Goal: Task Accomplishment & Management: Use online tool/utility

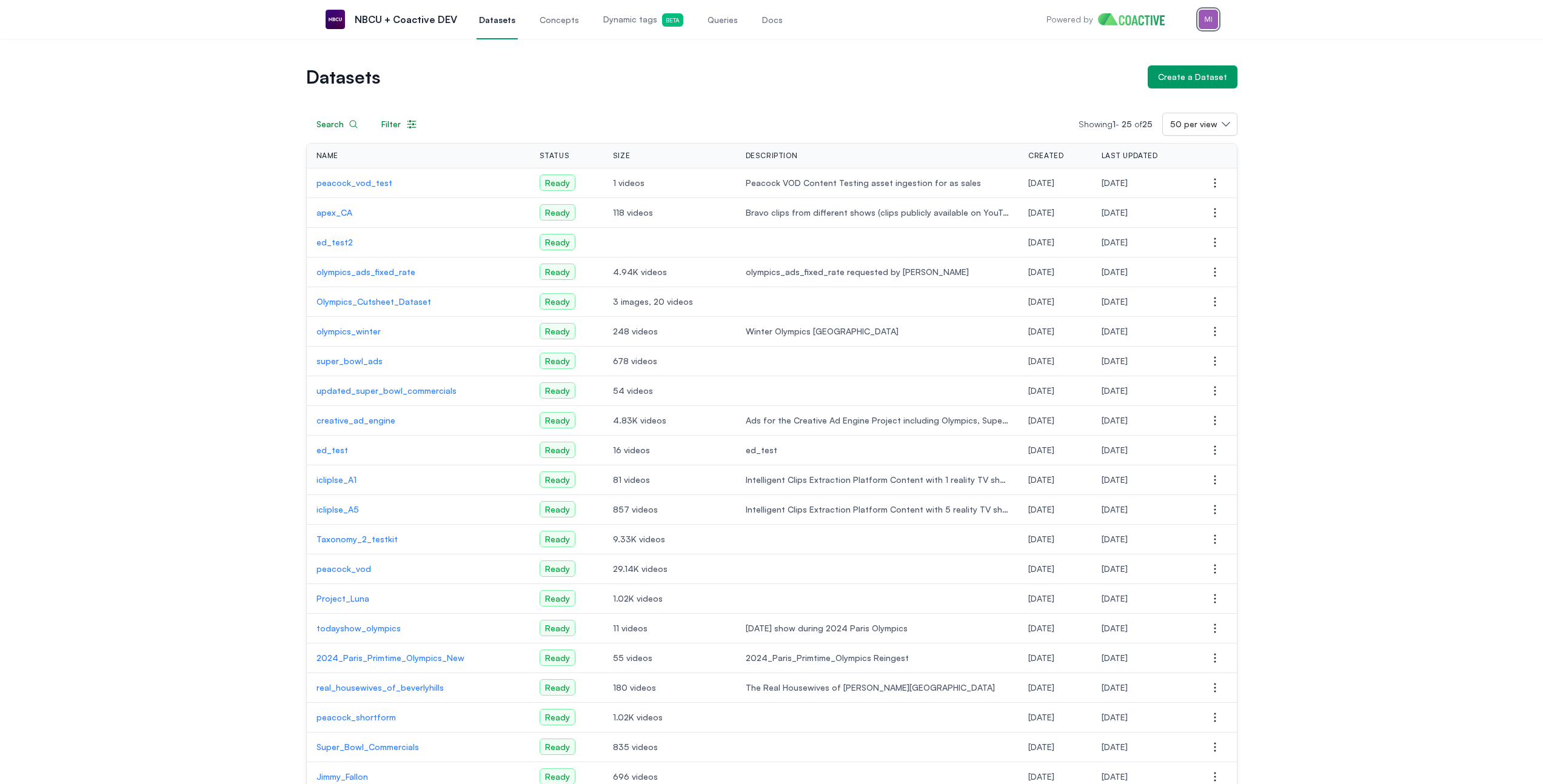
click at [1211, 22] on img "button" at bounding box center [1208, 20] width 20 height 20
click at [804, 78] on h1 "Datasets" at bounding box center [722, 77] width 832 height 17
click at [1204, 20] on img "button" at bounding box center [1208, 20] width 20 height 20
click at [816, 79] on h1 "Datasets" at bounding box center [722, 77] width 832 height 17
click at [1205, 23] on img "button" at bounding box center [1208, 20] width 20 height 20
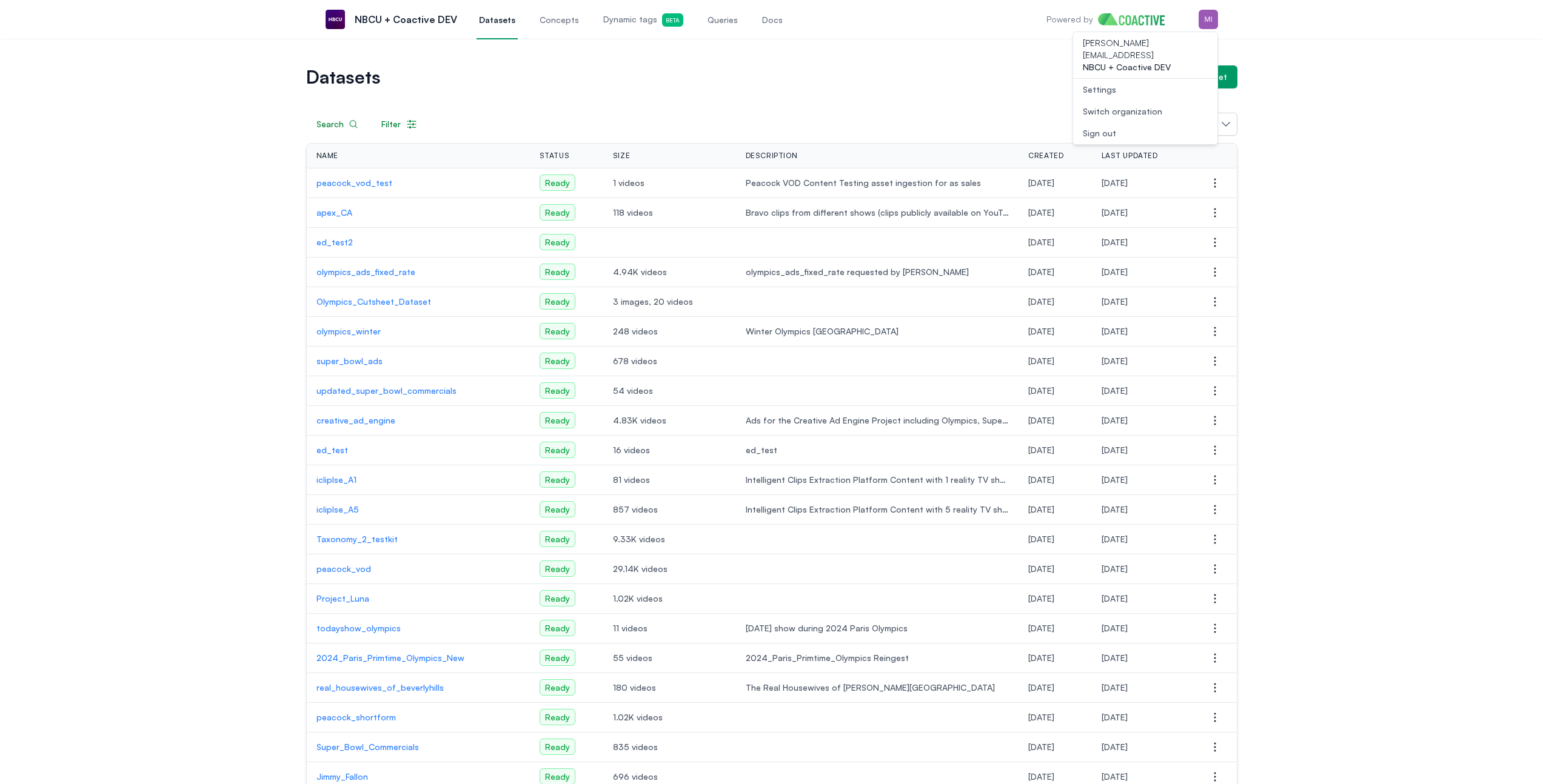
click at [1132, 105] on div "Switch organization" at bounding box center [1122, 111] width 79 height 12
click at [989, 137] on span "Coactive test organization" at bounding box center [979, 131] width 105 height 12
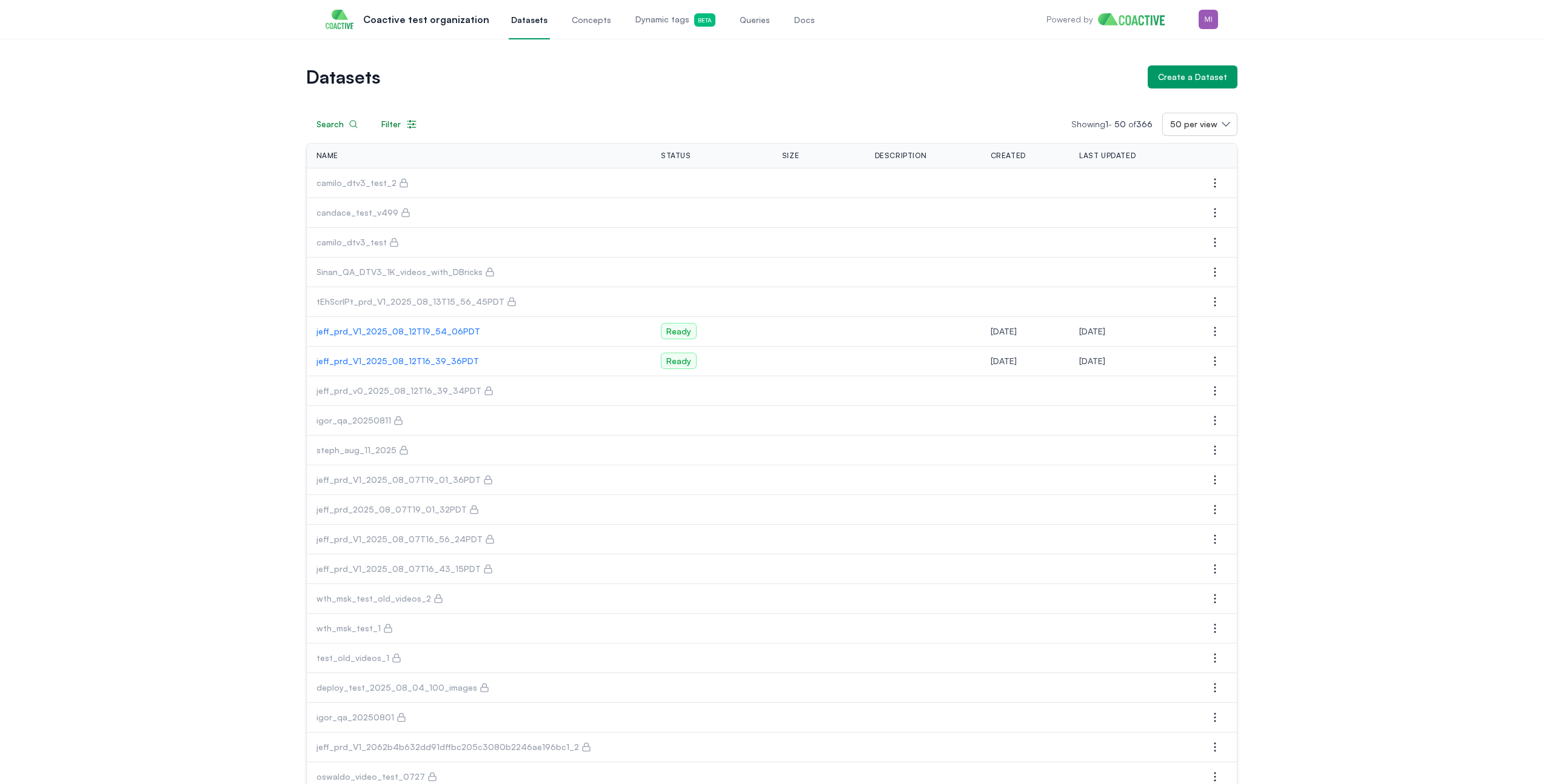
click at [749, 12] on link "Queries" at bounding box center [755, 19] width 35 height 40
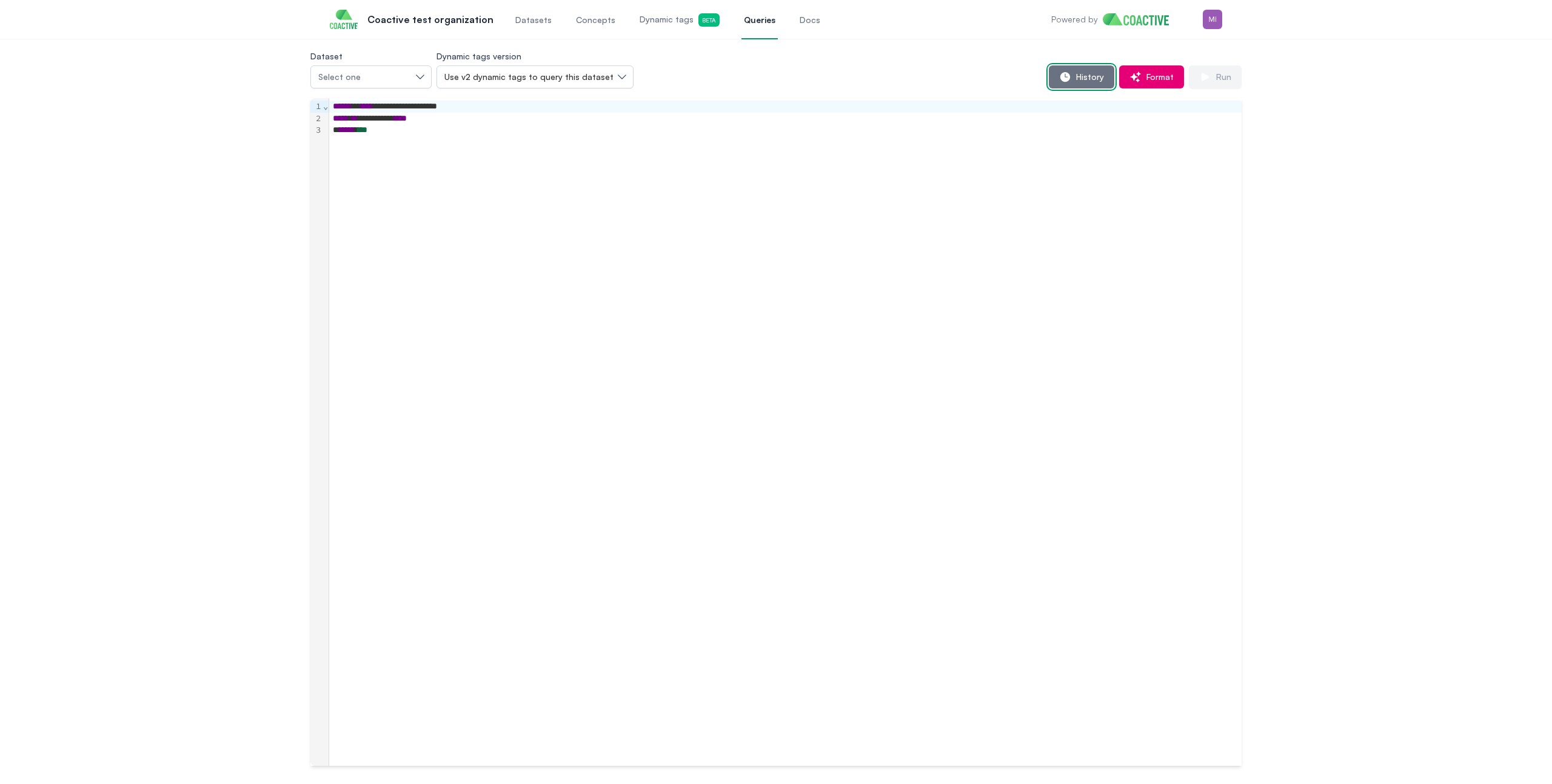
click at [1083, 78] on span "History" at bounding box center [1088, 77] width 33 height 12
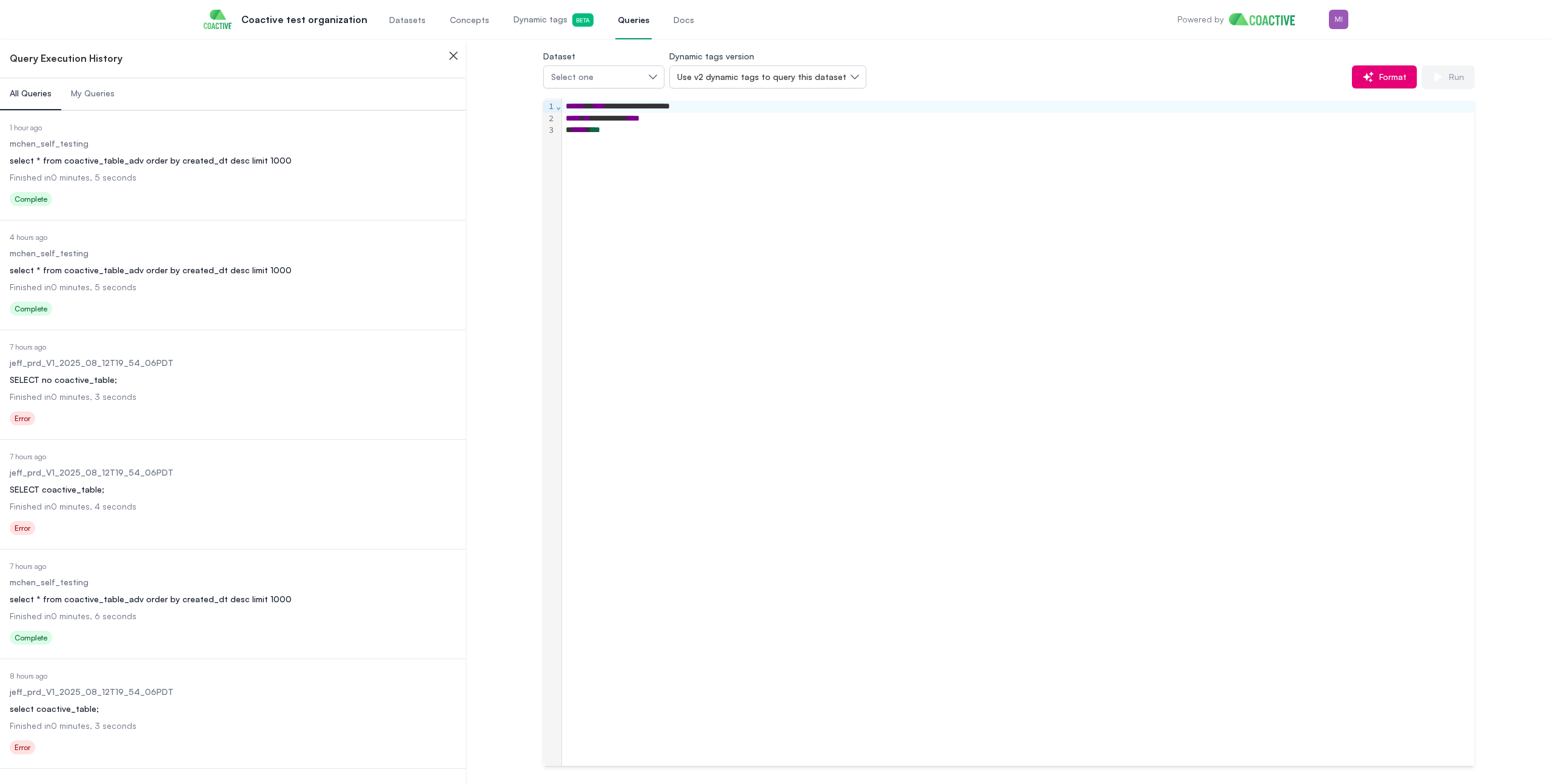
click at [235, 199] on div "Status Complete" at bounding box center [233, 201] width 446 height 20
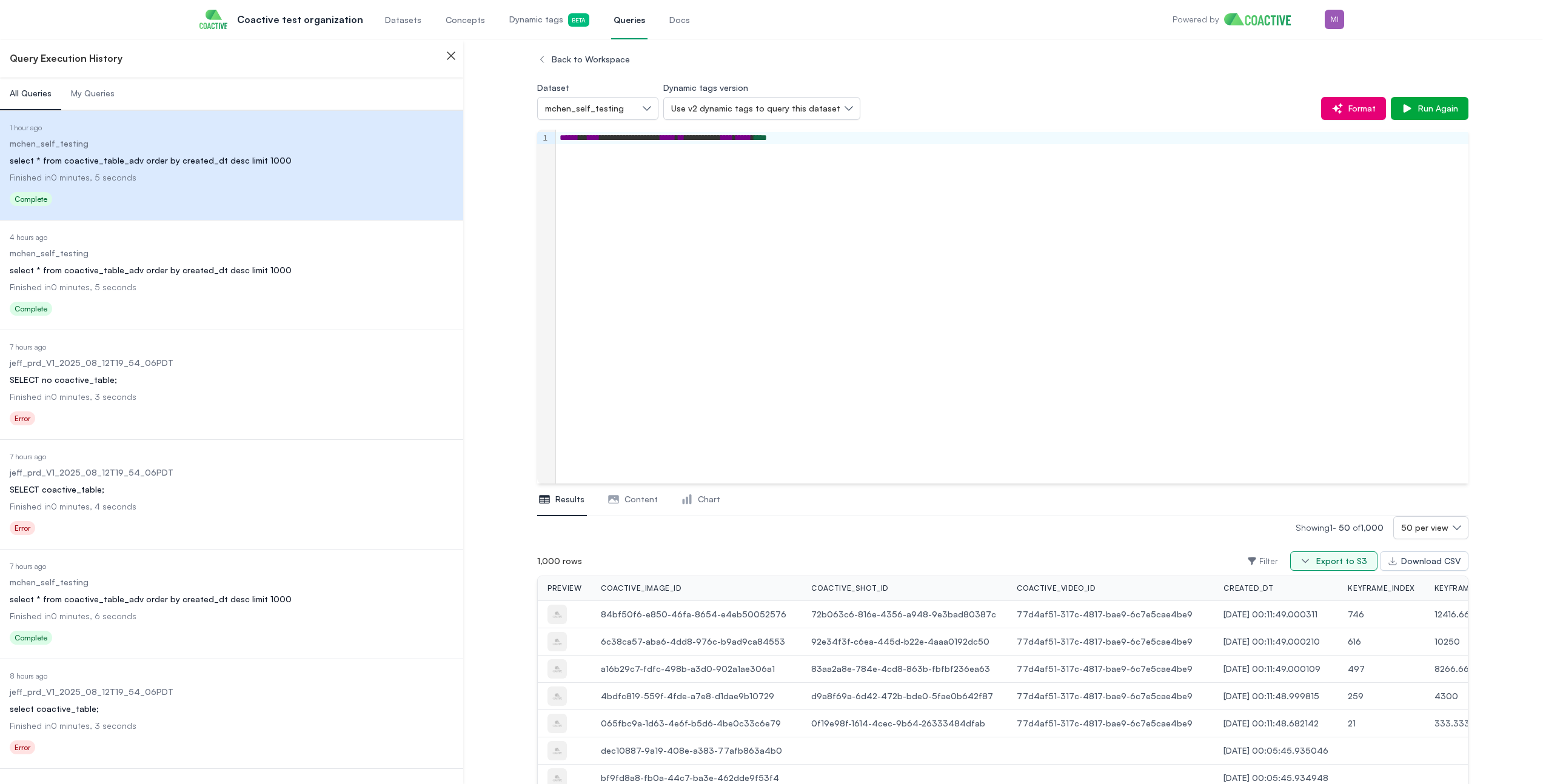
click at [1340, 560] on div "Export to S3" at bounding box center [1342, 561] width 51 height 12
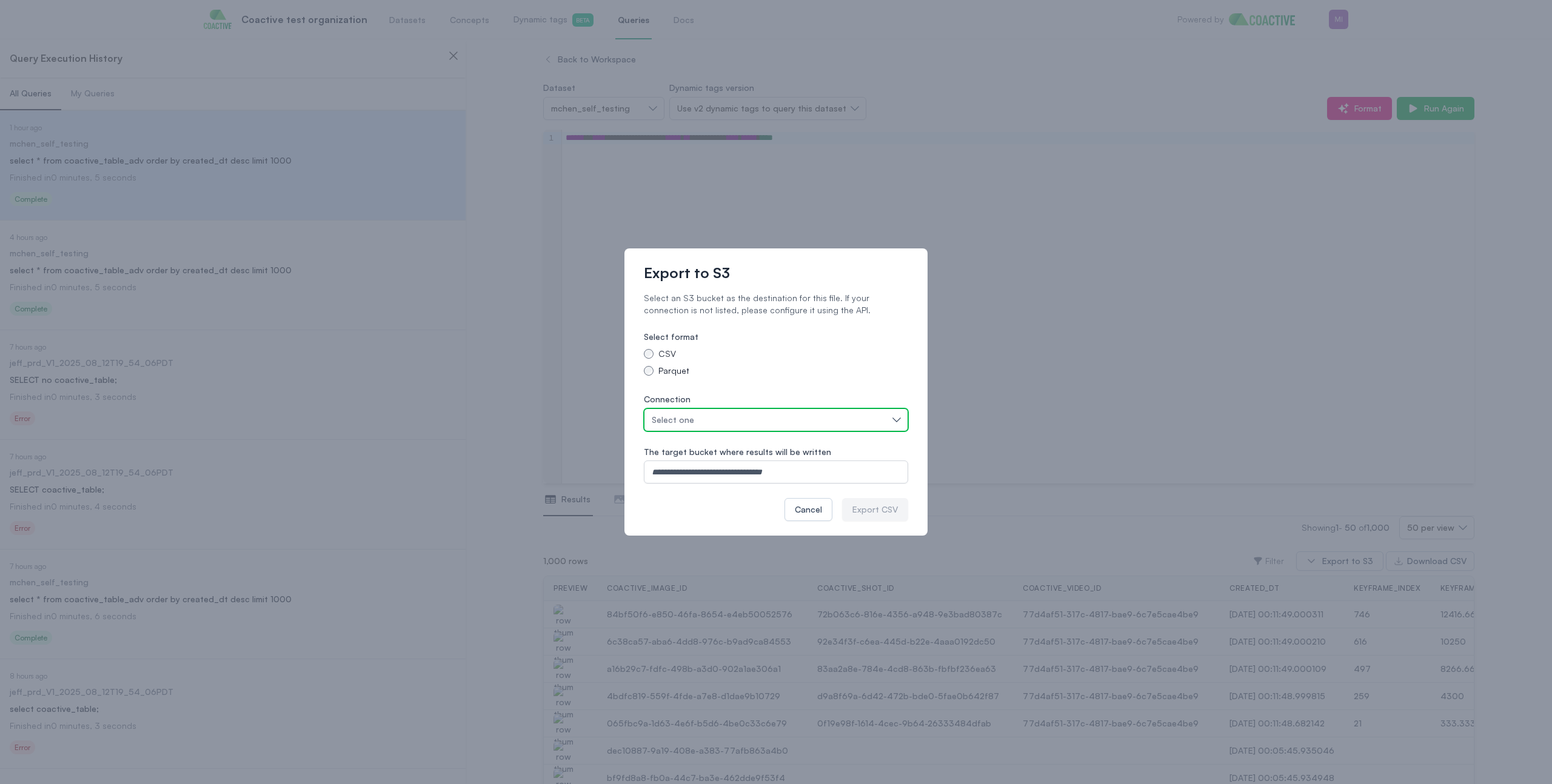
click at [833, 424] on div "Select one" at bounding box center [769, 420] width 236 height 12
click at [797, 425] on div "Select one" at bounding box center [769, 420] width 236 height 12
click at [753, 418] on div "Select one" at bounding box center [769, 420] width 236 height 12
click at [813, 516] on button "Cancel" at bounding box center [808, 509] width 48 height 23
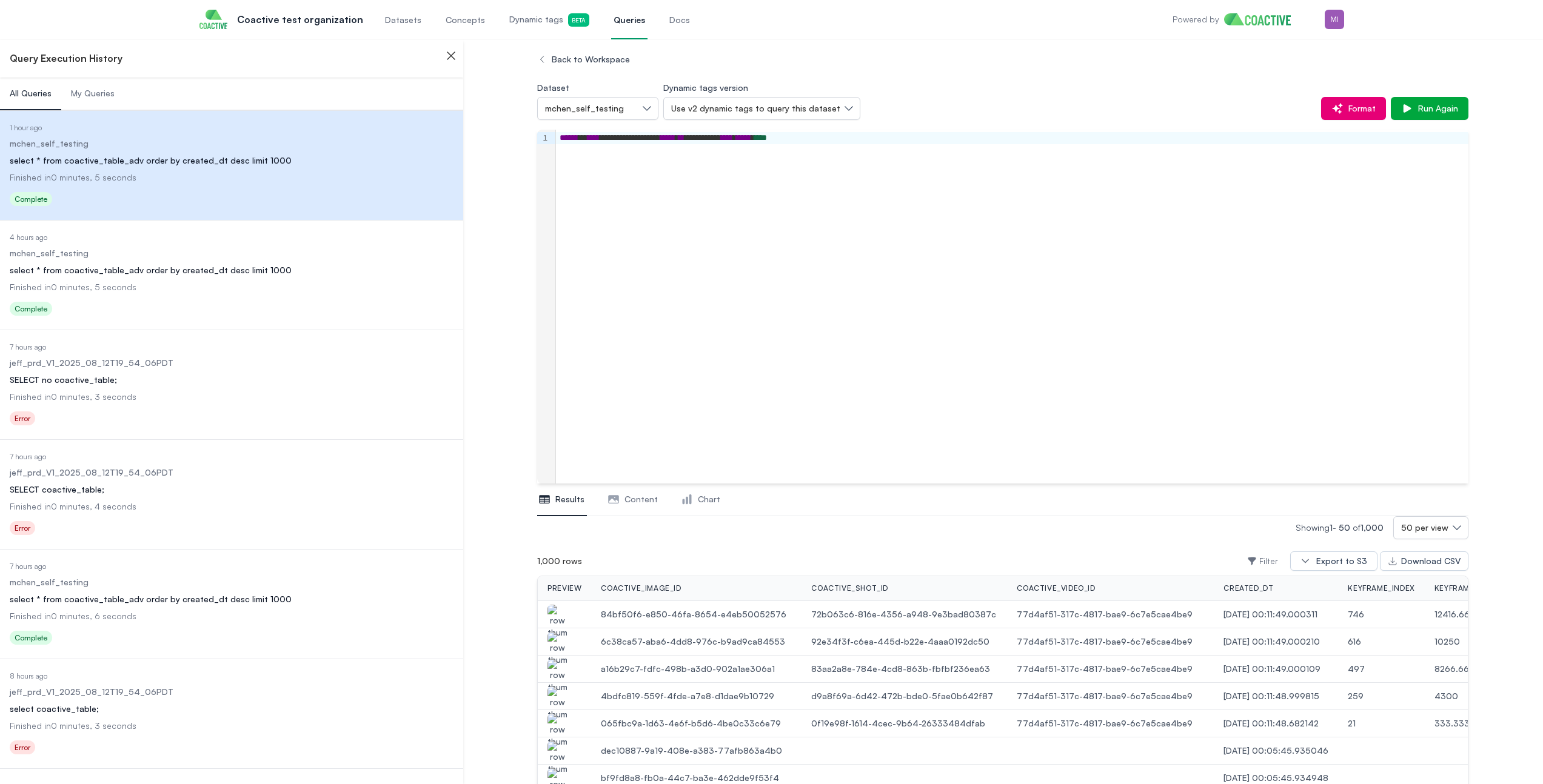
click at [400, 21] on span "Datasets" at bounding box center [403, 20] width 37 height 12
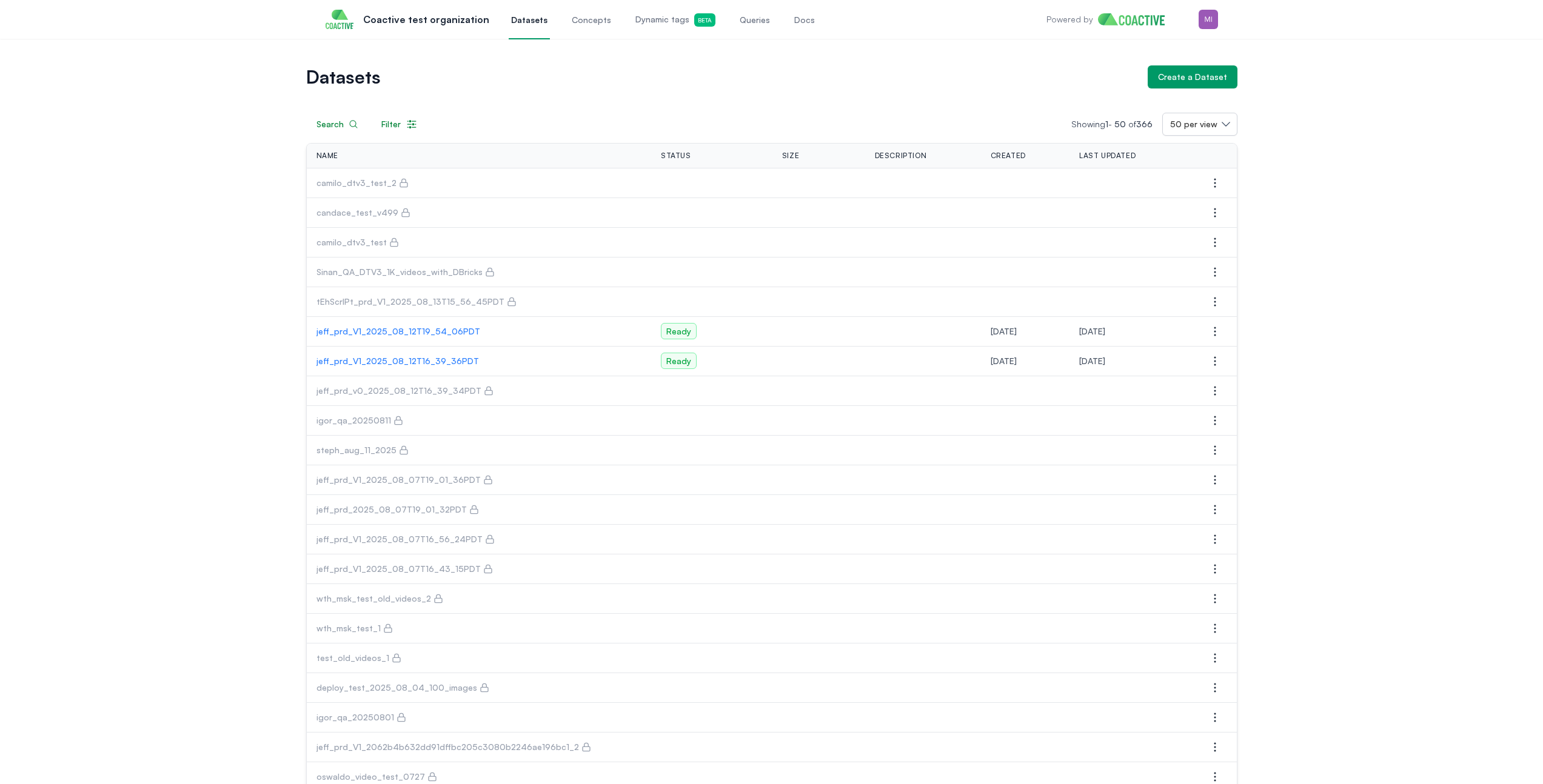
click at [393, 335] on p "jeff_prd_V1_2025_08_12T19_54_06PDT" at bounding box center [479, 332] width 326 height 12
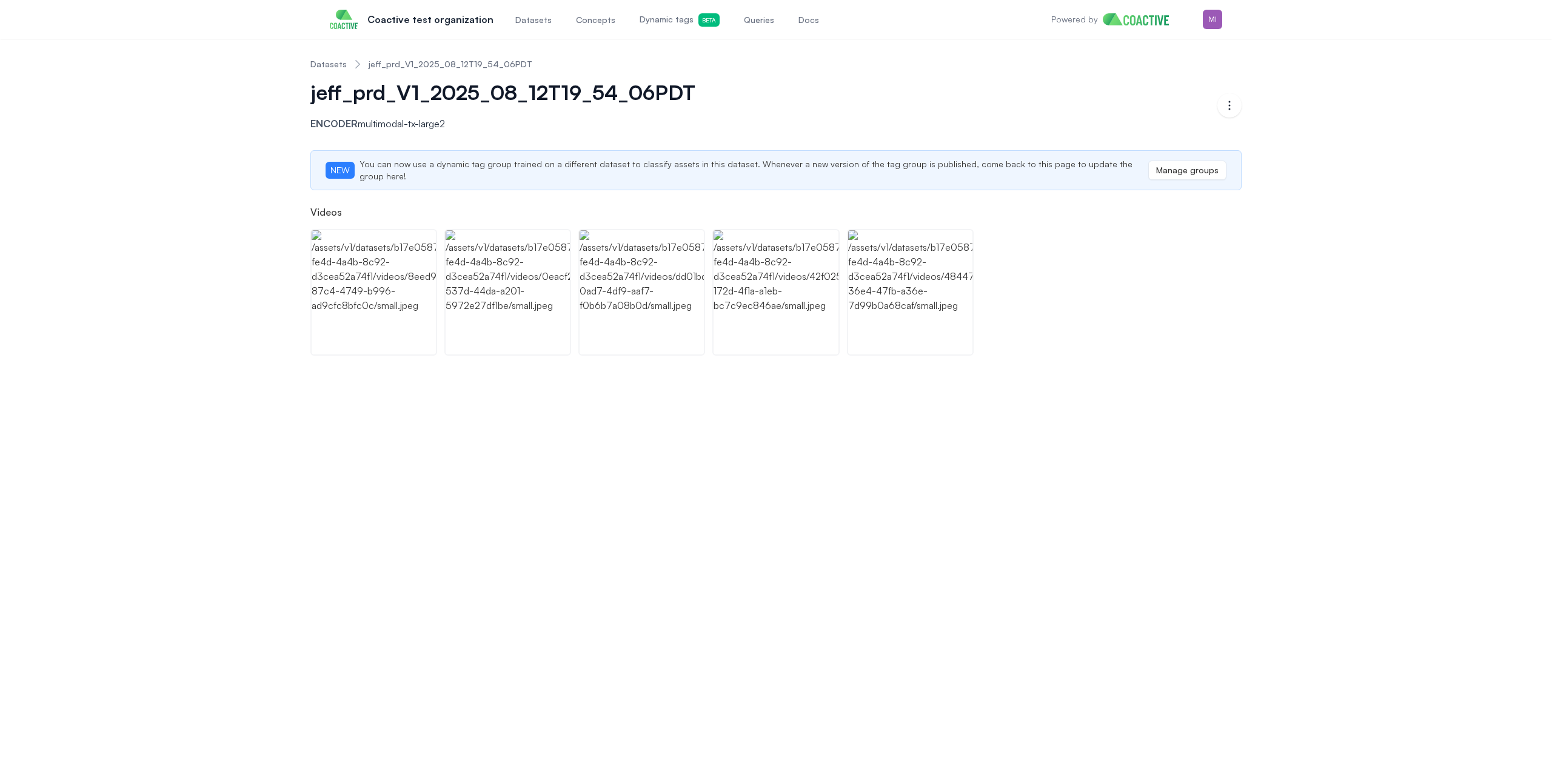
click at [256, 280] on div "Datasets jeff_prd_V1_2025_08_12T19_54_06PDT jeff_prd_V1_2025_08_12T19_54_06PDT …" at bounding box center [776, 202] width 1508 height 307
click at [405, 265] on img at bounding box center [373, 292] width 124 height 124
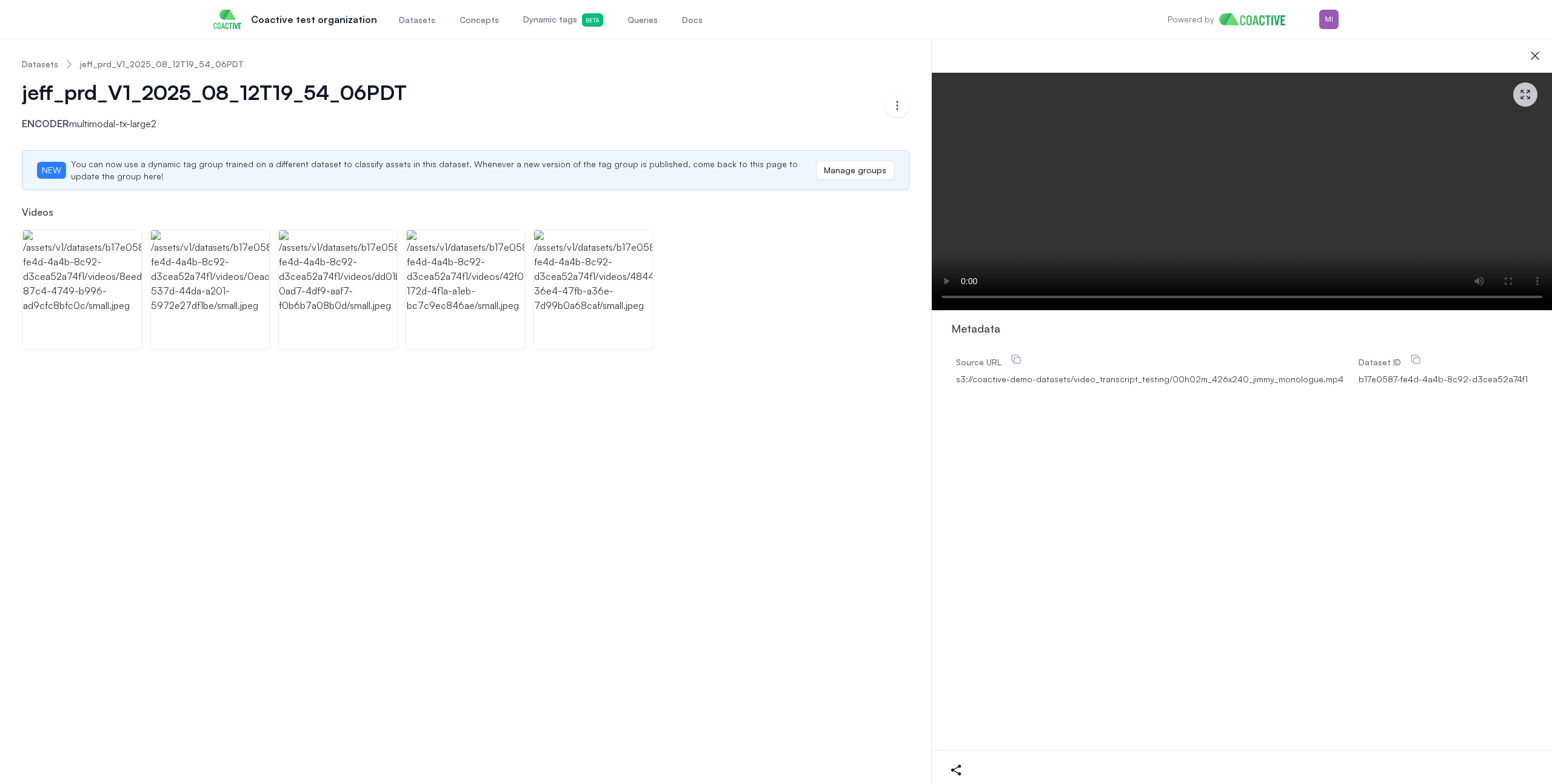
click at [627, 26] on span "Queries" at bounding box center [642, 20] width 30 height 12
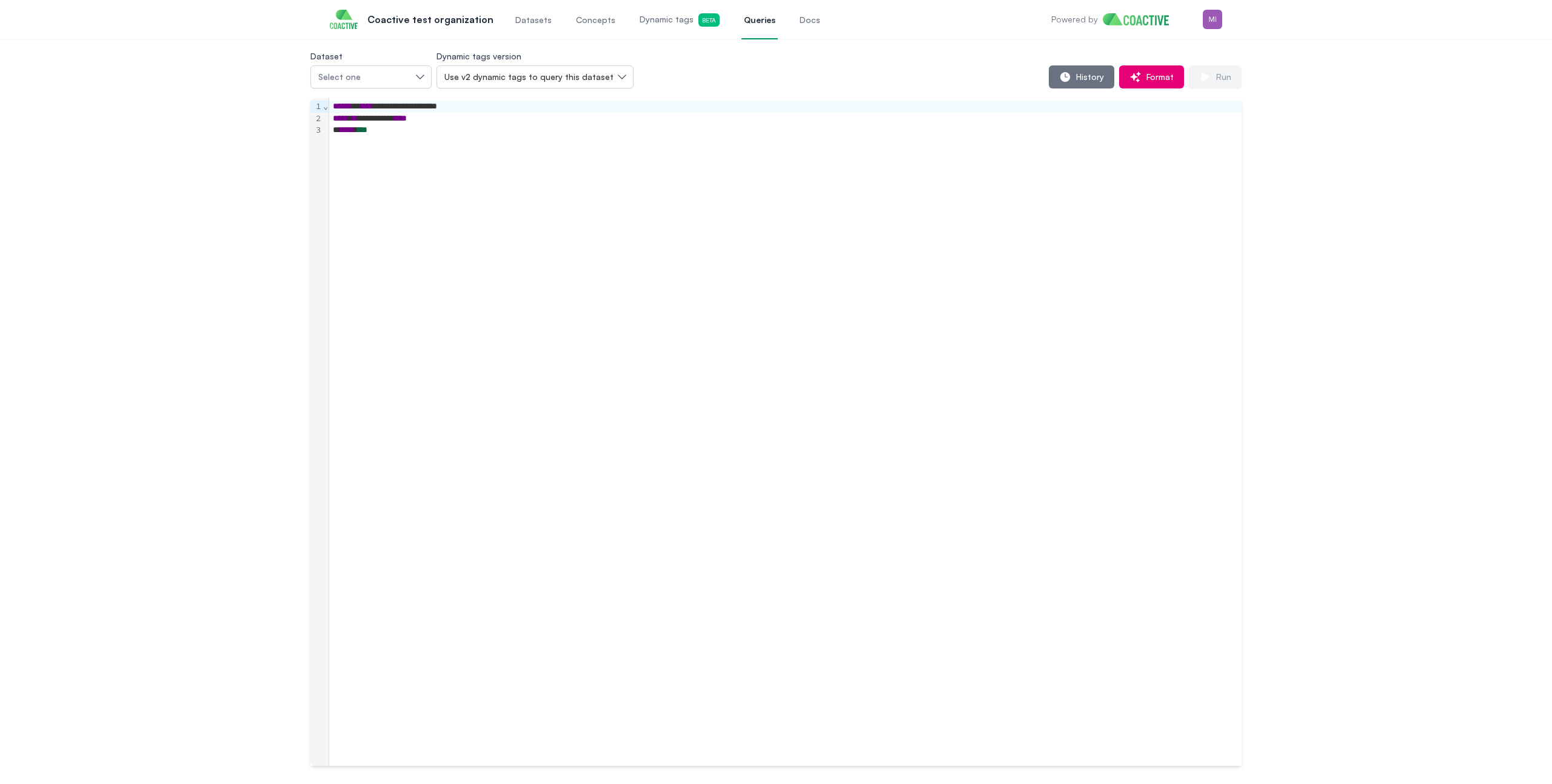
click at [402, 54] on div "Dataset Select one" at bounding box center [371, 68] width 121 height 40
click at [406, 75] on div "Select one" at bounding box center [365, 77] width 94 height 12
click at [398, 108] on span "jeff_prd_V1_2025_08_12T19_54_06PDT" at bounding box center [400, 104] width 156 height 12
click at [1081, 78] on span "History" at bounding box center [1088, 77] width 33 height 12
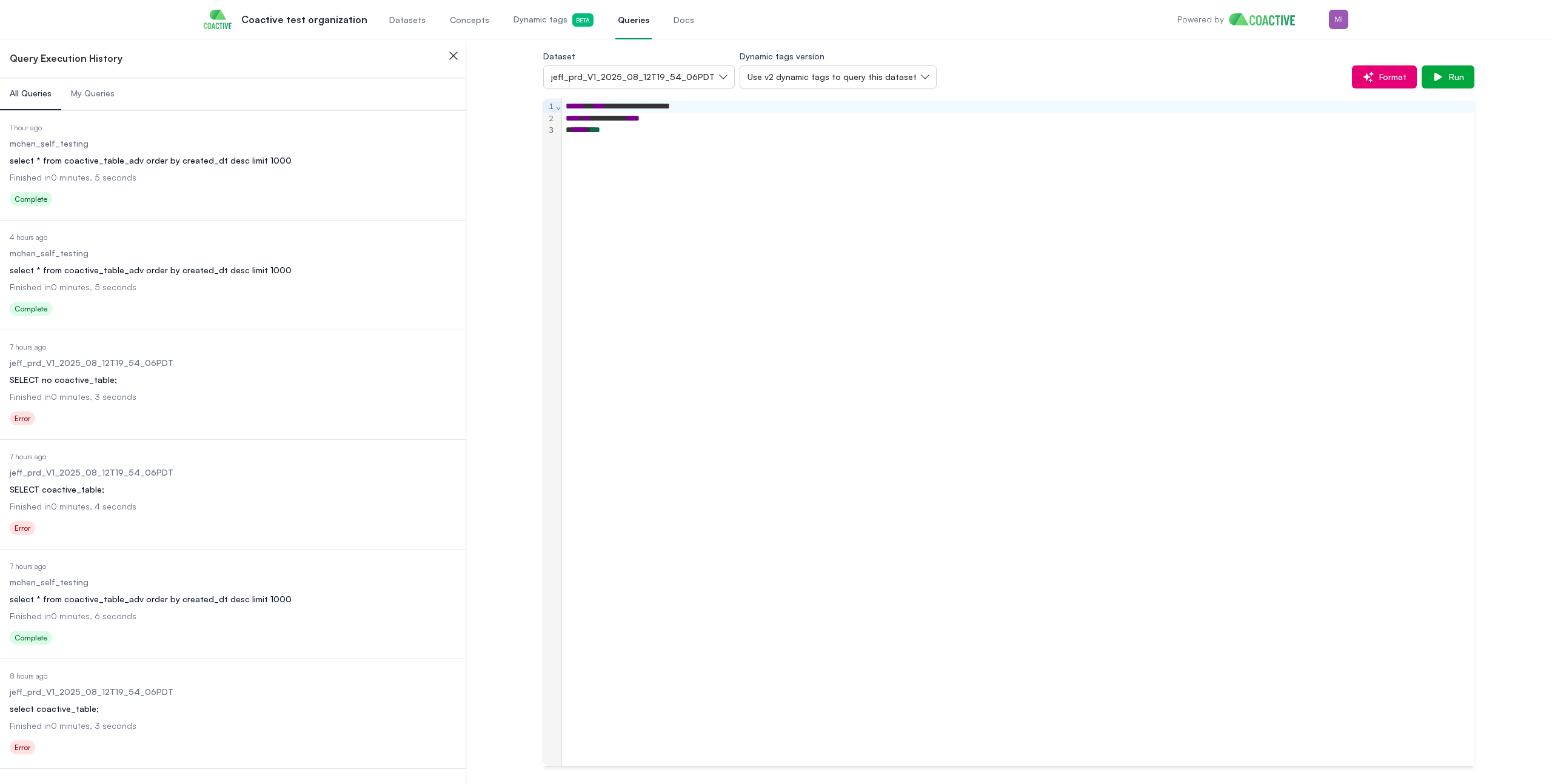
click at [167, 186] on dl "Date Executed 1 hour ago Dataset mchen_self_testing Query select * from coactiv…" at bounding box center [233, 166] width 446 height 87
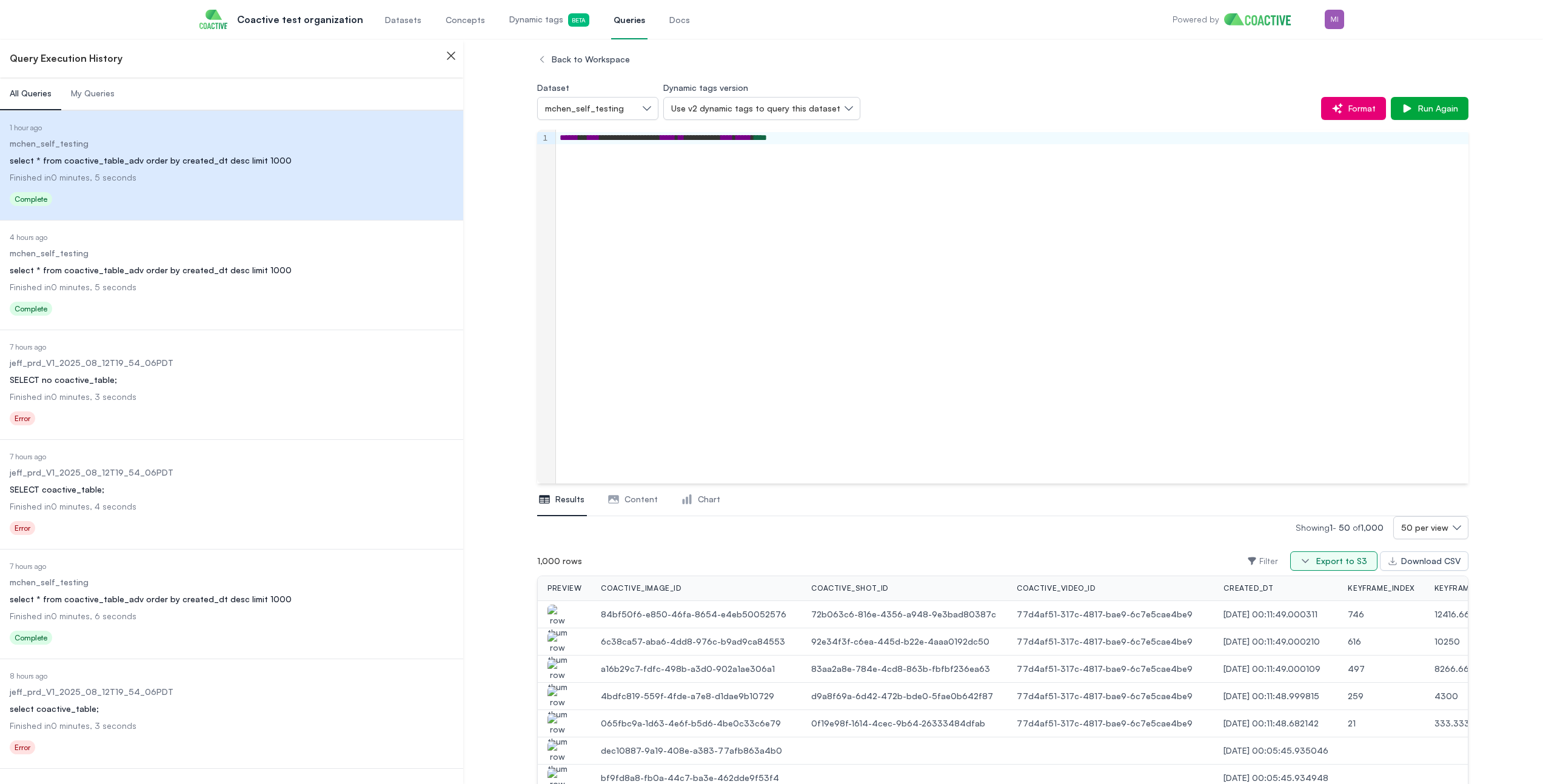
click at [1338, 563] on div "Export to S3" at bounding box center [1342, 561] width 51 height 12
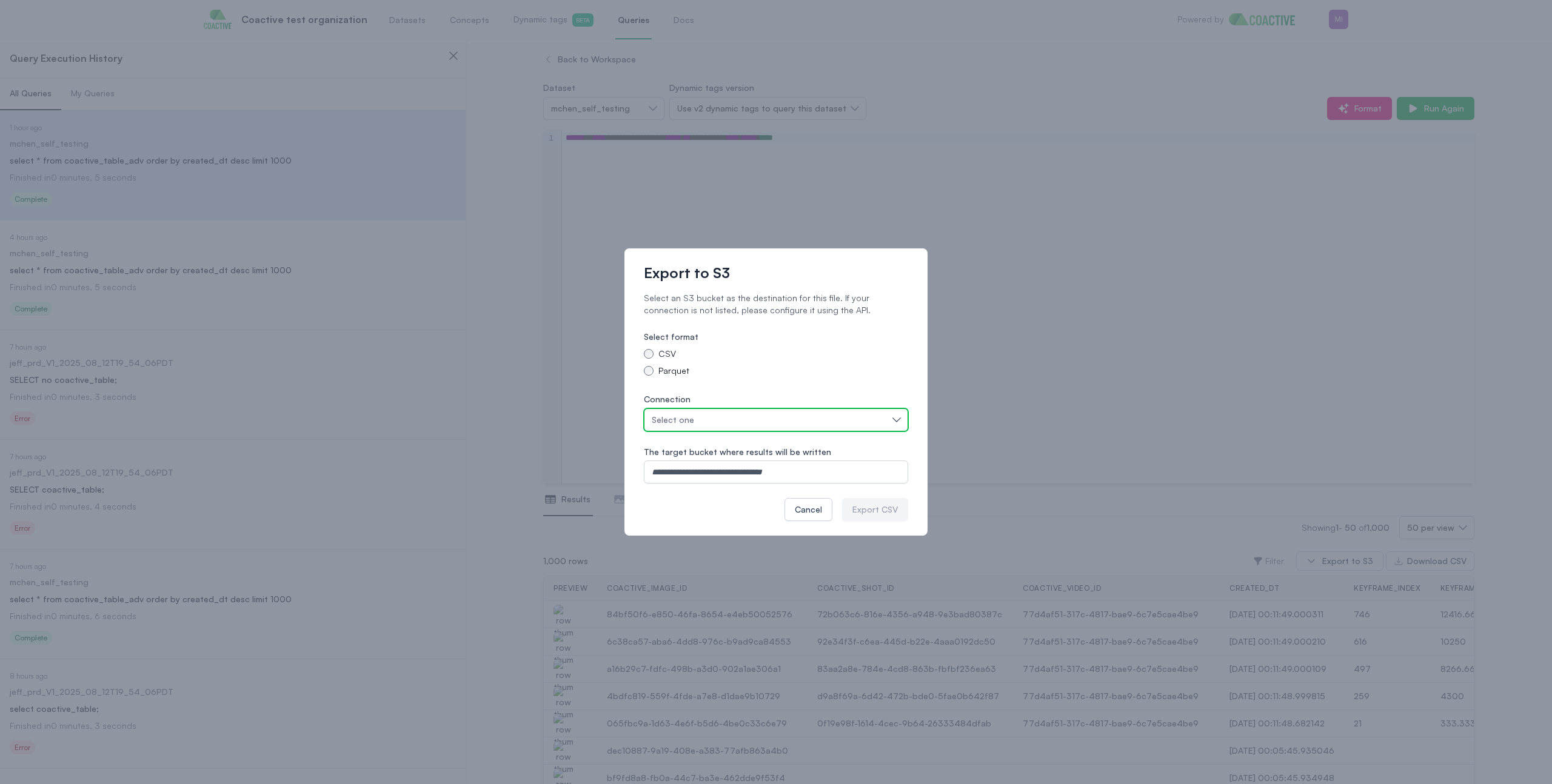
click at [767, 417] on div "Select one" at bounding box center [769, 420] width 236 height 12
click at [746, 447] on span "test-connection-tests-ross" at bounding box center [734, 447] width 156 height 12
click at [724, 476] on input "The target bucket where results will be written" at bounding box center [776, 471] width 264 height 23
type input "**********"
click at [880, 514] on div "Export CSV" at bounding box center [875, 509] width 46 height 12
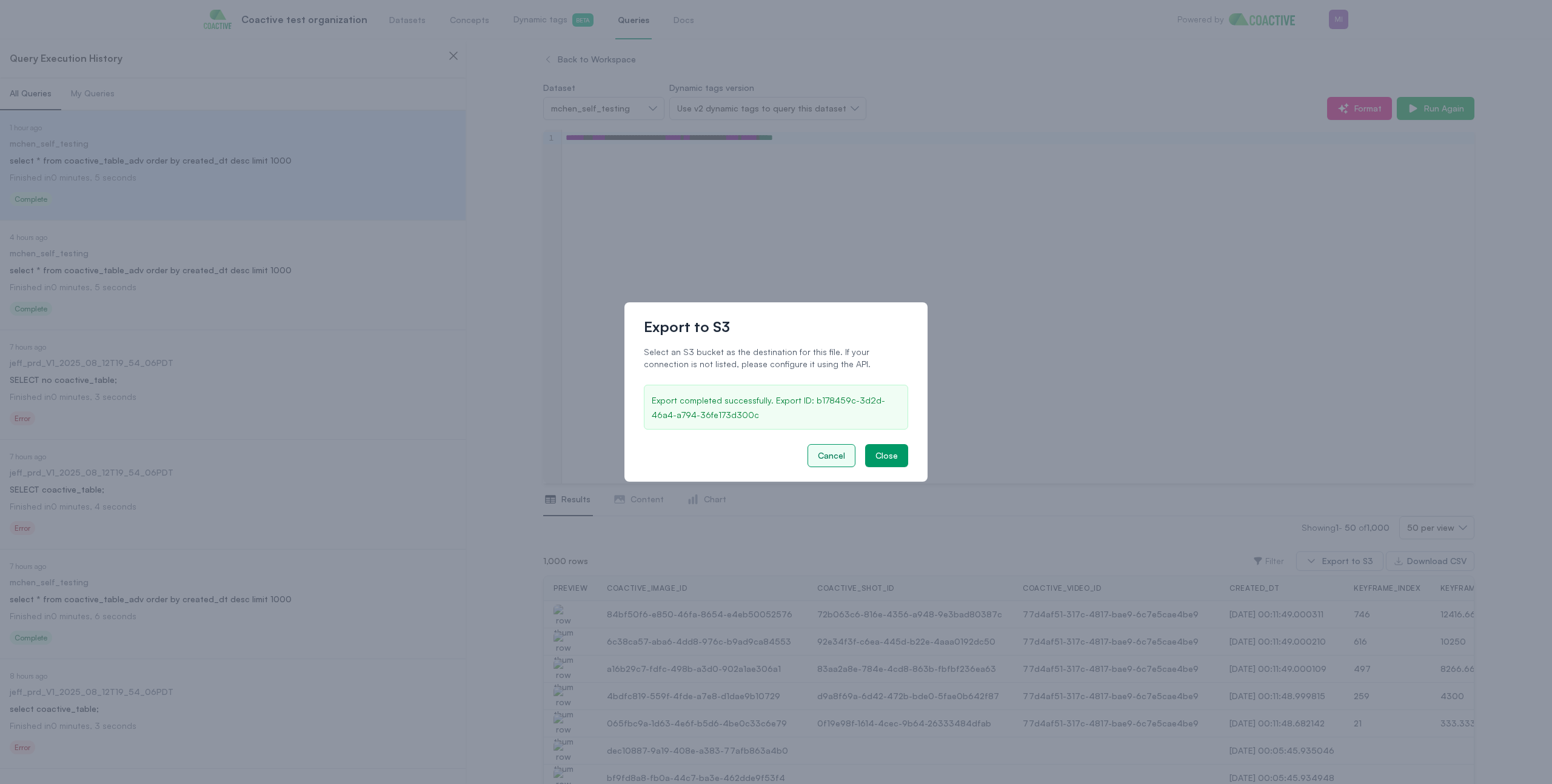
click at [829, 451] on div "Cancel" at bounding box center [831, 456] width 27 height 12
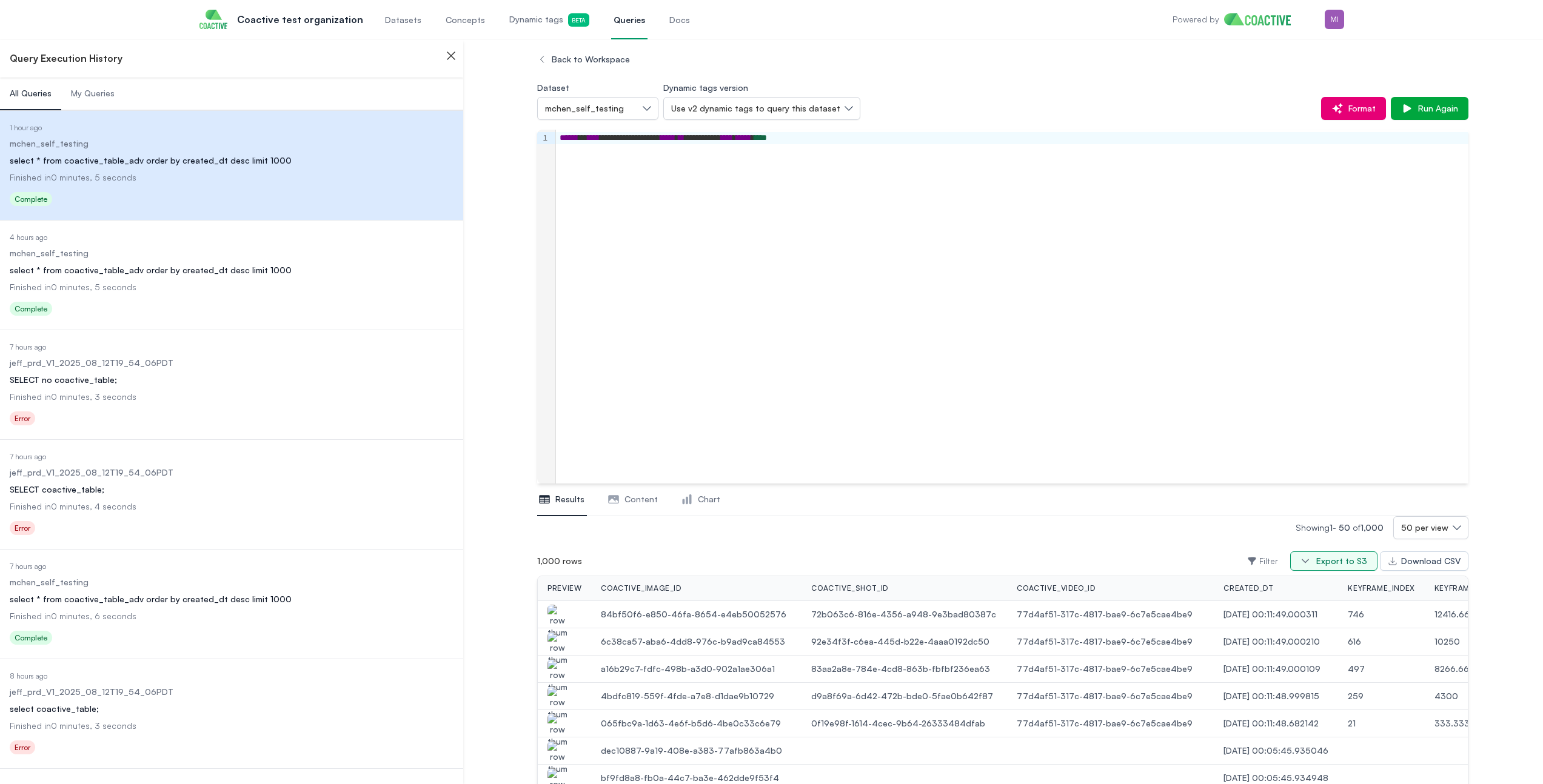
click at [1325, 561] on div "Export to S3" at bounding box center [1342, 561] width 51 height 12
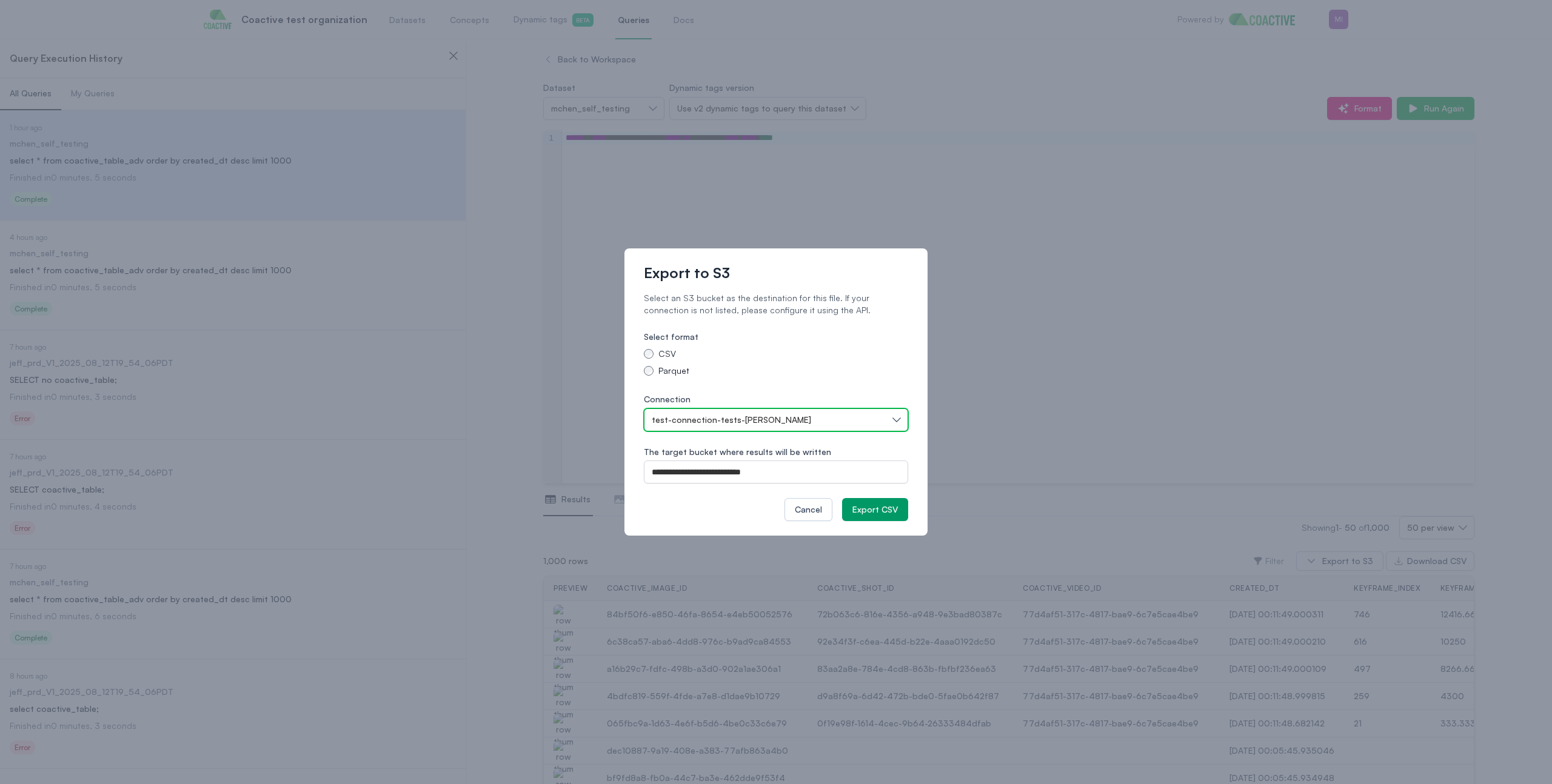
click at [781, 415] on div "test-connection-tests-ross" at bounding box center [769, 420] width 236 height 12
click at [867, 517] on button "Export CSV" at bounding box center [874, 509] width 66 height 23
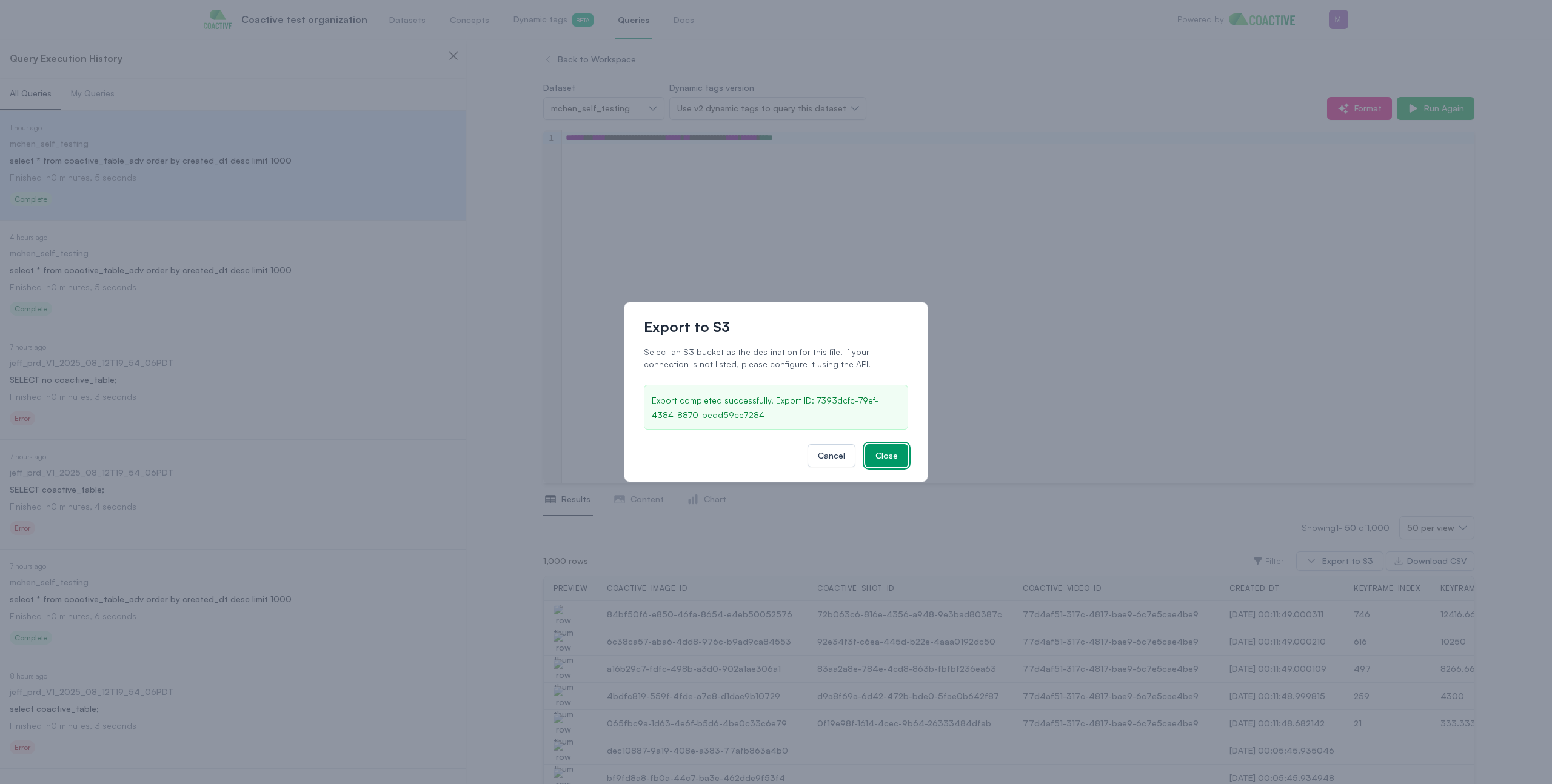
click at [883, 458] on div "Close" at bounding box center [886, 456] width 22 height 12
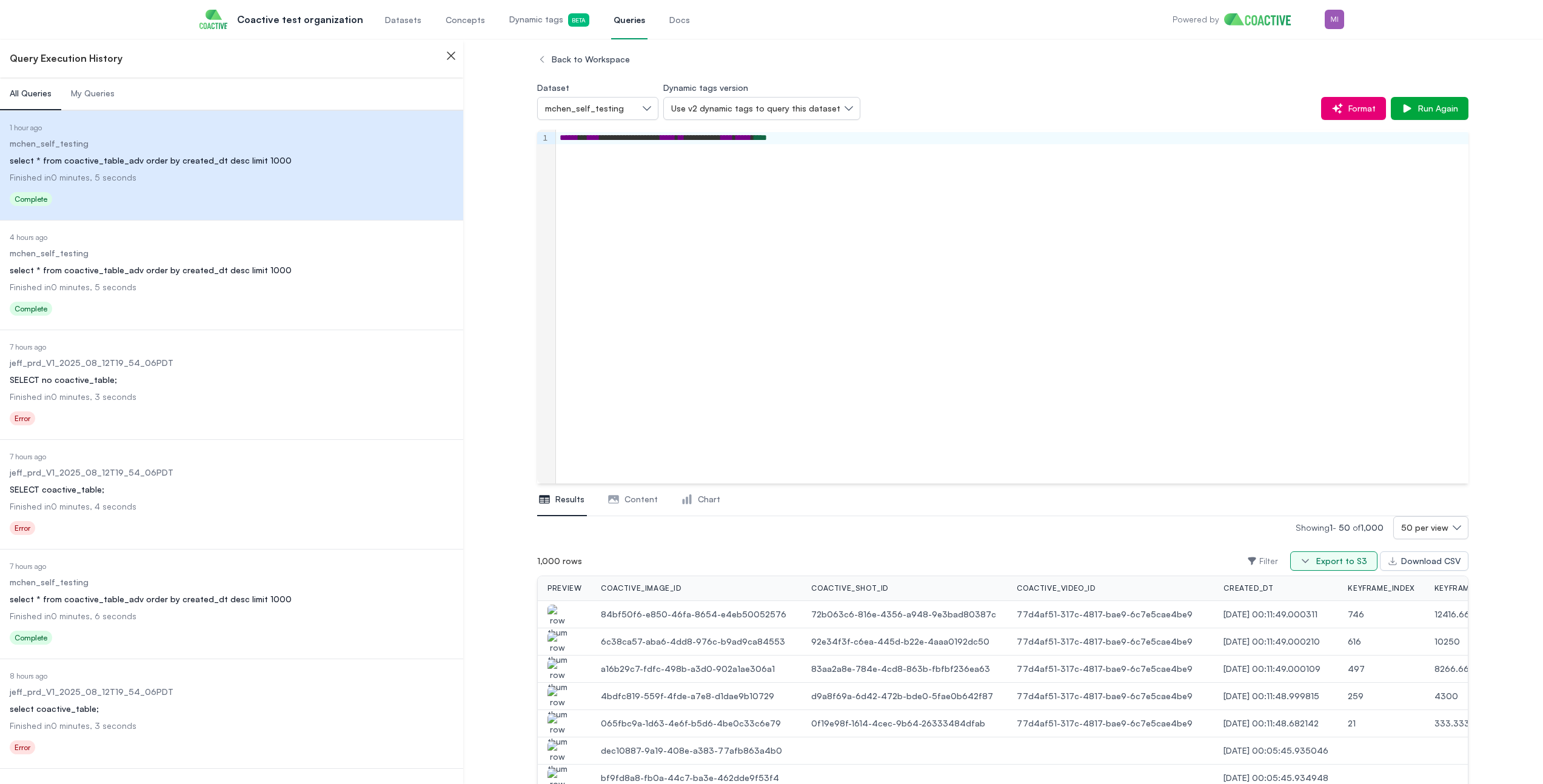
click at [1330, 559] on div "Export to S3" at bounding box center [1342, 561] width 51 height 12
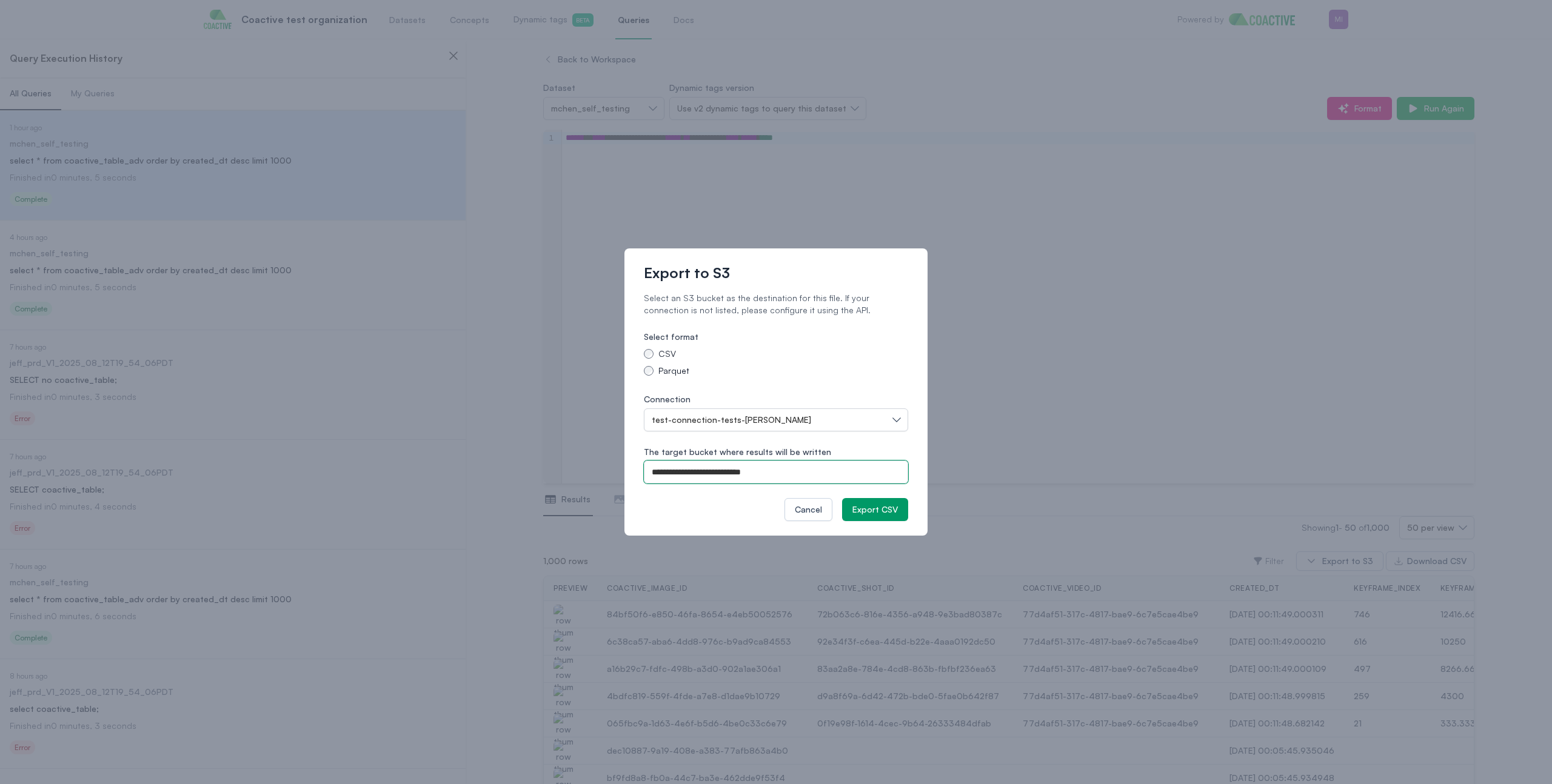
click at [726, 473] on input "**********" at bounding box center [776, 471] width 264 height 23
click at [750, 426] on button "test-connection-tests-ross" at bounding box center [776, 420] width 264 height 23
click at [779, 369] on label "Parquet" at bounding box center [776, 371] width 264 height 12
click at [712, 478] on input "**********" at bounding box center [776, 471] width 264 height 23
type input "**********"
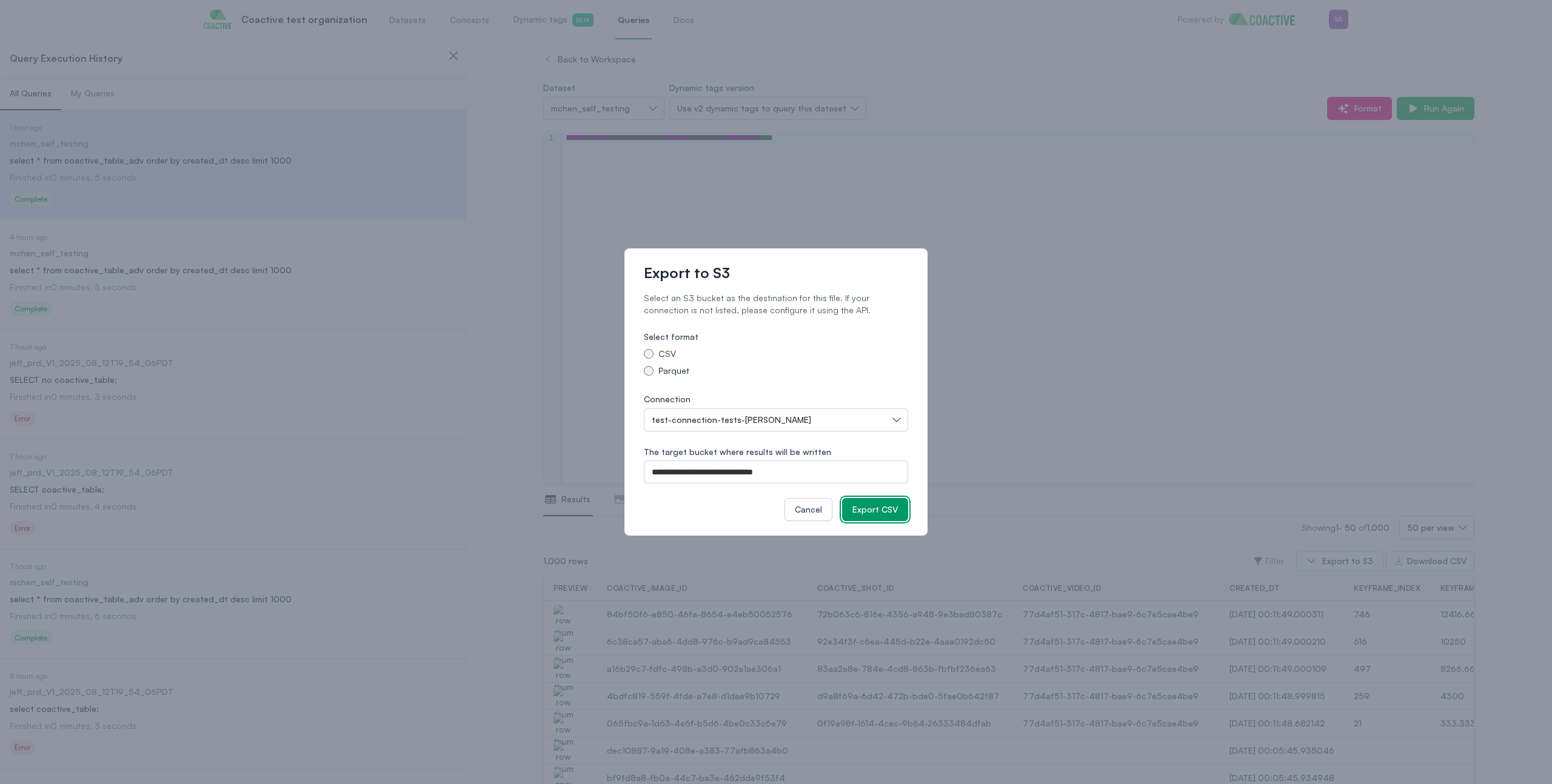
click at [875, 517] on button "Export CSV" at bounding box center [874, 509] width 66 height 23
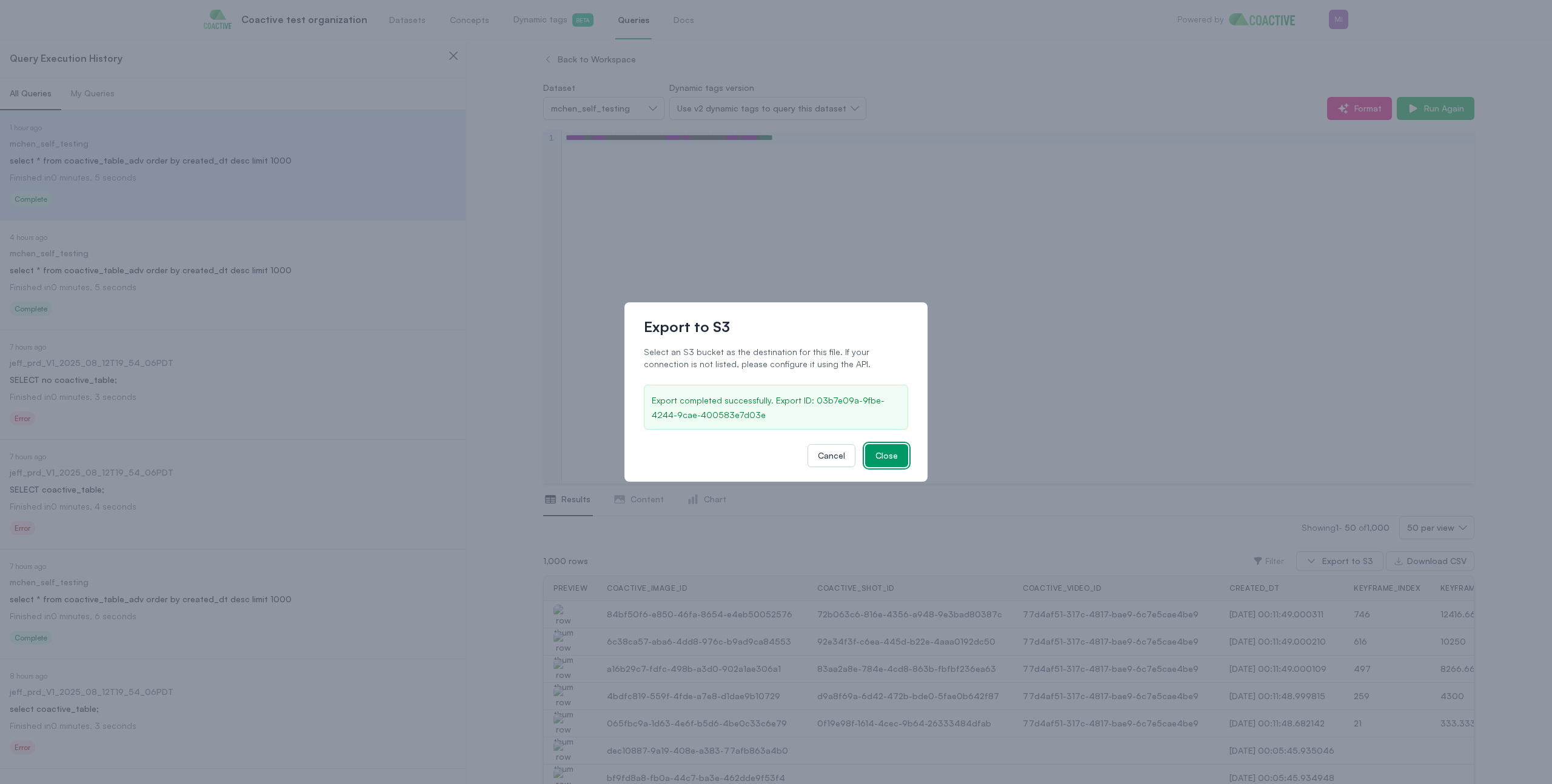
click at [892, 458] on div "Close" at bounding box center [886, 456] width 22 height 12
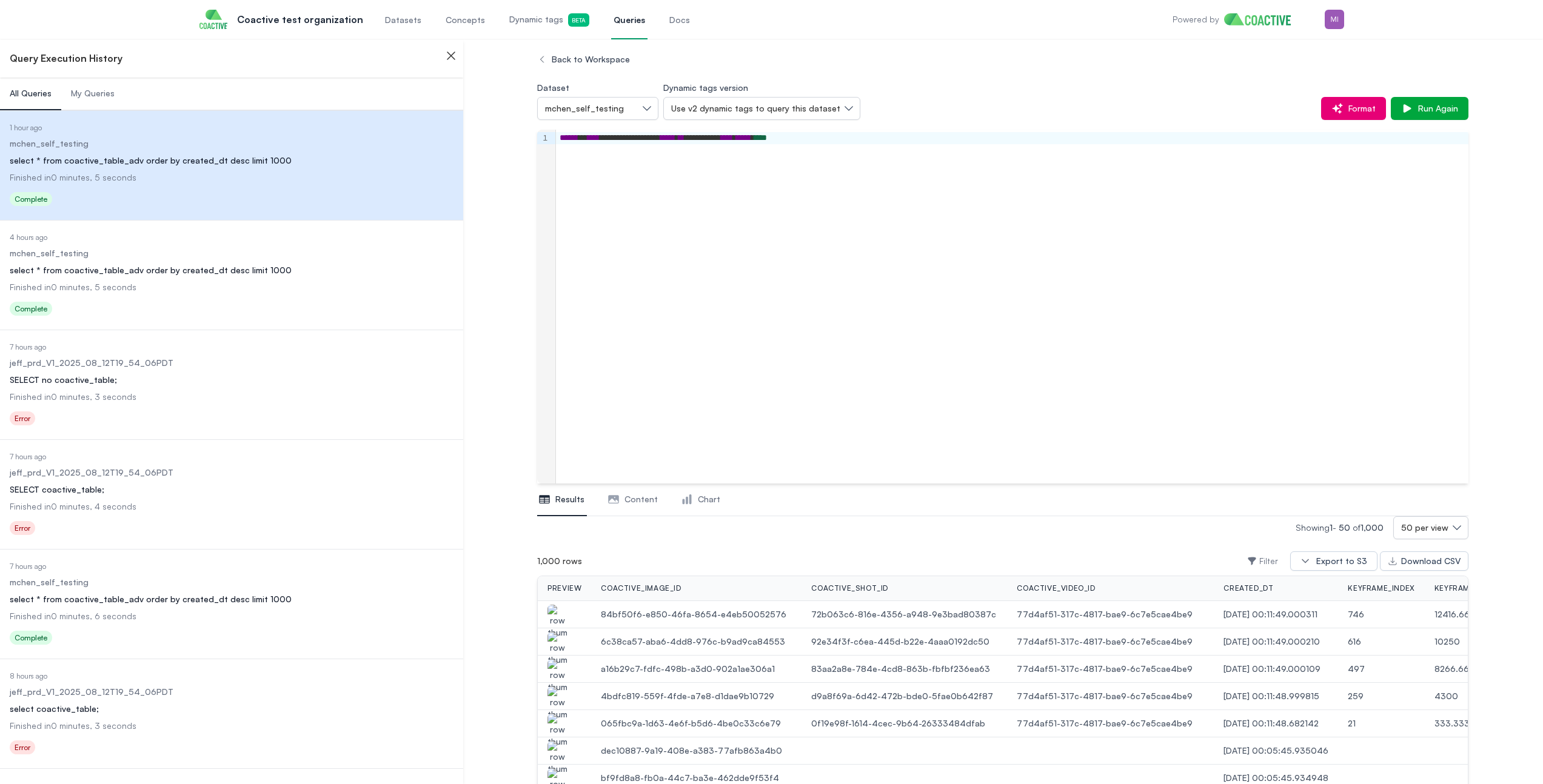
click at [529, 22] on span "Dynamic tags Beta" at bounding box center [549, 20] width 80 height 13
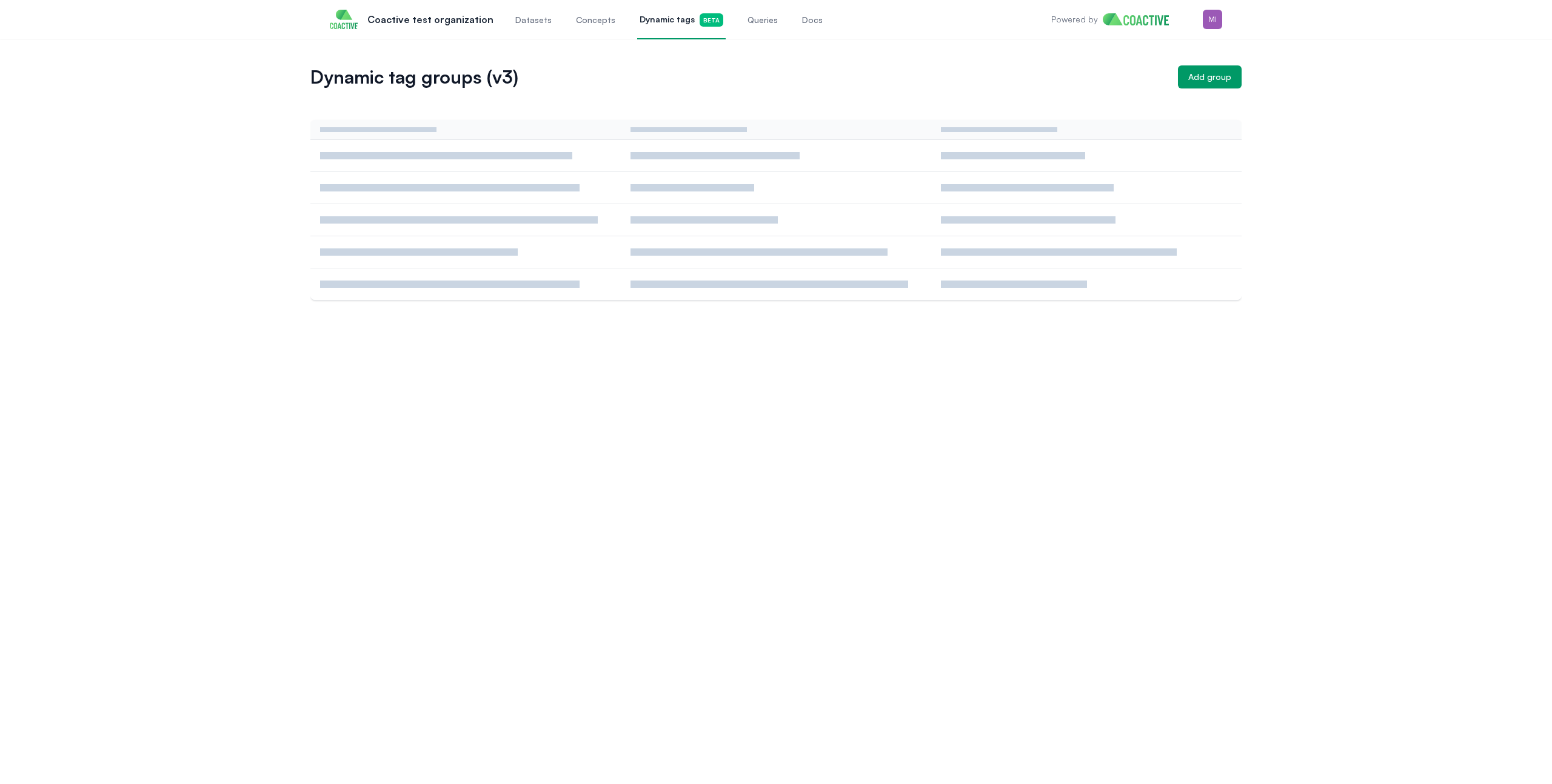
click at [748, 18] on span "Queries" at bounding box center [763, 20] width 30 height 12
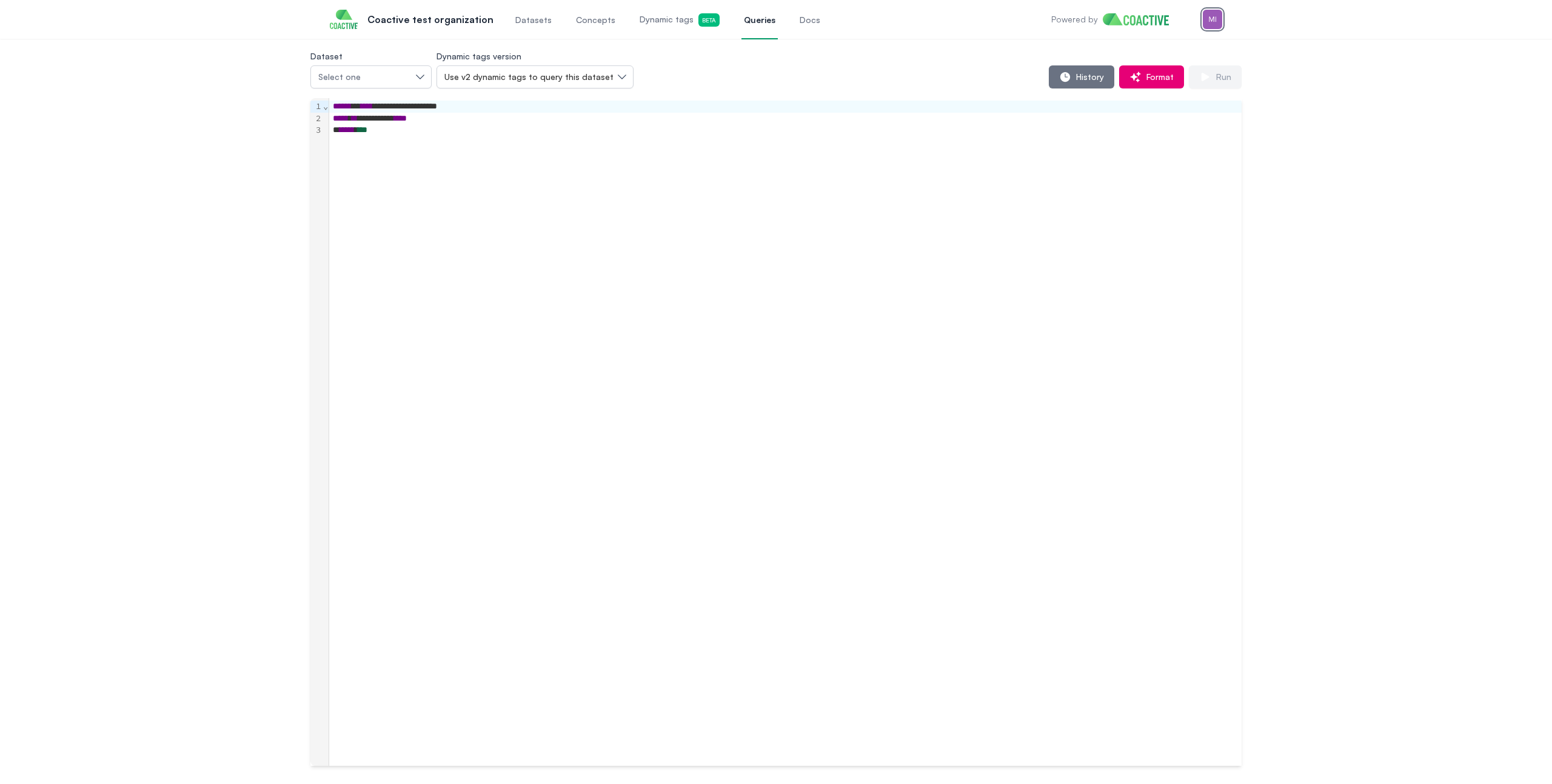
click at [1219, 19] on img "button" at bounding box center [1213, 20] width 20 height 20
click at [860, 37] on div "Open main menu Coactive test organization Datasets Concepts Dynamic tags Beta Q…" at bounding box center [776, 19] width 892 height 39
click at [1087, 85] on button "History" at bounding box center [1081, 77] width 65 height 23
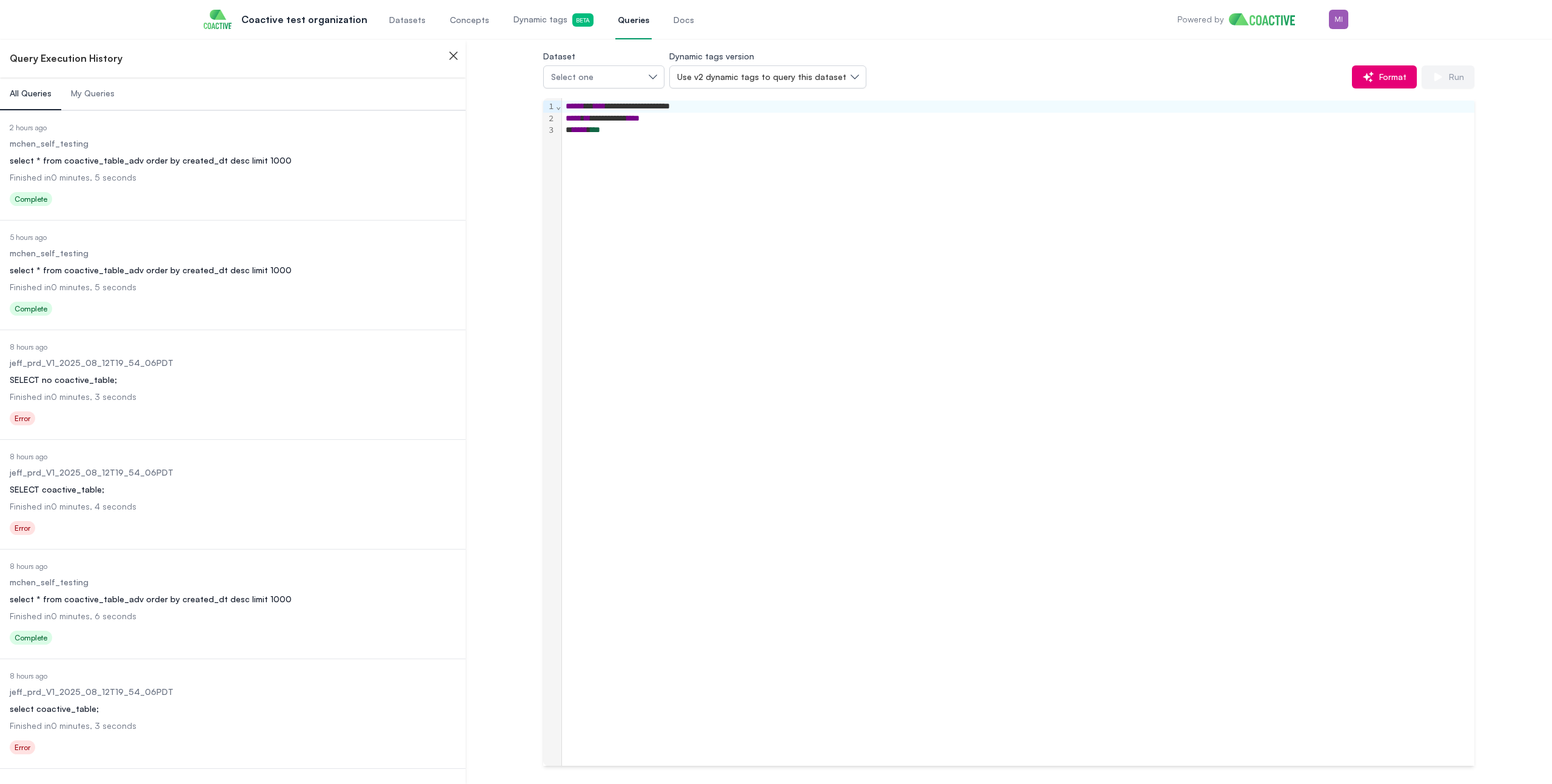
click at [980, 56] on div "Dataset Select one Dynamic tags version Use v2 dynamic tags to query this datas…" at bounding box center [1009, 68] width 931 height 40
click at [214, 182] on dd "Finished in 0 minutes, 5 seconds" at bounding box center [233, 177] width 446 height 12
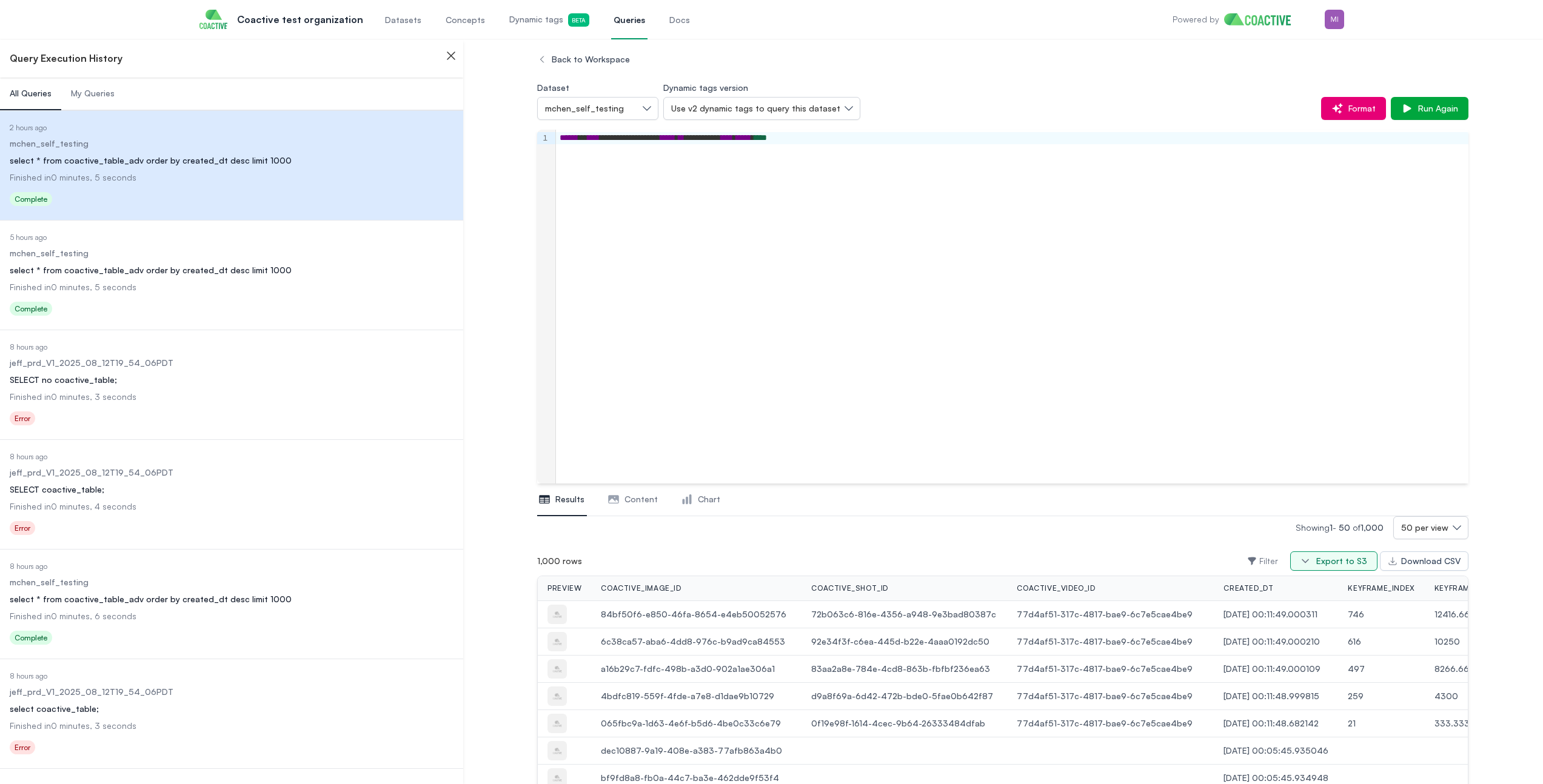
click at [1334, 564] on div "Export to S3" at bounding box center [1342, 561] width 51 height 12
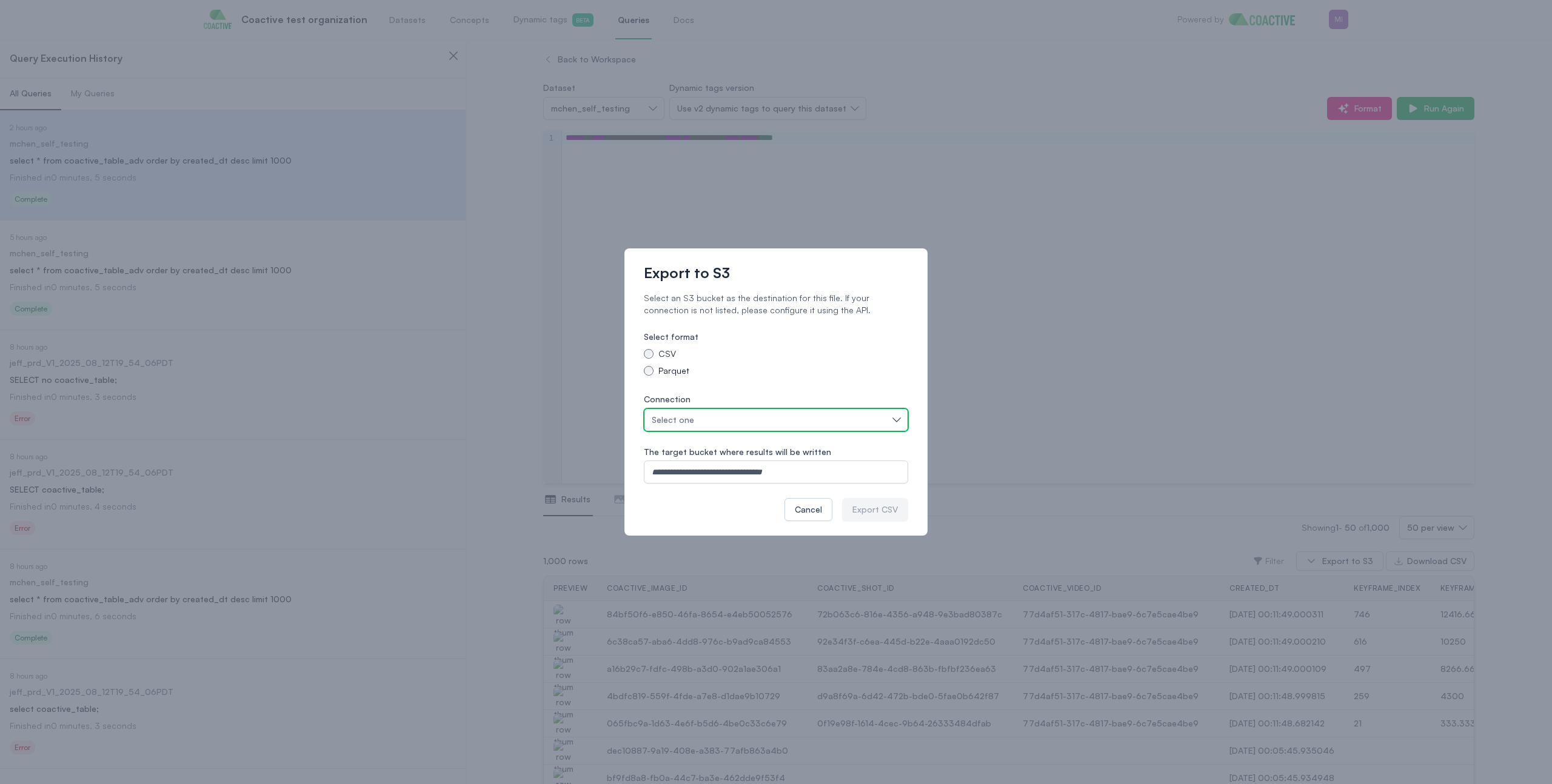
click at [703, 417] on div "Select one" at bounding box center [769, 420] width 236 height 12
click at [842, 426] on div "Select one" at bounding box center [769, 420] width 236 height 12
click at [752, 479] on input "The target bucket where results will be written" at bounding box center [776, 471] width 264 height 23
click at [763, 472] on input "The target bucket where results will be written" at bounding box center [776, 471] width 264 height 23
paste input "**********"
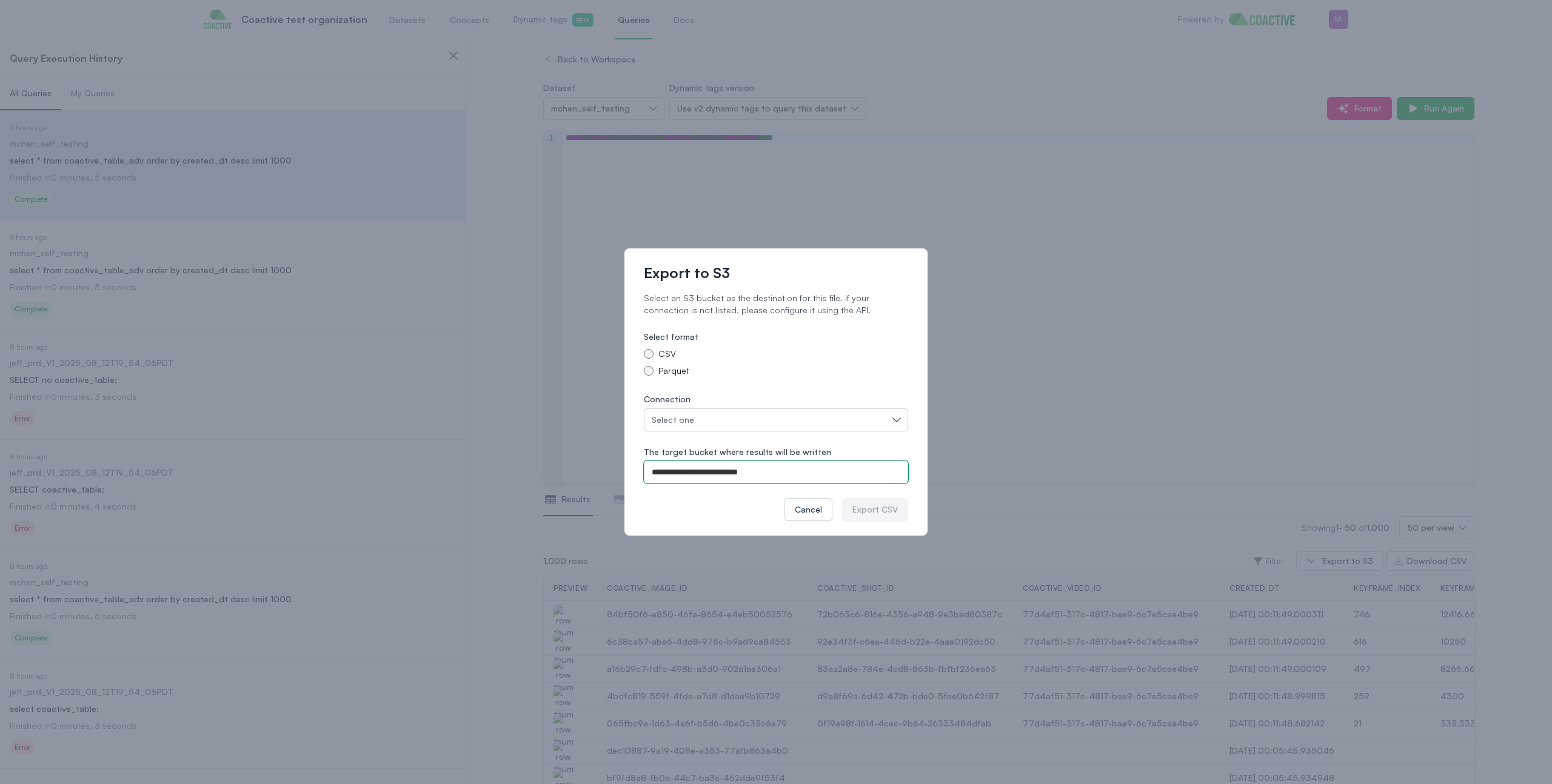
click at [790, 473] on input "**********" at bounding box center [776, 471] width 264 height 23
type input "**********"
click at [746, 501] on div "Cancel Export CSV" at bounding box center [776, 509] width 264 height 23
drag, startPoint x: 777, startPoint y: 468, endPoint x: 621, endPoint y: 465, distance: 156.0
click at [621, 465] on div "**********" at bounding box center [776, 392] width 1552 height 784
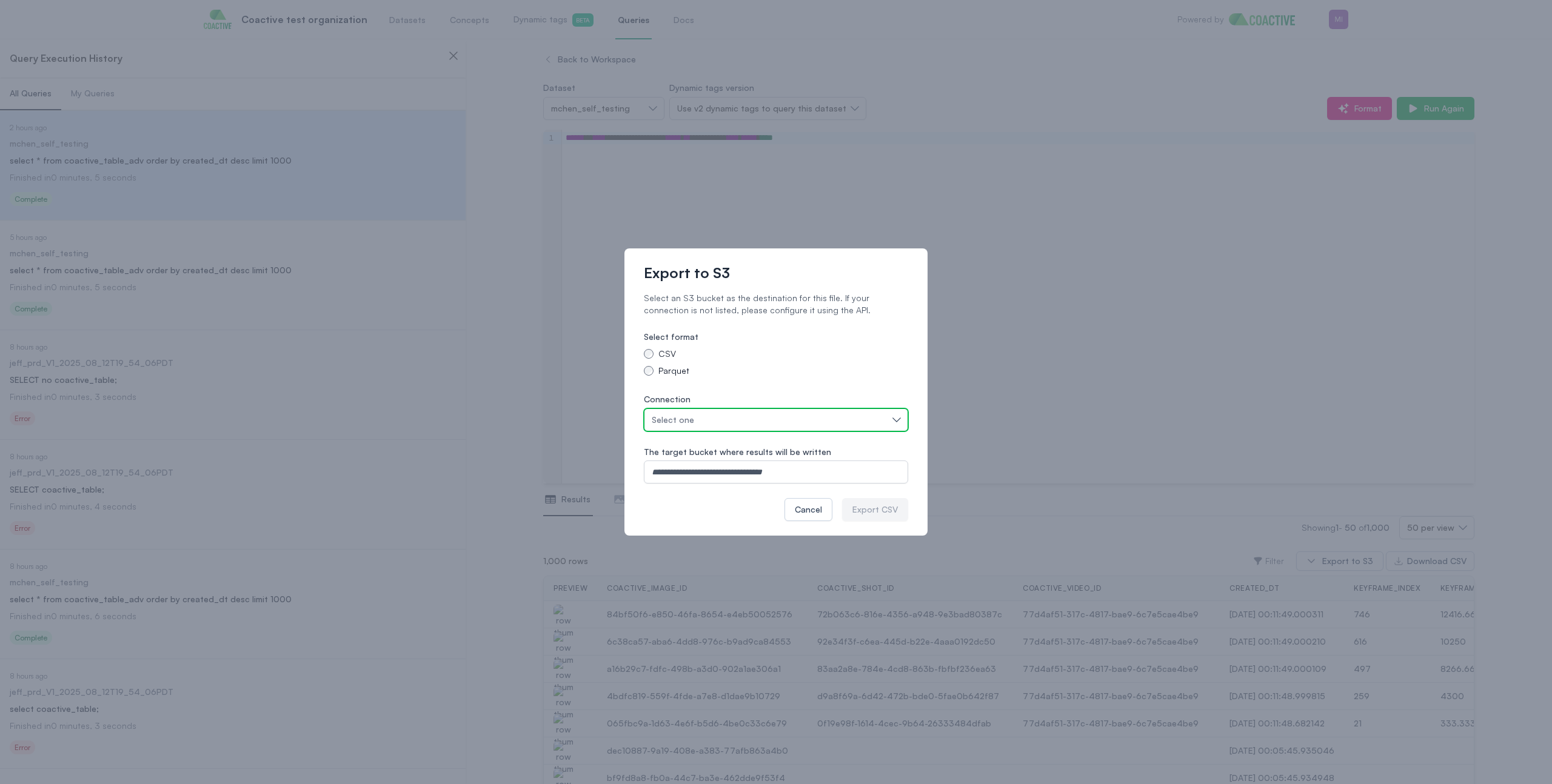
click at [763, 420] on div "Select one" at bounding box center [769, 420] width 236 height 12
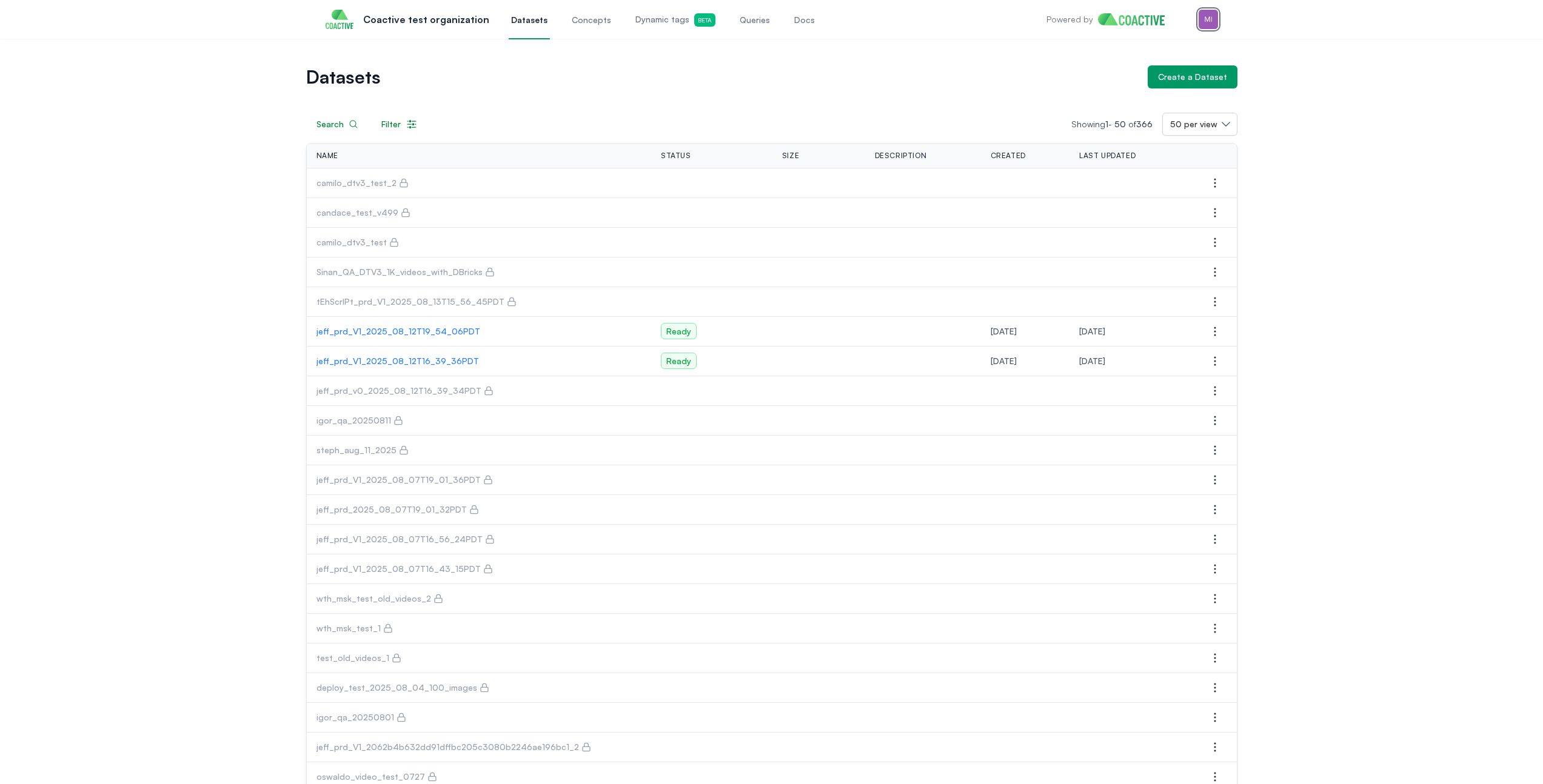
click at [1204, 20] on img "button" at bounding box center [1208, 20] width 20 height 20
click at [1156, 105] on div "Switch organization" at bounding box center [1122, 111] width 79 height 12
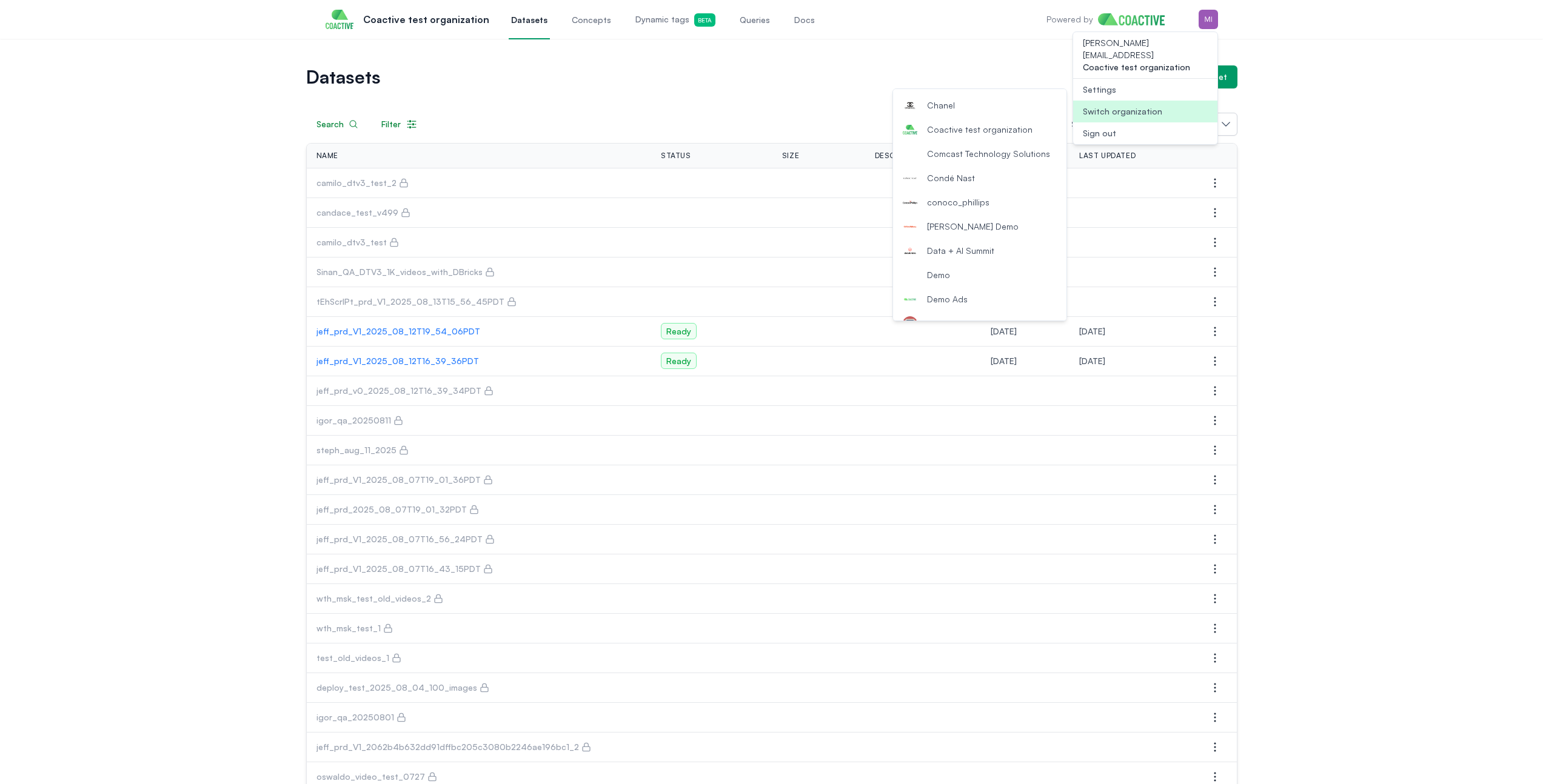
scroll to position [318, 0]
click at [957, 265] on button "Demo" at bounding box center [979, 268] width 173 height 24
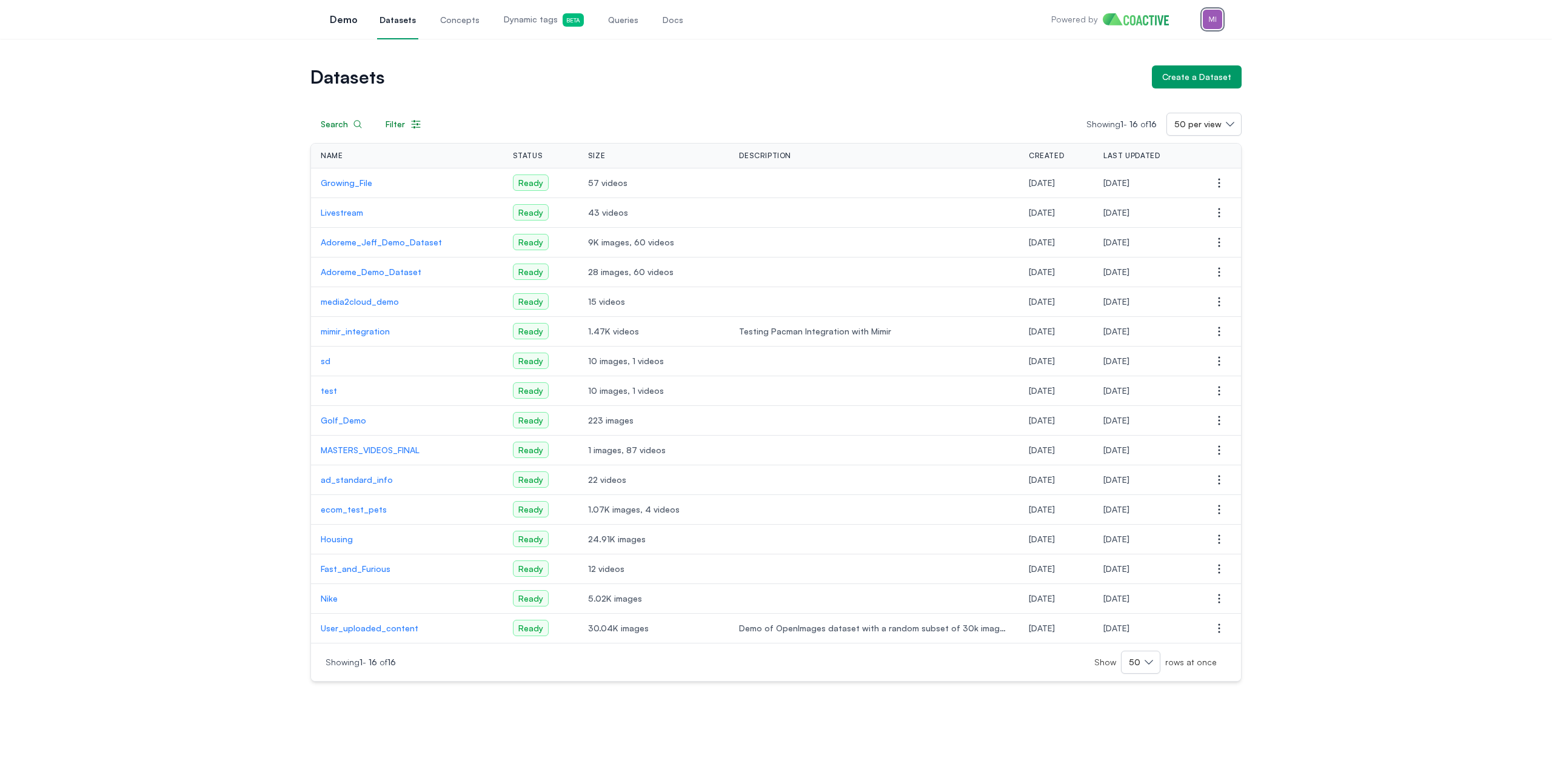
click at [1212, 16] on img "button" at bounding box center [1213, 20] width 20 height 20
click at [768, 51] on div "Datasets Create a Dataset Search Filter Showing 1 - 16 of 16 50 per view Name S…" at bounding box center [776, 365] width 1552 height 653
click at [617, 20] on span "Queries" at bounding box center [623, 20] width 30 height 12
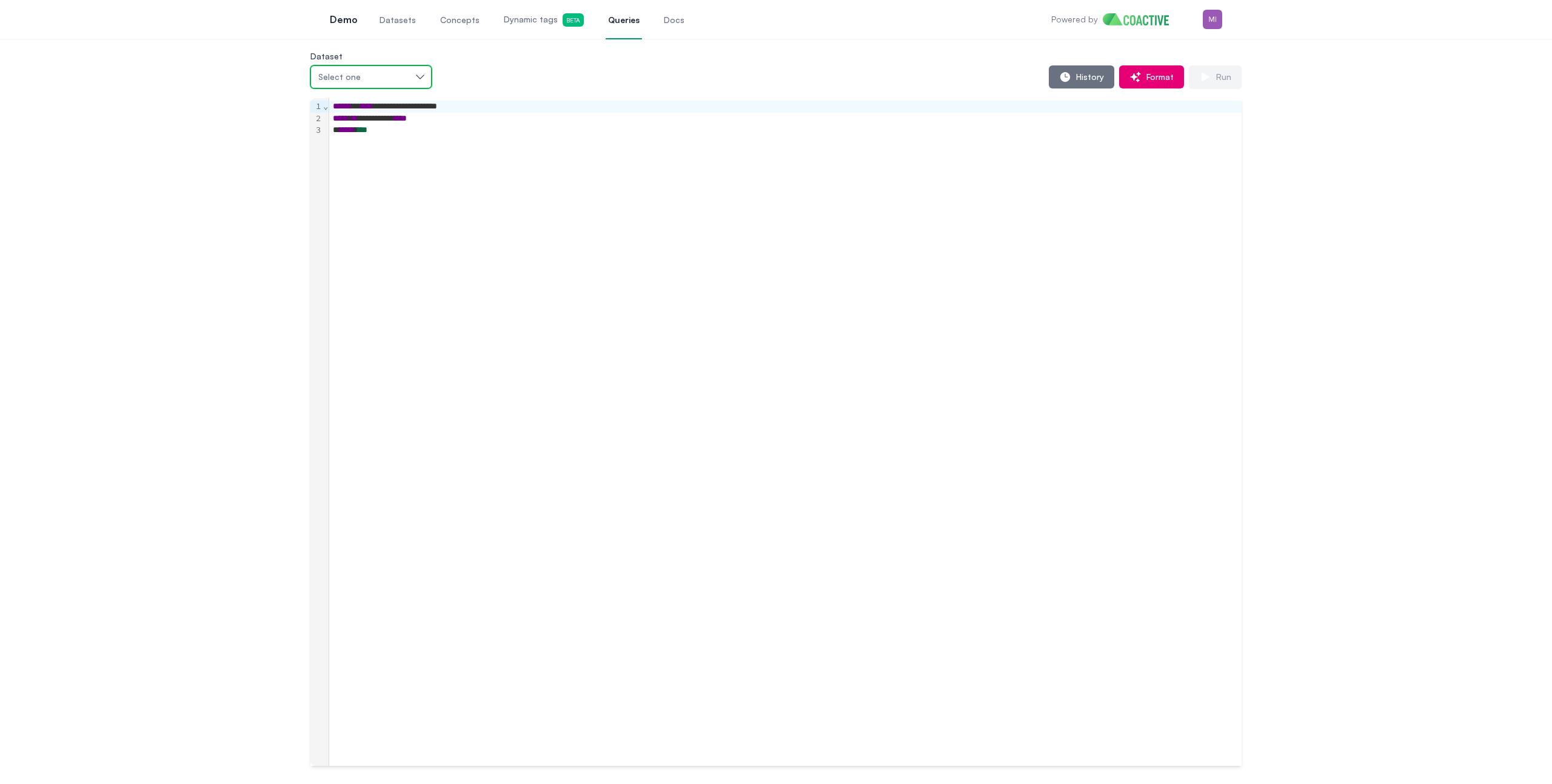
click at [392, 83] on button "Select one" at bounding box center [371, 77] width 121 height 23
click at [392, 101] on div "Growing_File" at bounding box center [378, 104] width 121 height 12
click at [1223, 76] on span "Run" at bounding box center [1221, 77] width 20 height 12
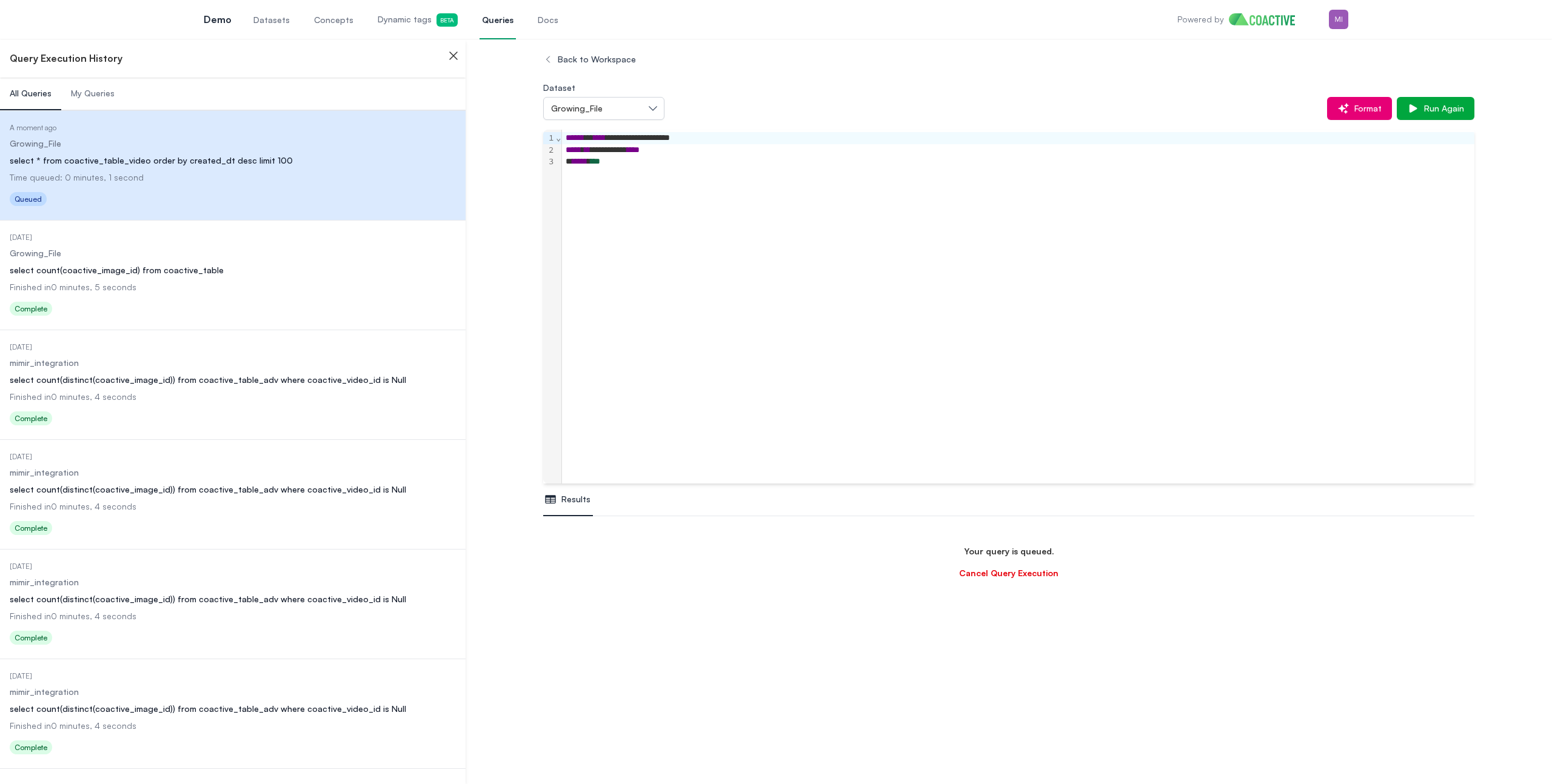
scroll to position [71, 0]
click at [260, 264] on dl "Date Executed 1 day ago Dataset Growing_File Query select count(coactive_image_…" at bounding box center [233, 276] width 446 height 87
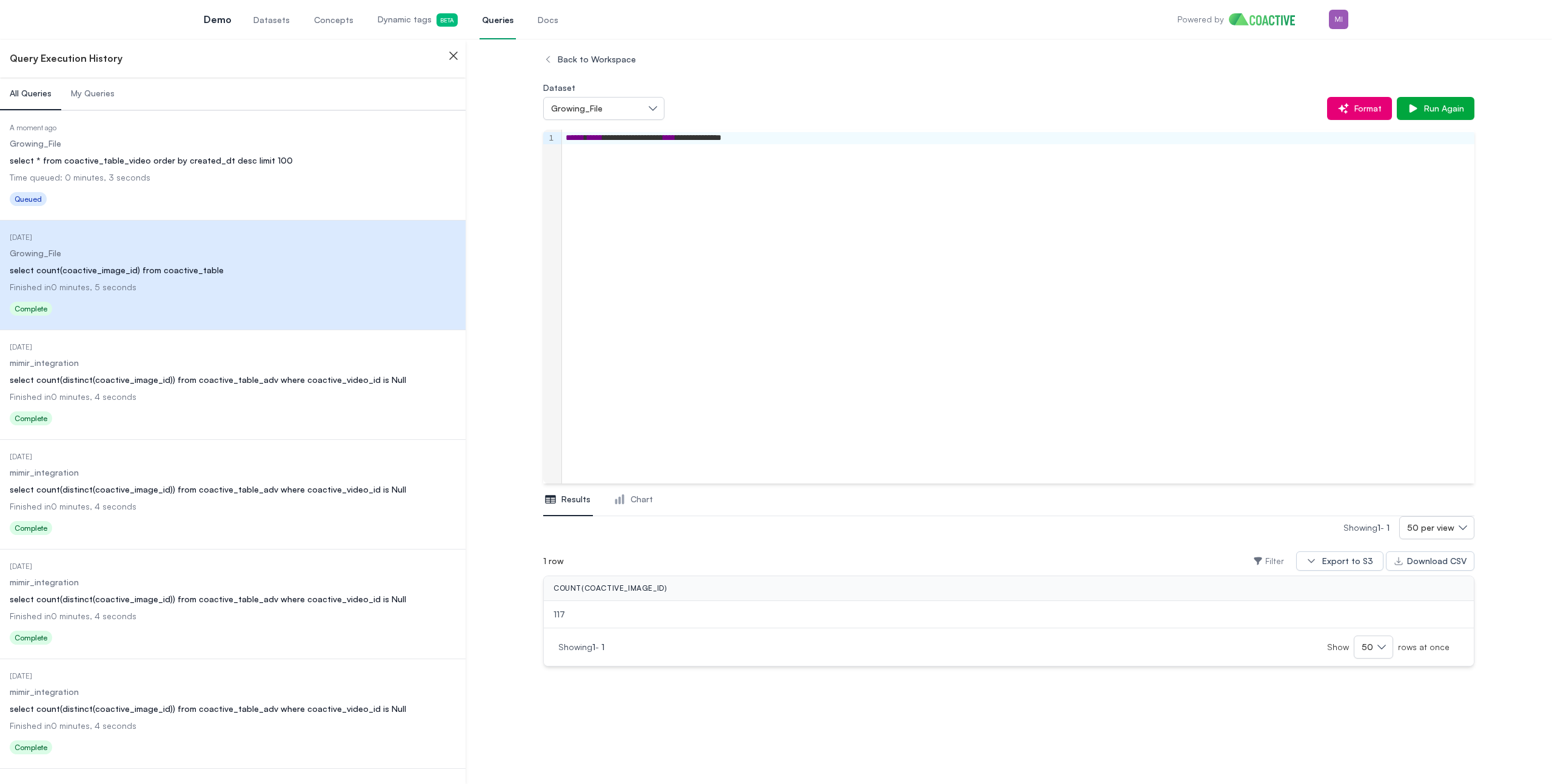
click at [248, 391] on dd "Finished in 0 minutes, 4 seconds" at bounding box center [233, 397] width 446 height 12
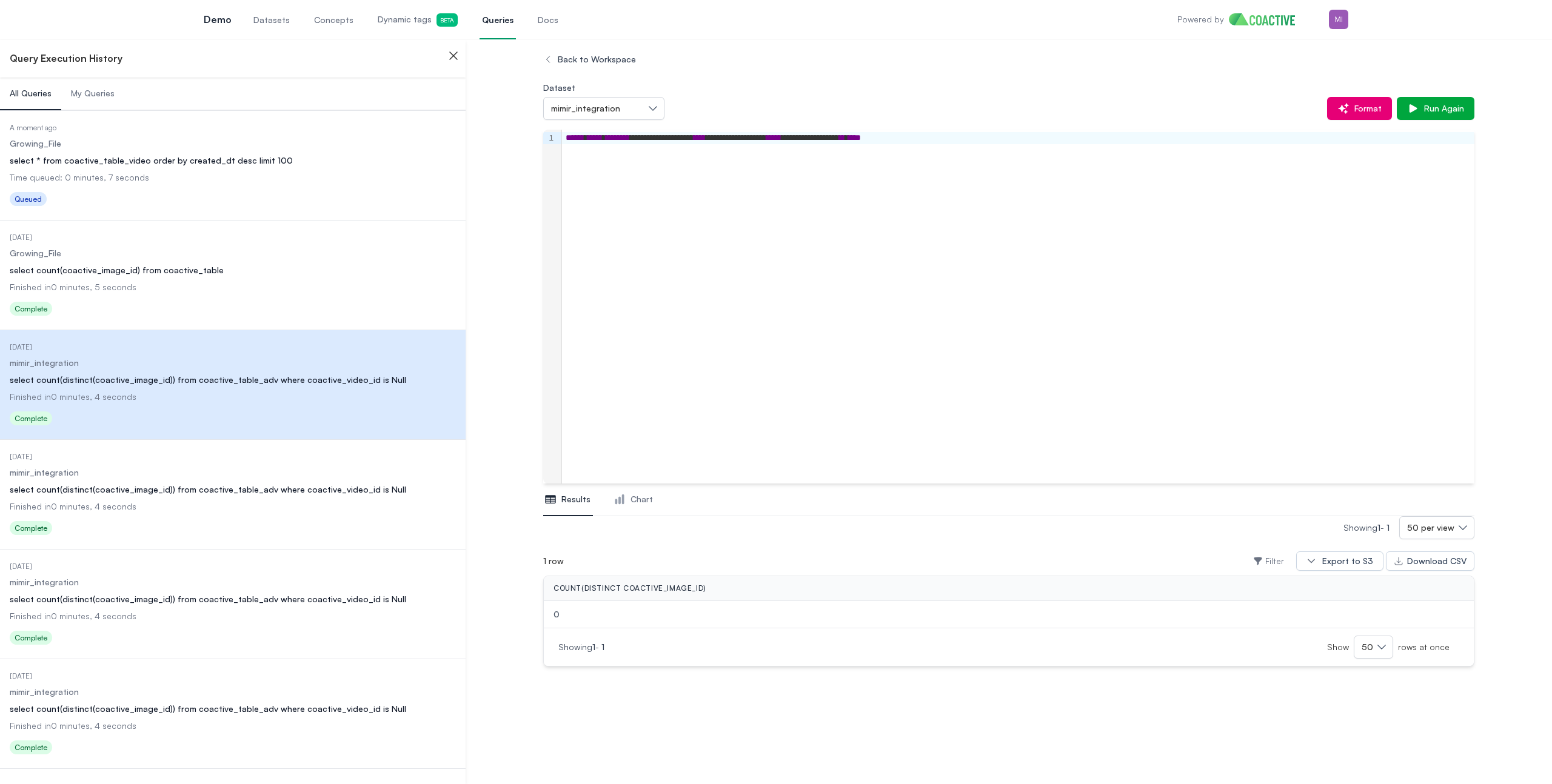
click at [194, 485] on div "select count(distinct(coactive_image_id)) from coactive_table_adv where coactiv…" at bounding box center [233, 490] width 446 height 12
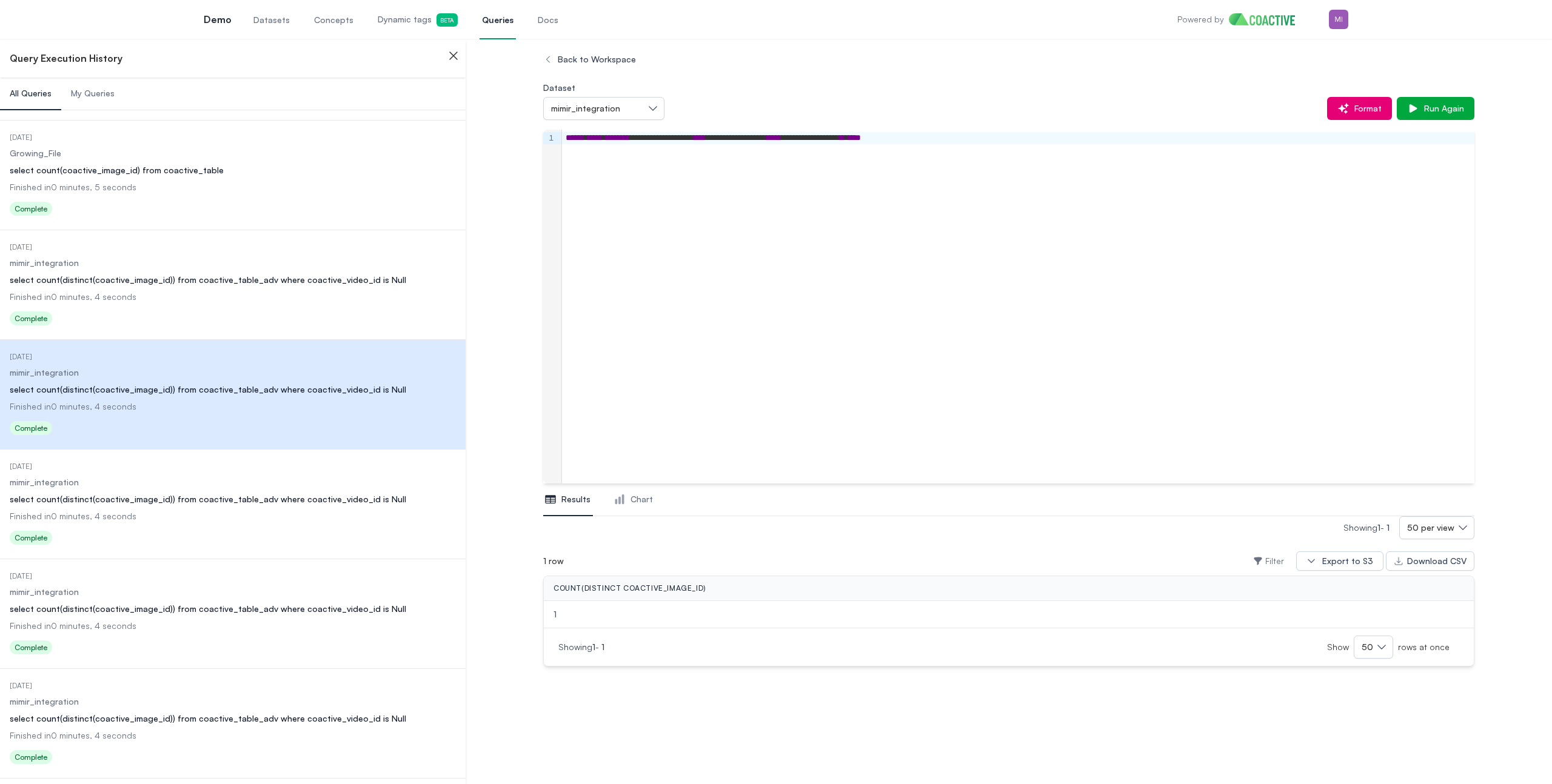
scroll to position [500, 0]
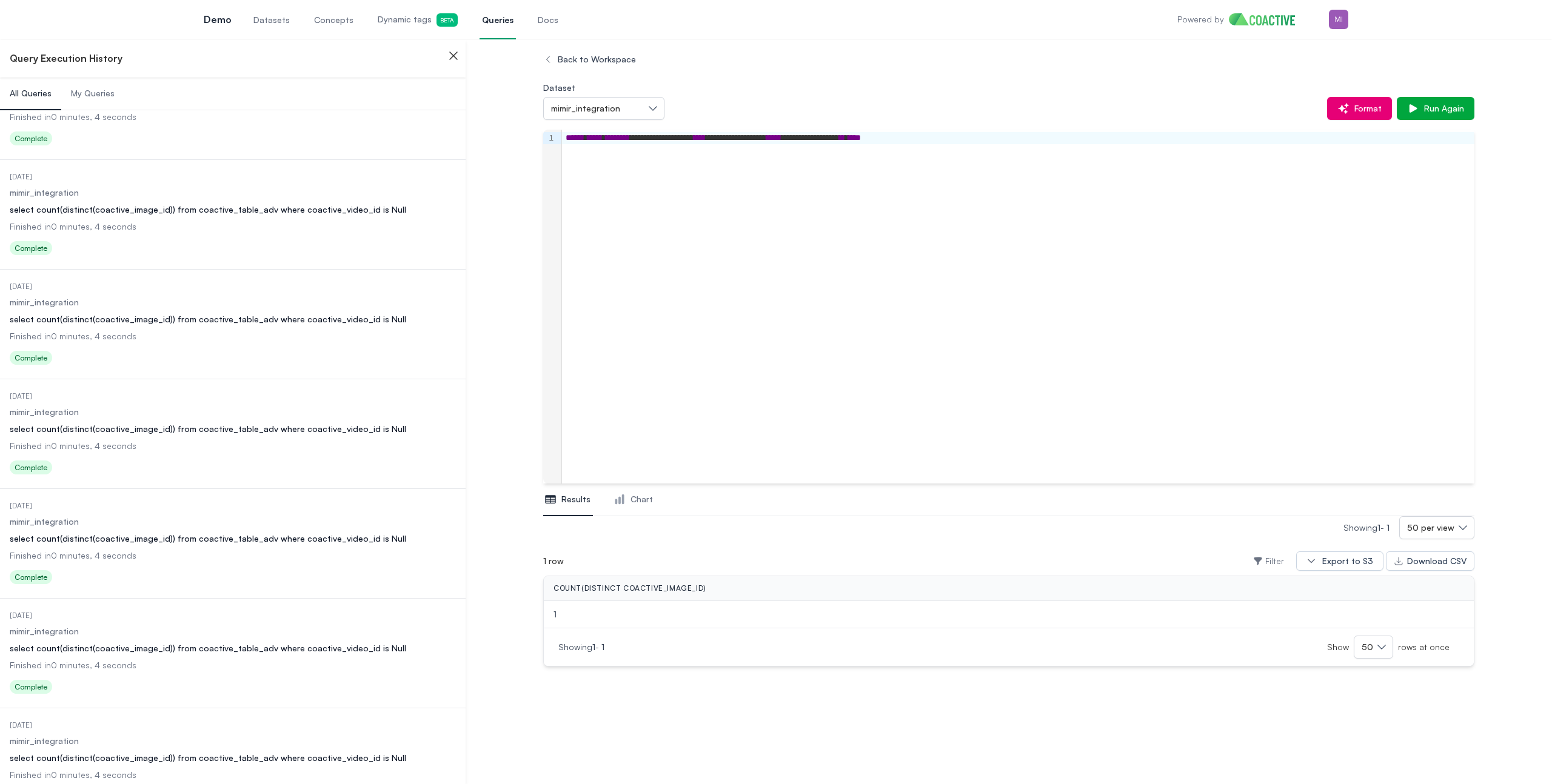
click at [273, 396] on dl "Date Executed 1 day ago Dataset mimir_integration Query select count(distinct(c…" at bounding box center [233, 435] width 446 height 87
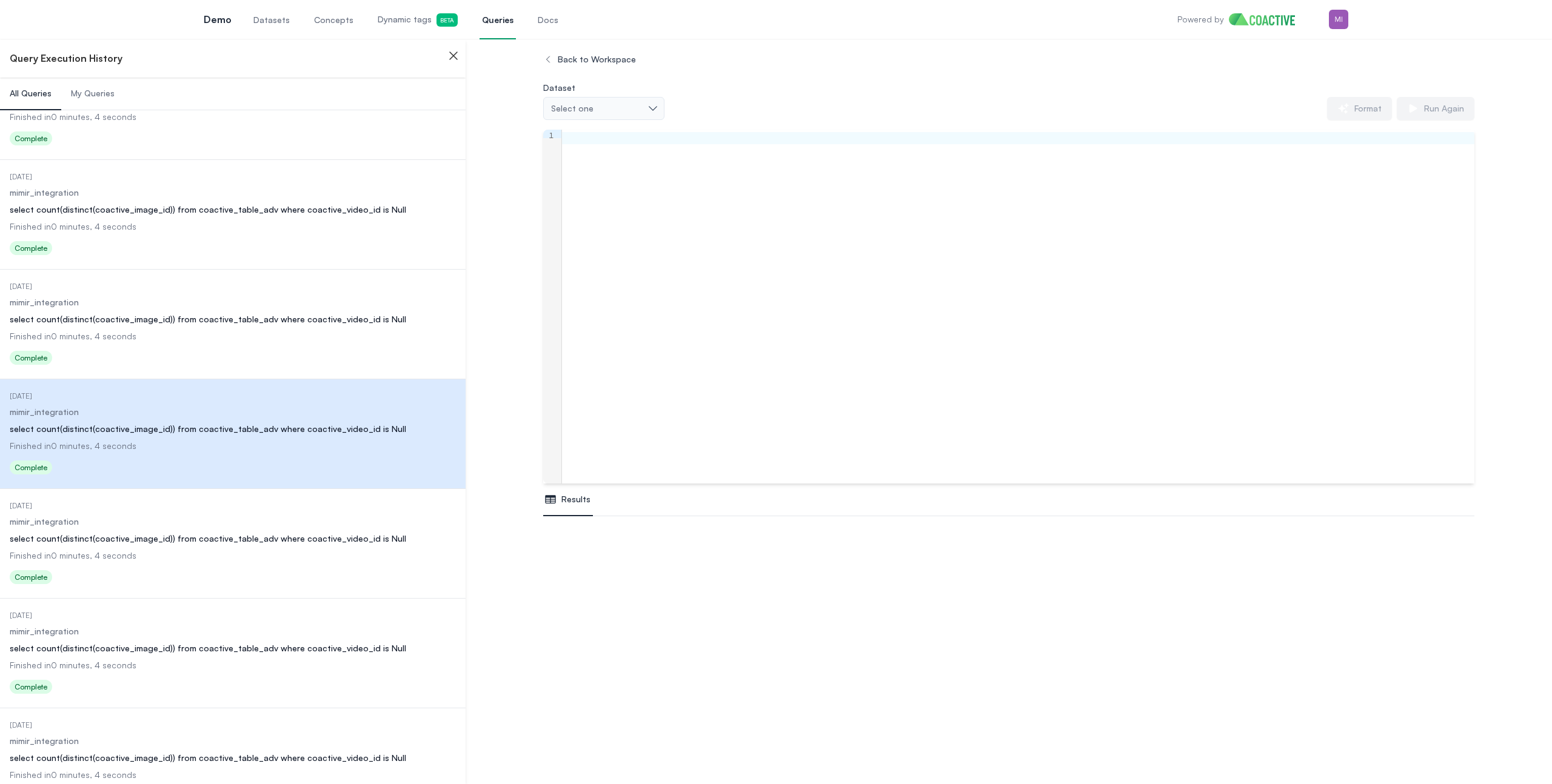
scroll to position [693, 0]
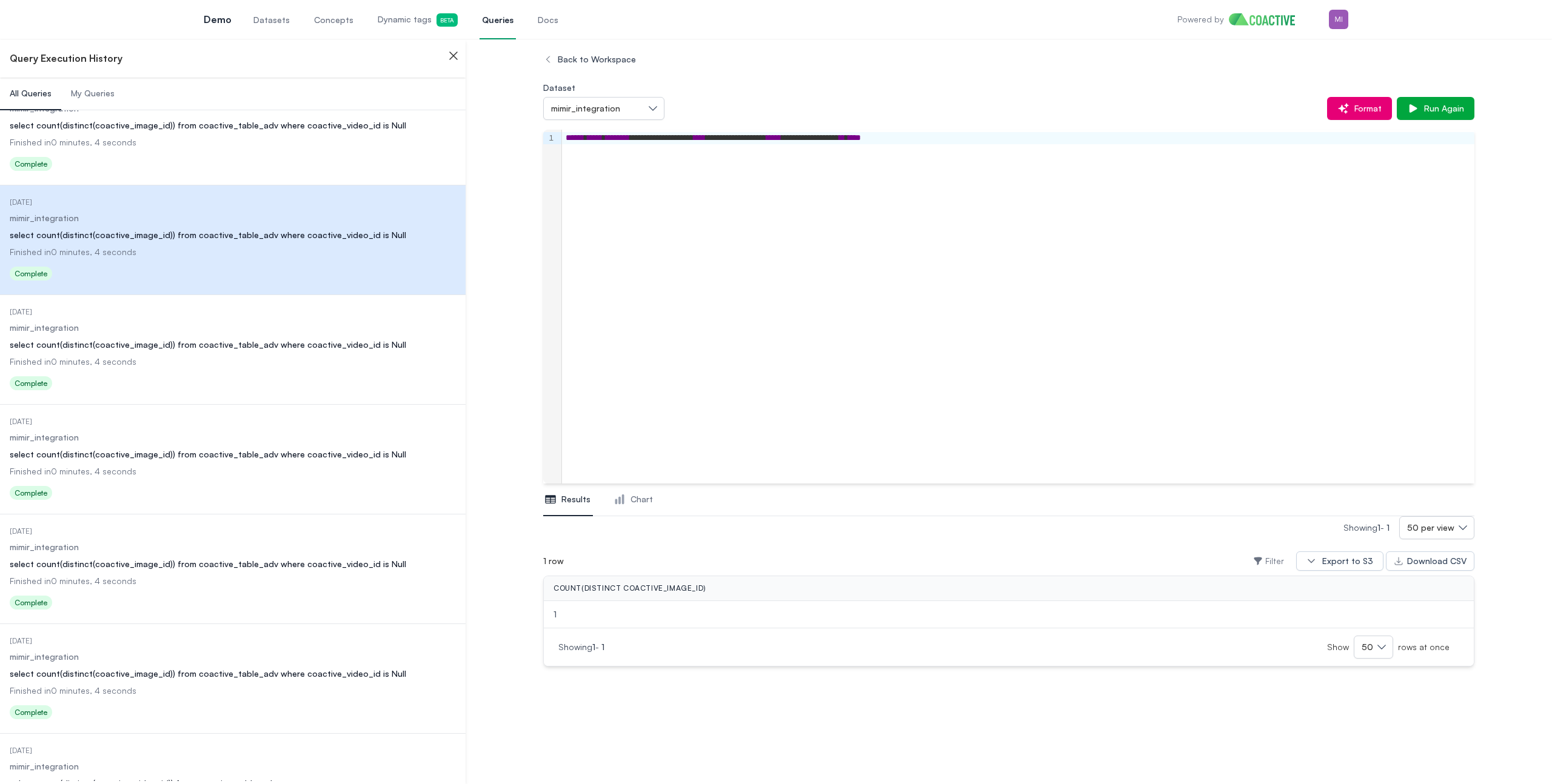
click at [273, 362] on dd "Finished in 0 minutes, 4 seconds" at bounding box center [233, 362] width 446 height 12
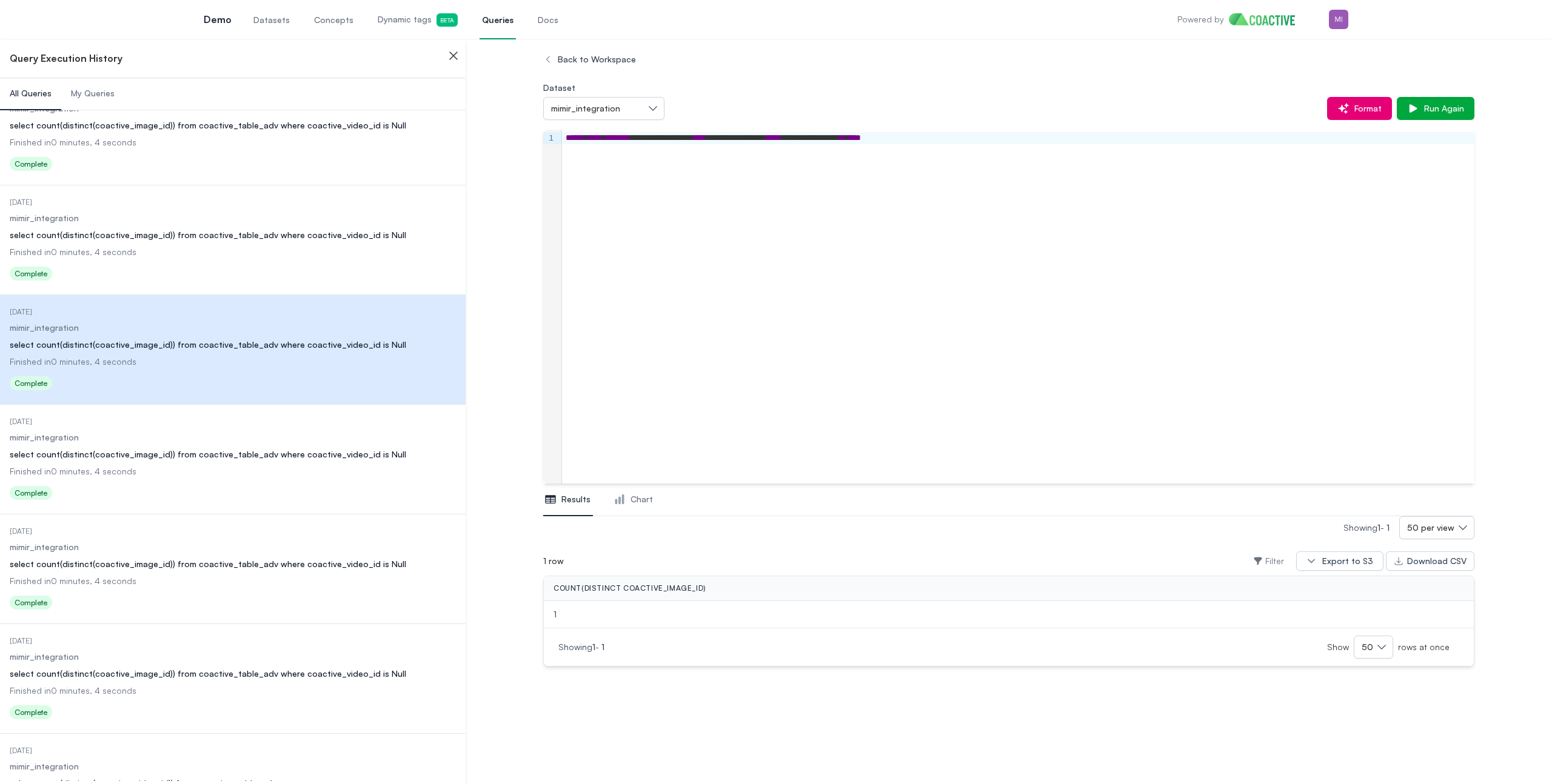
scroll to position [1954, 0]
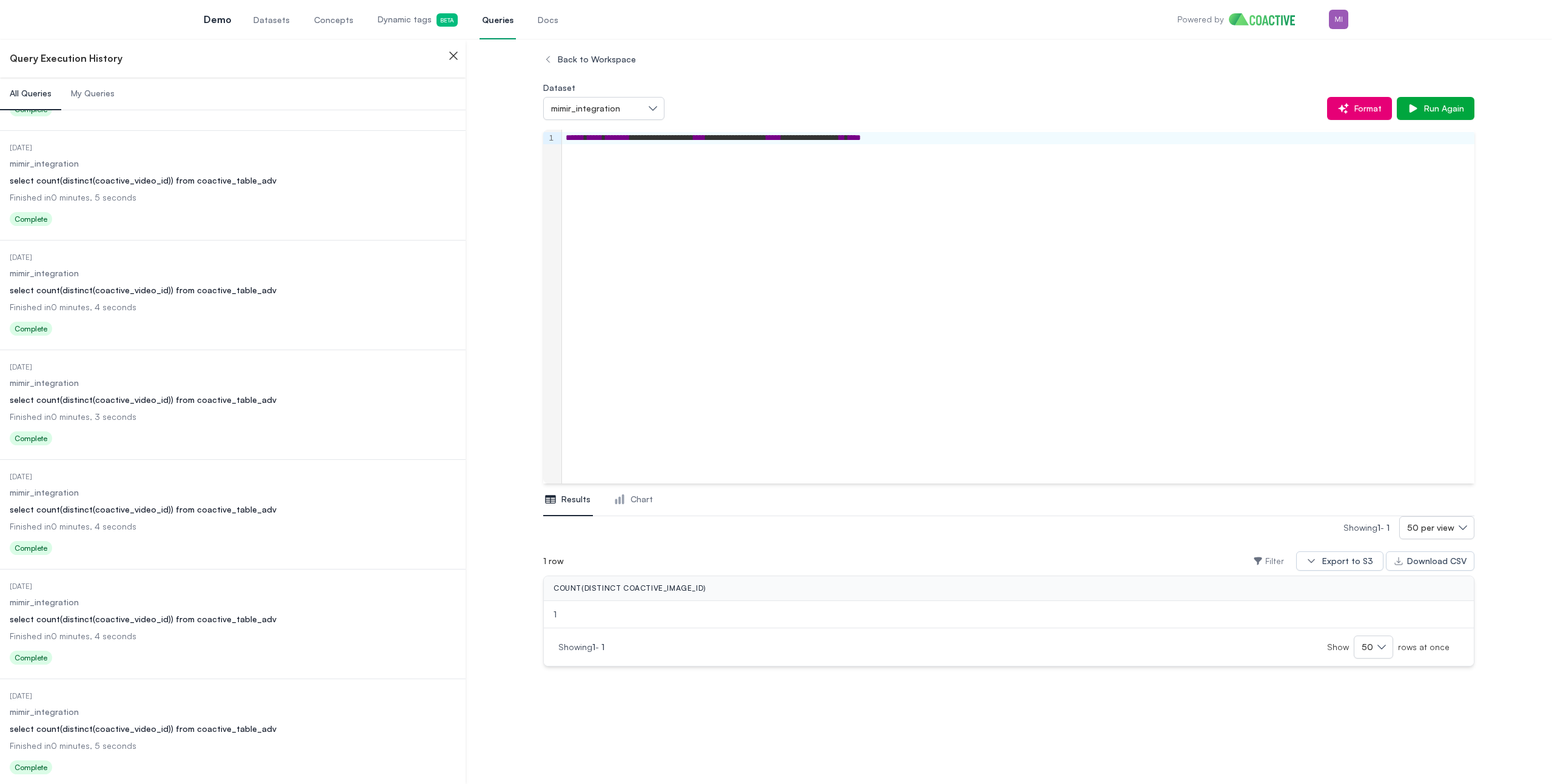
click at [272, 373] on dl "Date Executed 1 day ago Dataset mimir_integration Query select count(distinct(c…" at bounding box center [233, 405] width 446 height 87
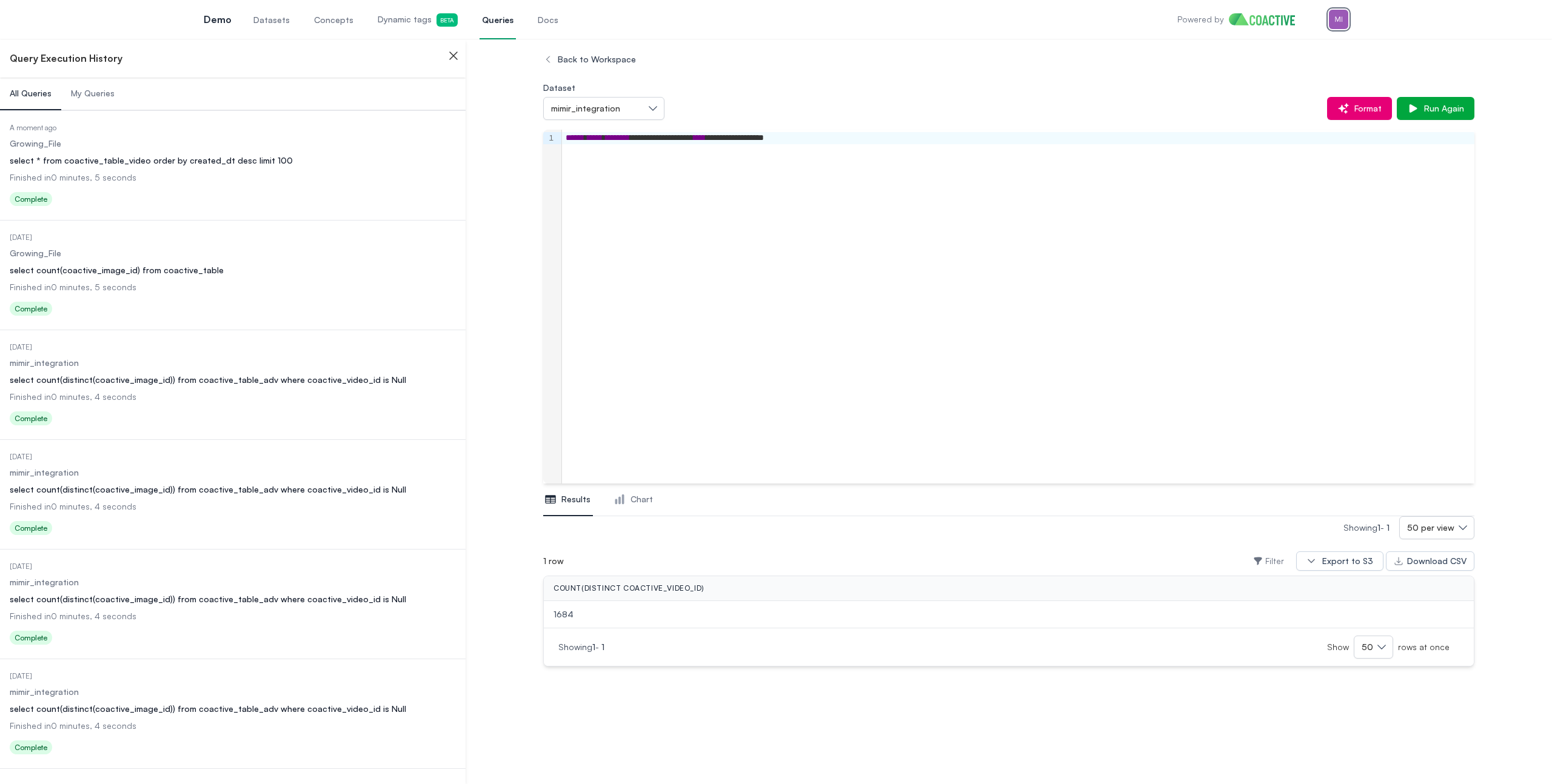
click at [1342, 21] on img "button" at bounding box center [1338, 20] width 20 height 20
click at [1264, 105] on div "Switch organization" at bounding box center [1252, 111] width 79 height 12
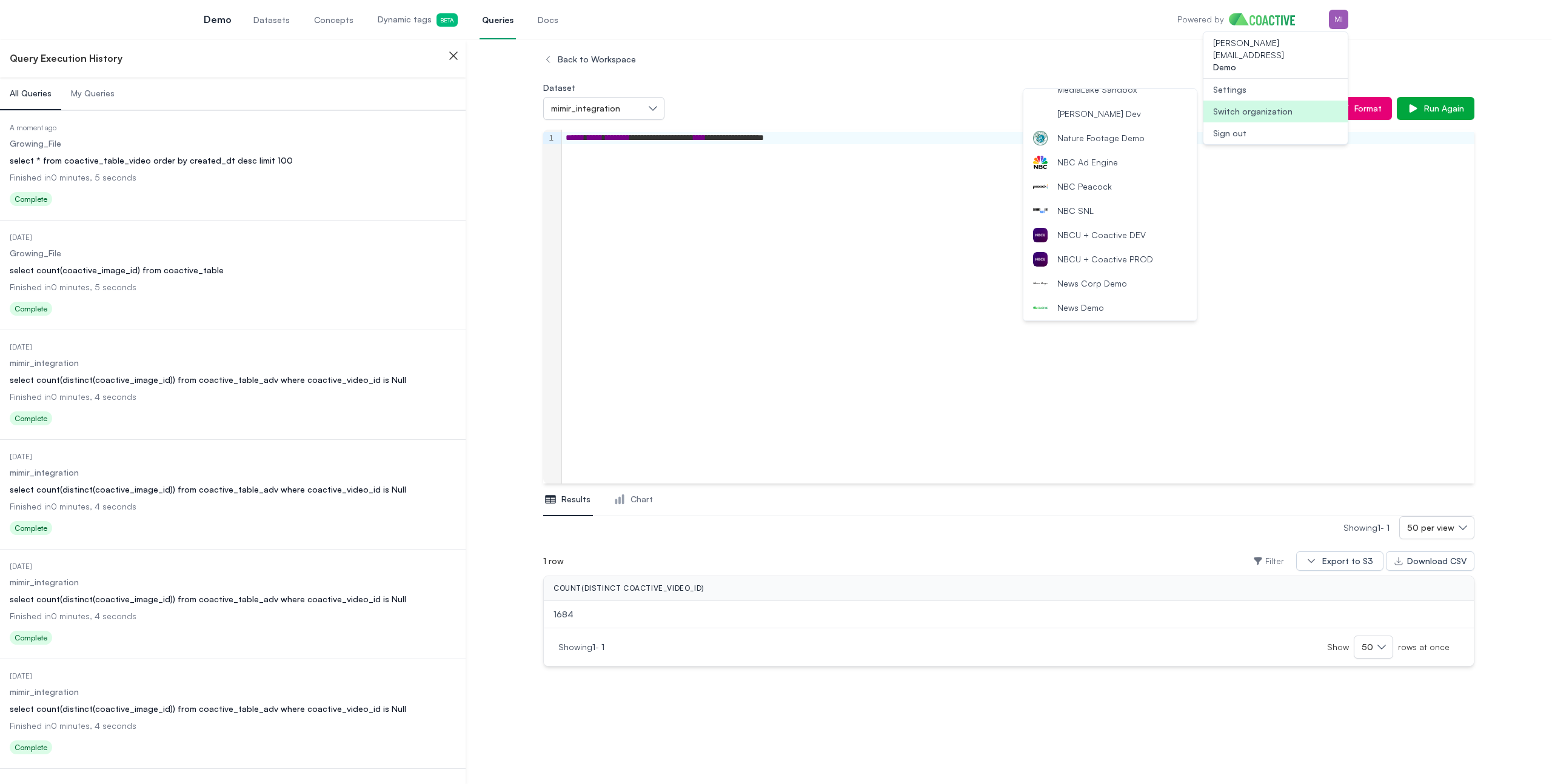
scroll to position [1055, 0]
click at [1128, 240] on span "NBCU + Coactive DEV" at bounding box center [1101, 234] width 88 height 12
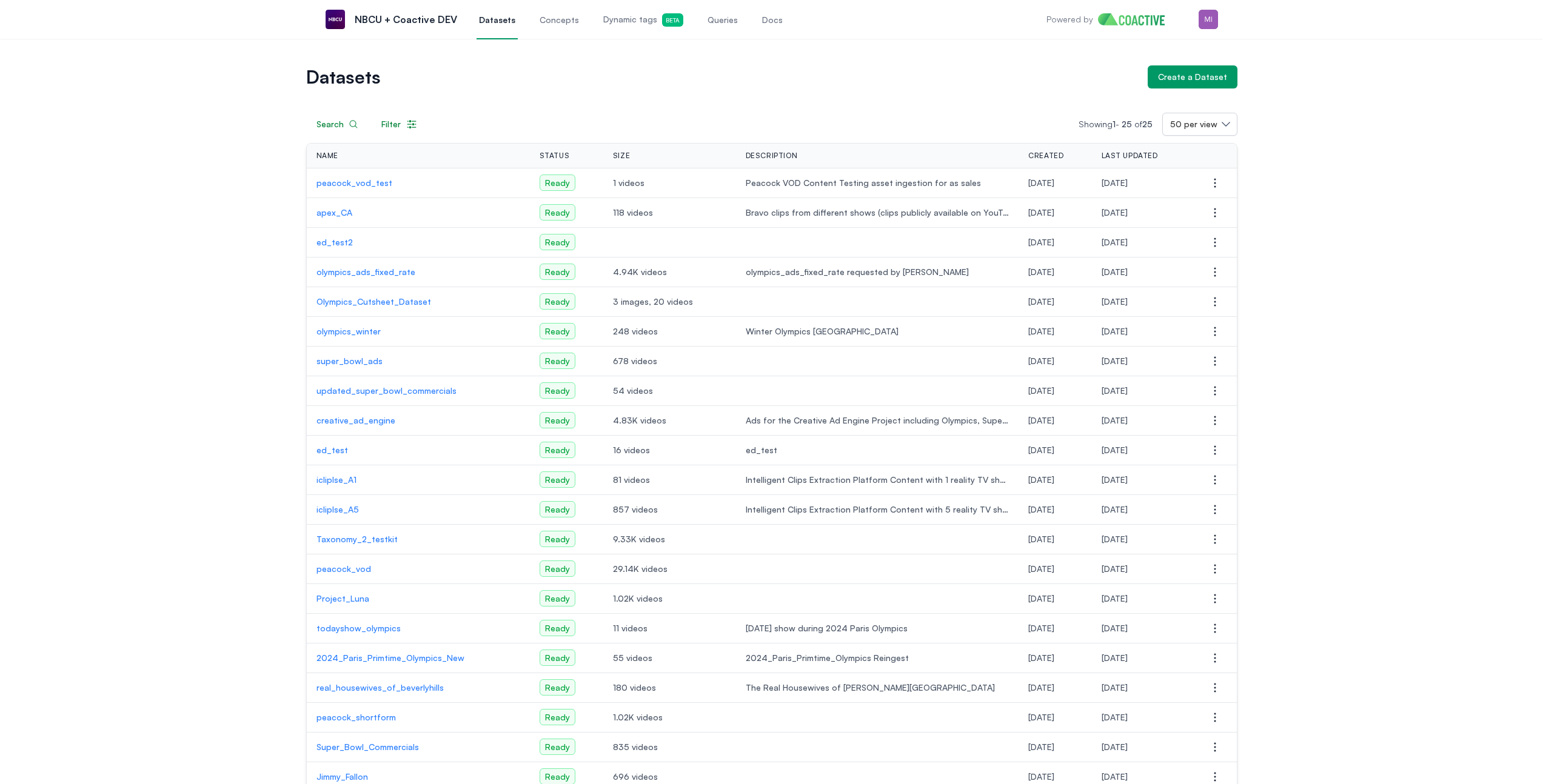
click at [725, 14] on span "Queries" at bounding box center [723, 20] width 30 height 12
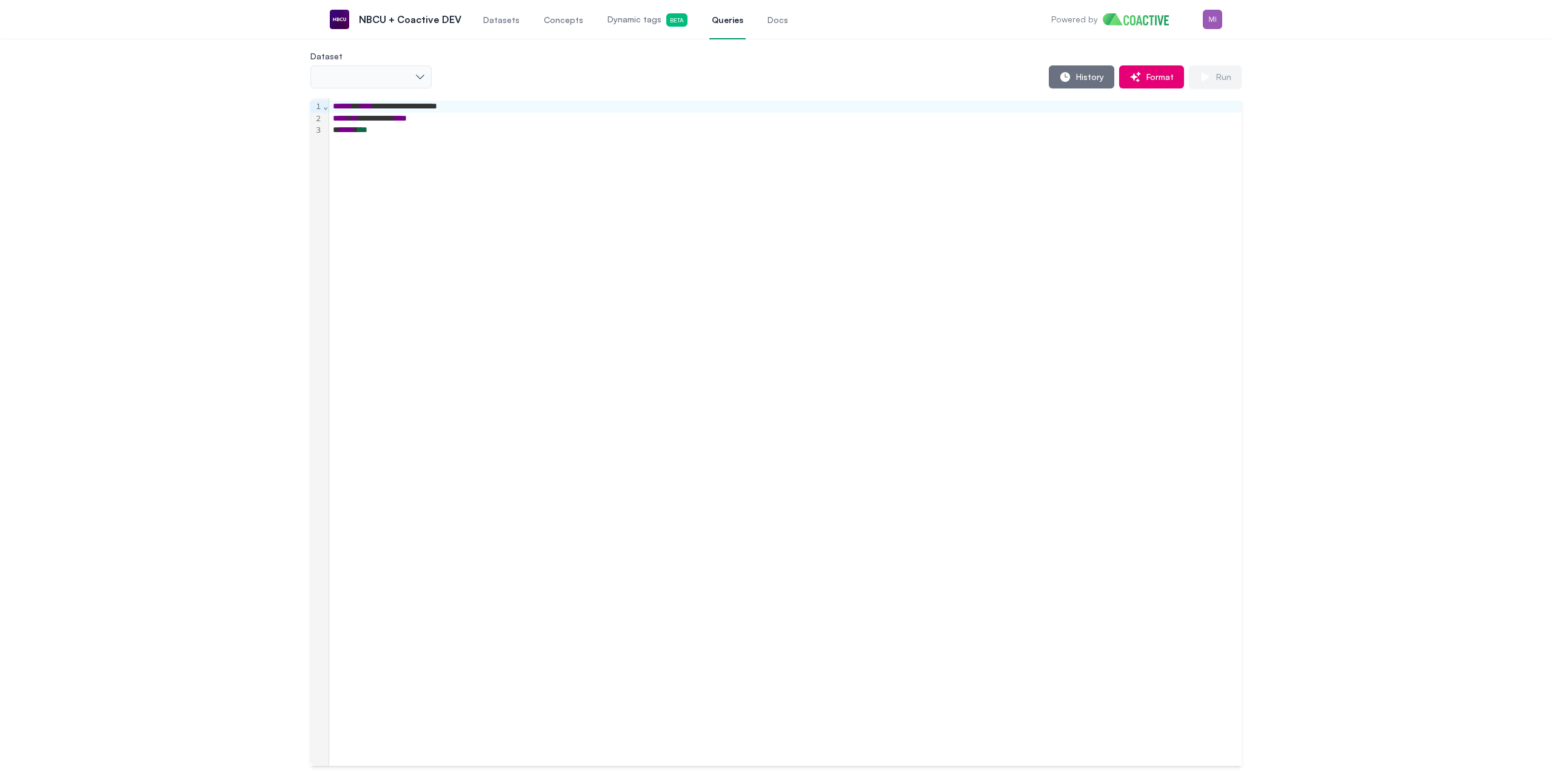
click at [719, 18] on span "Queries" at bounding box center [727, 20] width 31 height 12
click at [405, 72] on div "Select one" at bounding box center [365, 77] width 94 height 12
click at [917, 56] on div "Dataset Select one peacock_vod_test apex_CA ed_test2 olympics_ads_fixed_rate Ol…" at bounding box center [776, 68] width 931 height 40
click at [1101, 75] on span "History" at bounding box center [1088, 77] width 33 height 12
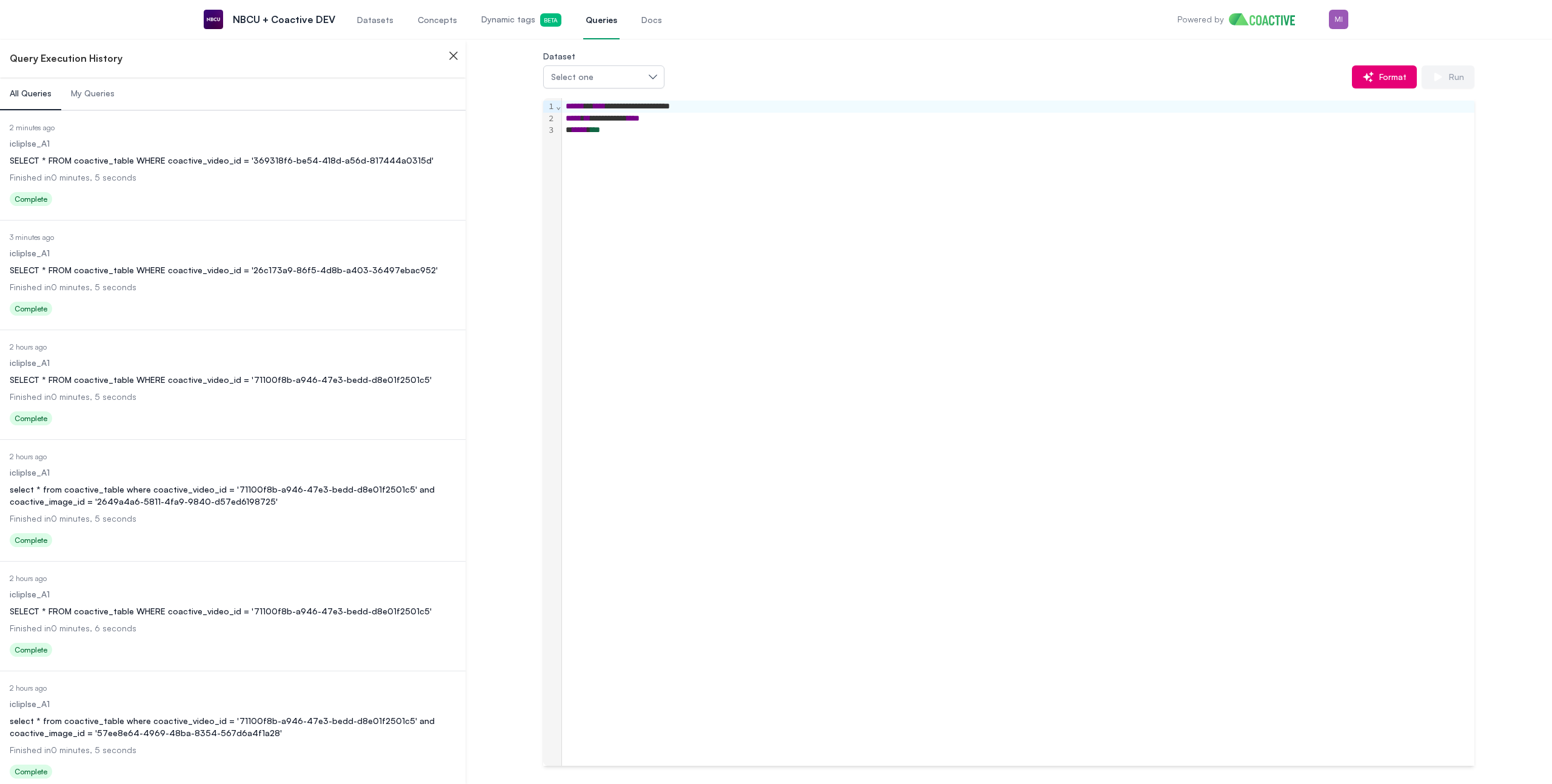
click at [187, 388] on dl "Date Executed 2 hours ago Dataset icliplse_A1 Query SELECT * FROM coactive_tabl…" at bounding box center [233, 386] width 446 height 87
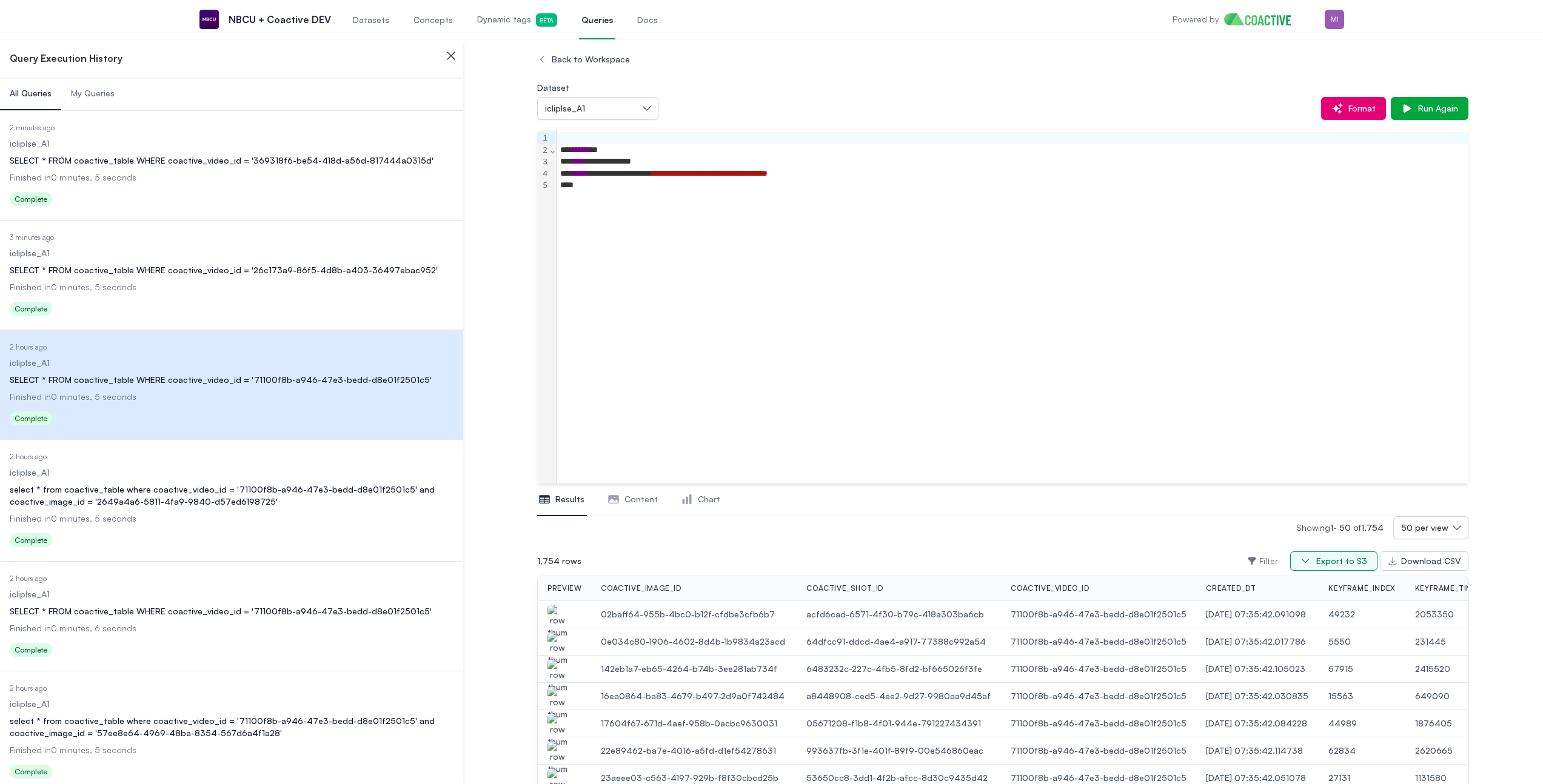
click at [1345, 559] on div "Export to S3" at bounding box center [1342, 561] width 51 height 12
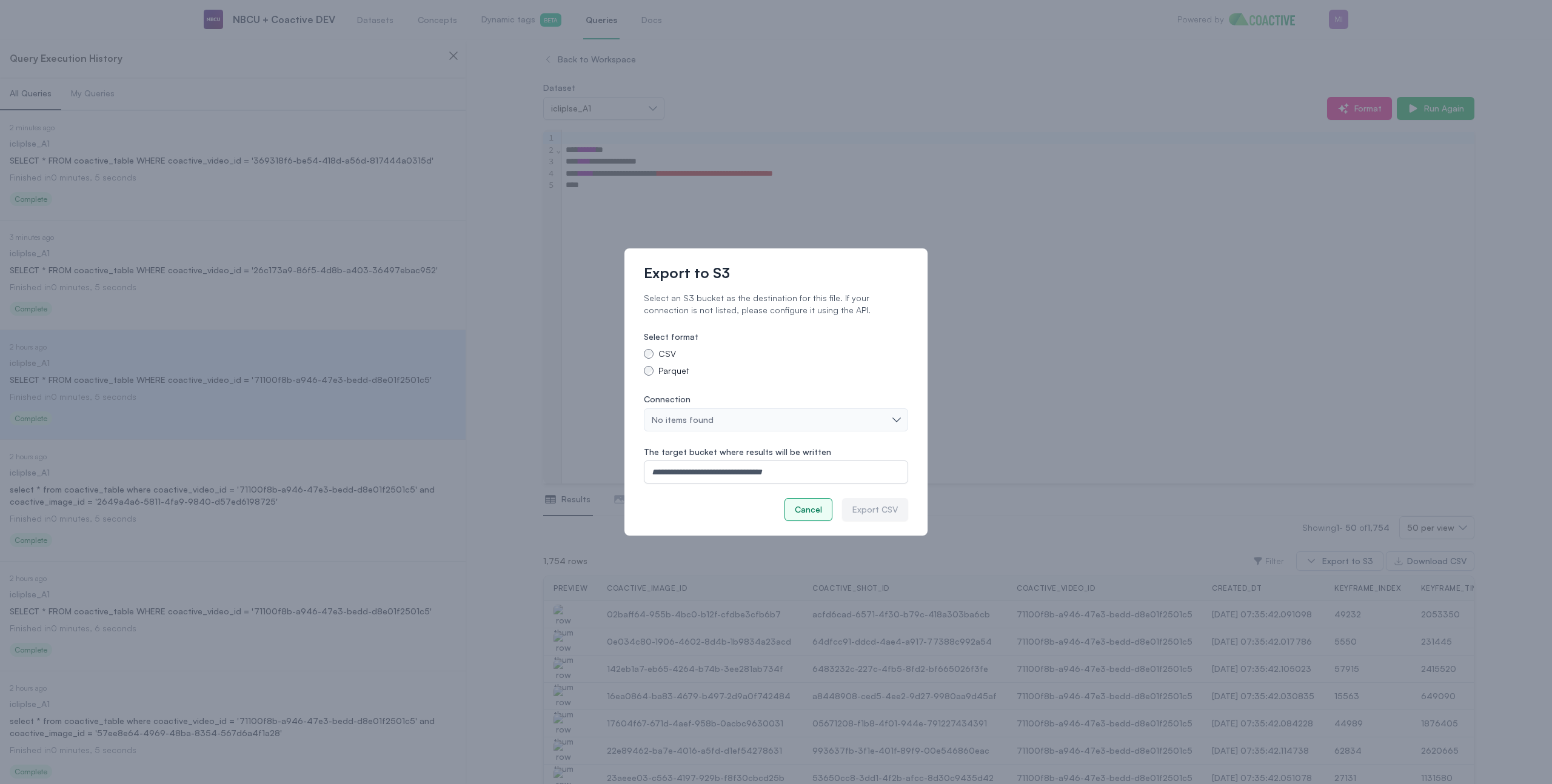
click at [807, 507] on div "Cancel" at bounding box center [808, 509] width 27 height 12
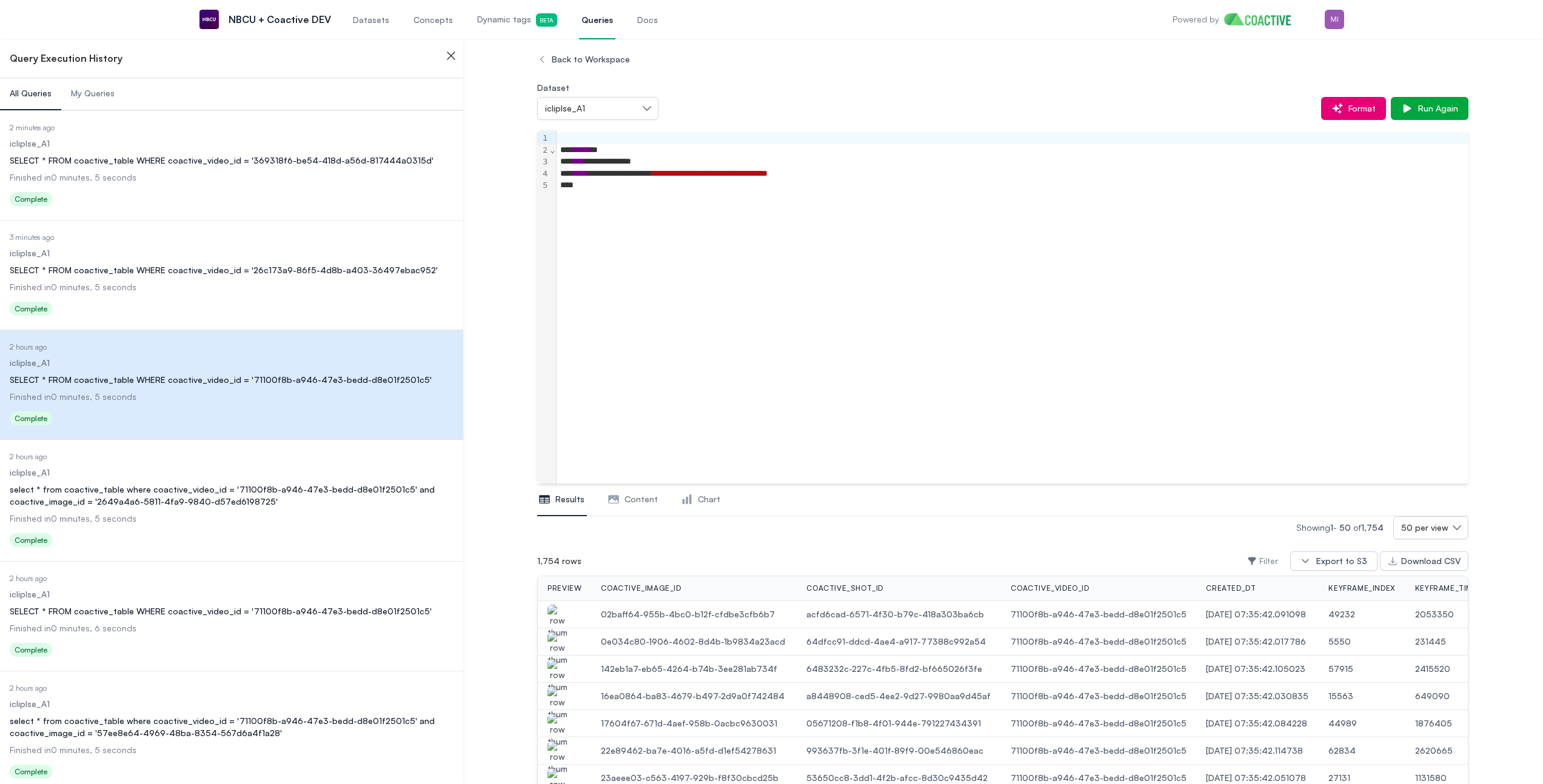
click at [559, 641] on img "button" at bounding box center [557, 649] width 20 height 34
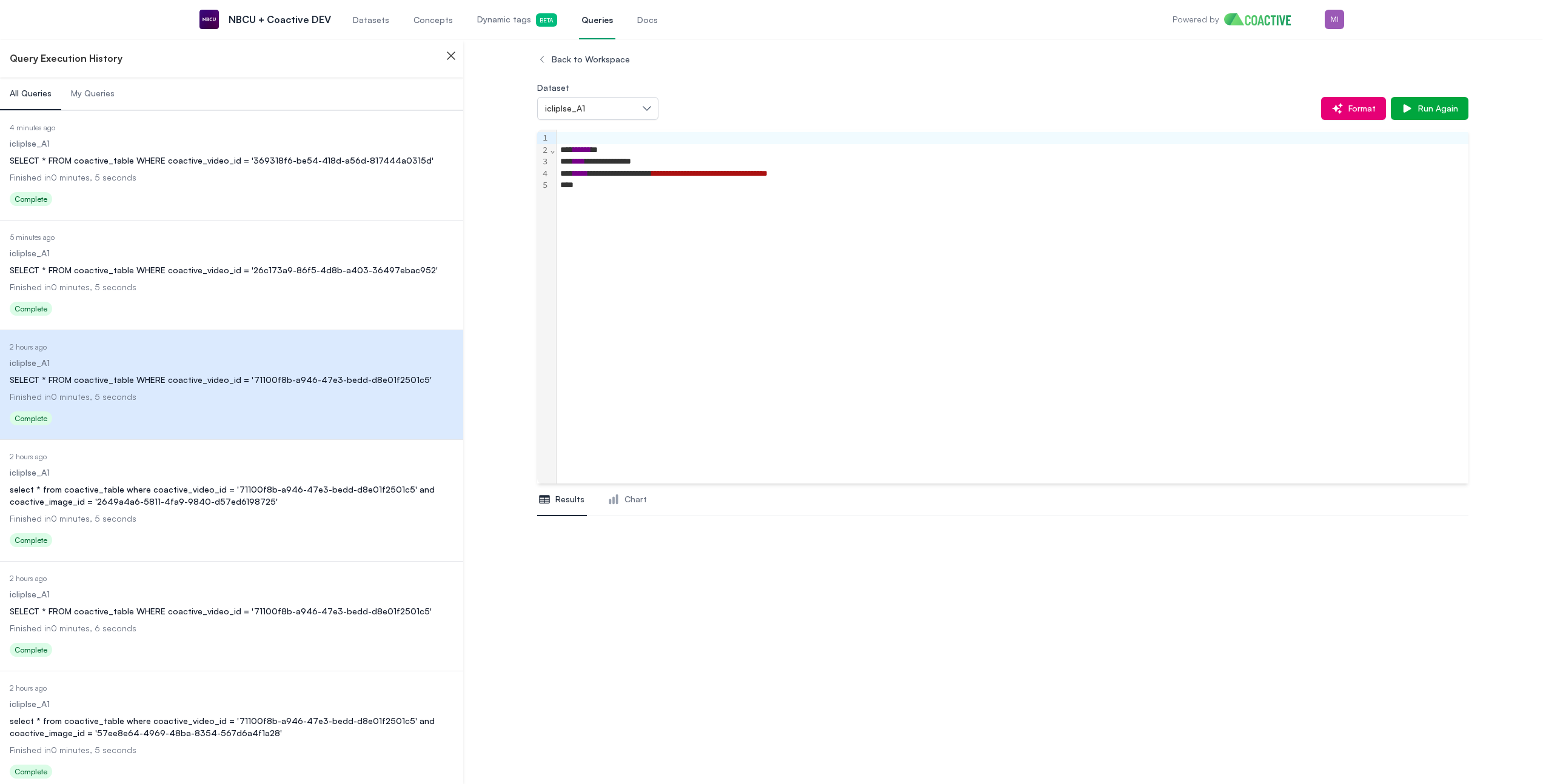
scroll to position [71, 0]
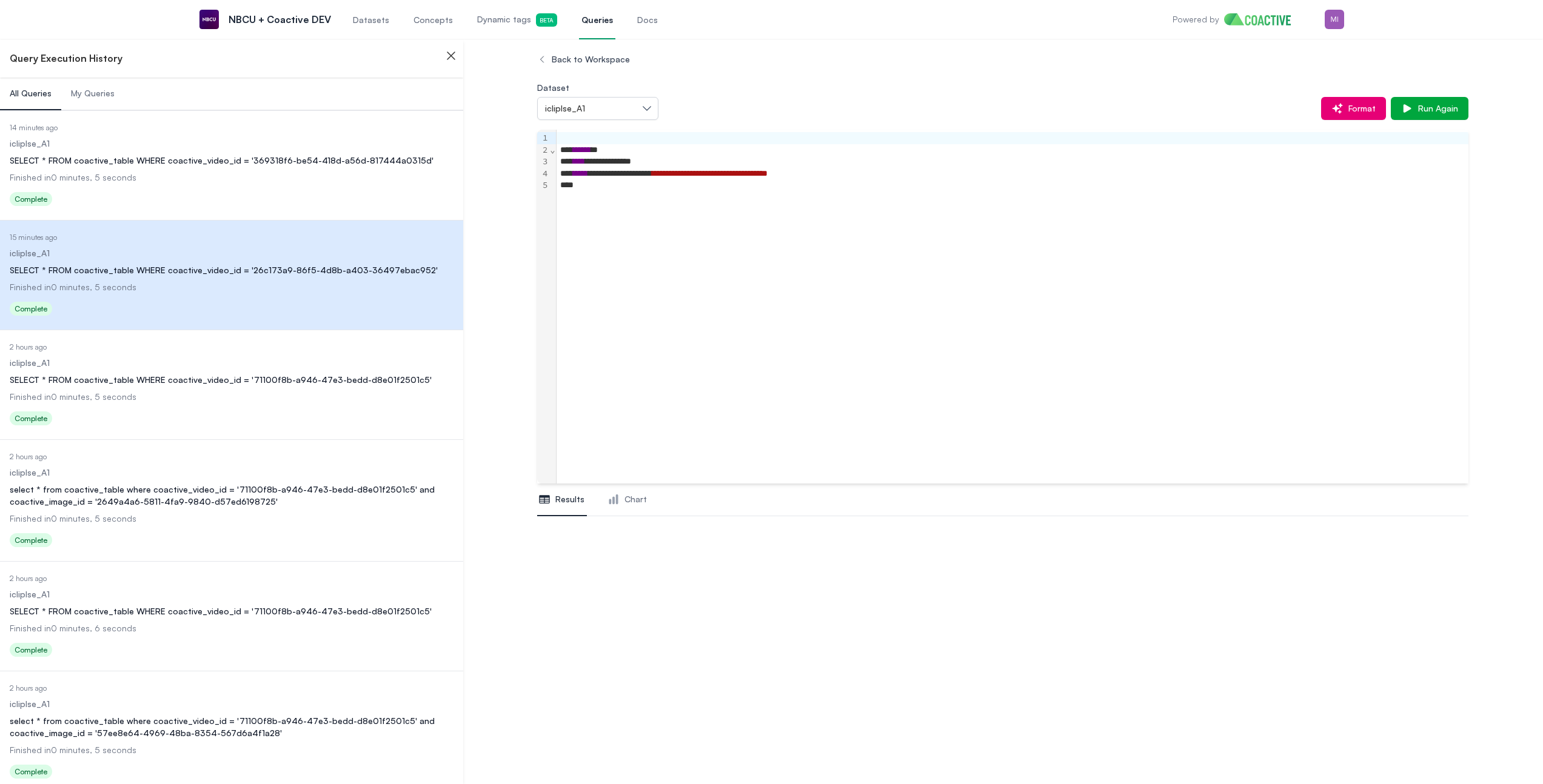
scroll to position [71, 0]
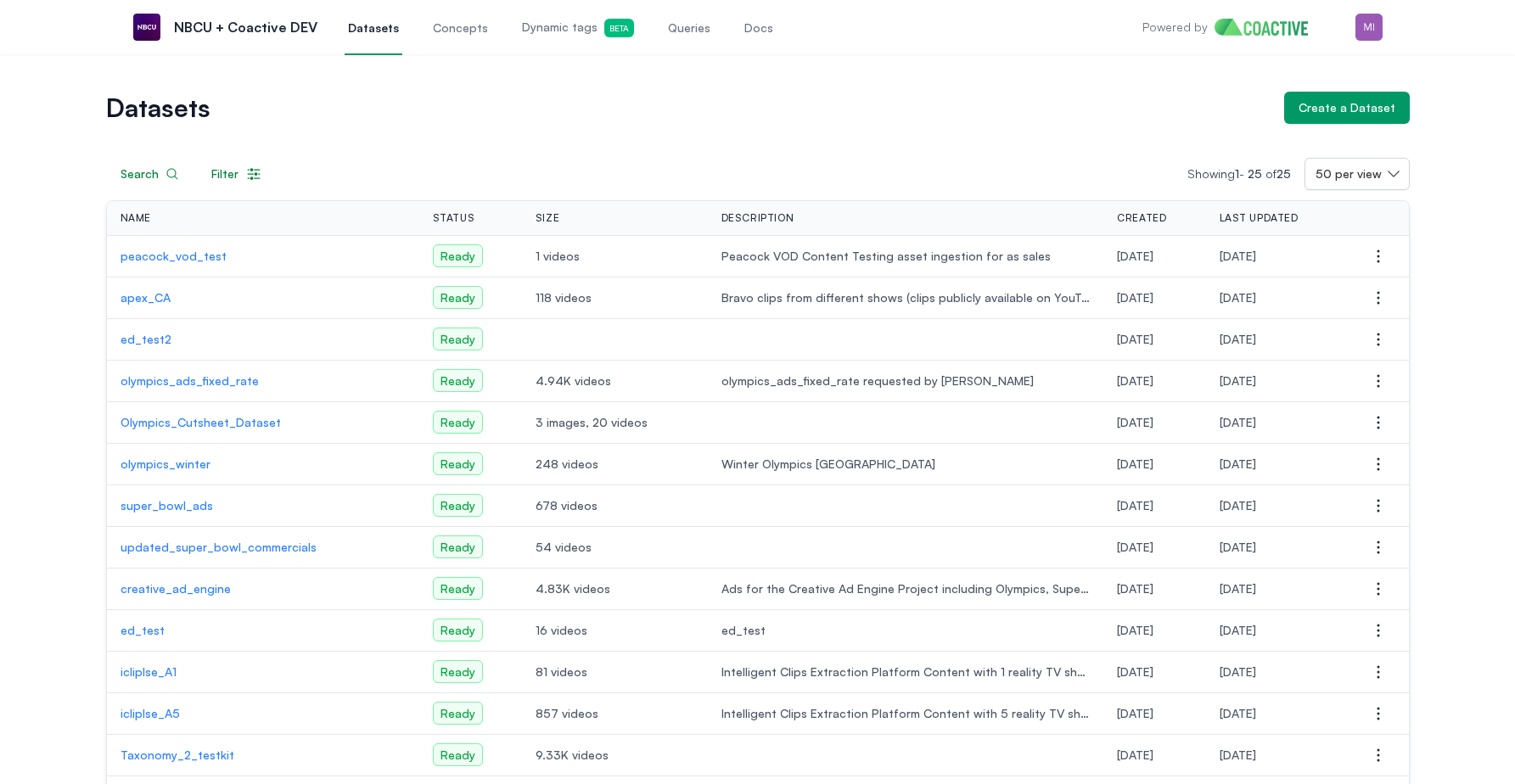
click at [87, 169] on div "Datasets Create a Dataset Search Filter Showing 1 - 25 of 25 50 per view Name S…" at bounding box center [758, 710] width 1455 height 1237
click at [699, 27] on span "Queries" at bounding box center [689, 27] width 42 height 17
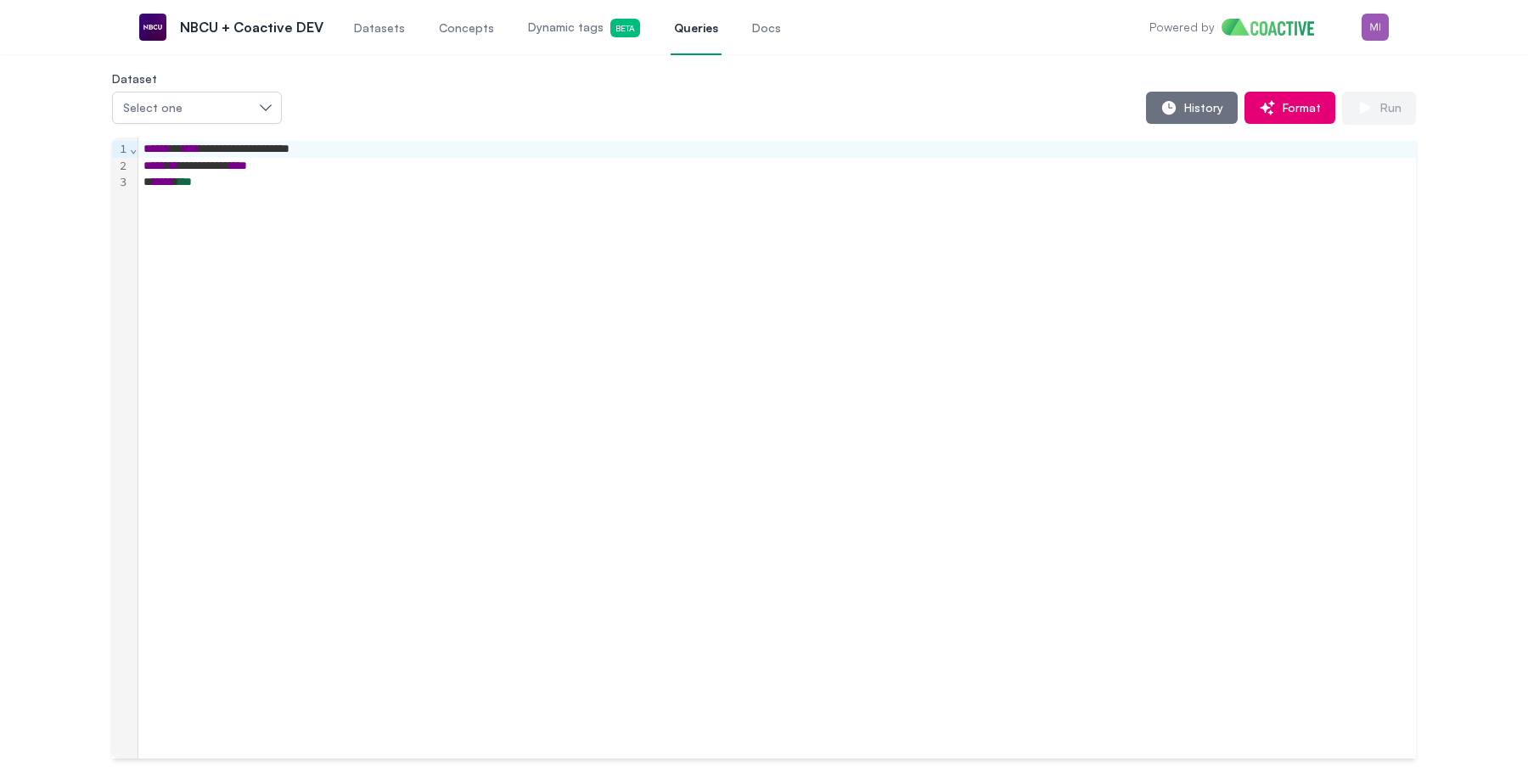
click at [249, 109] on div "Select one" at bounding box center [188, 107] width 131 height 17
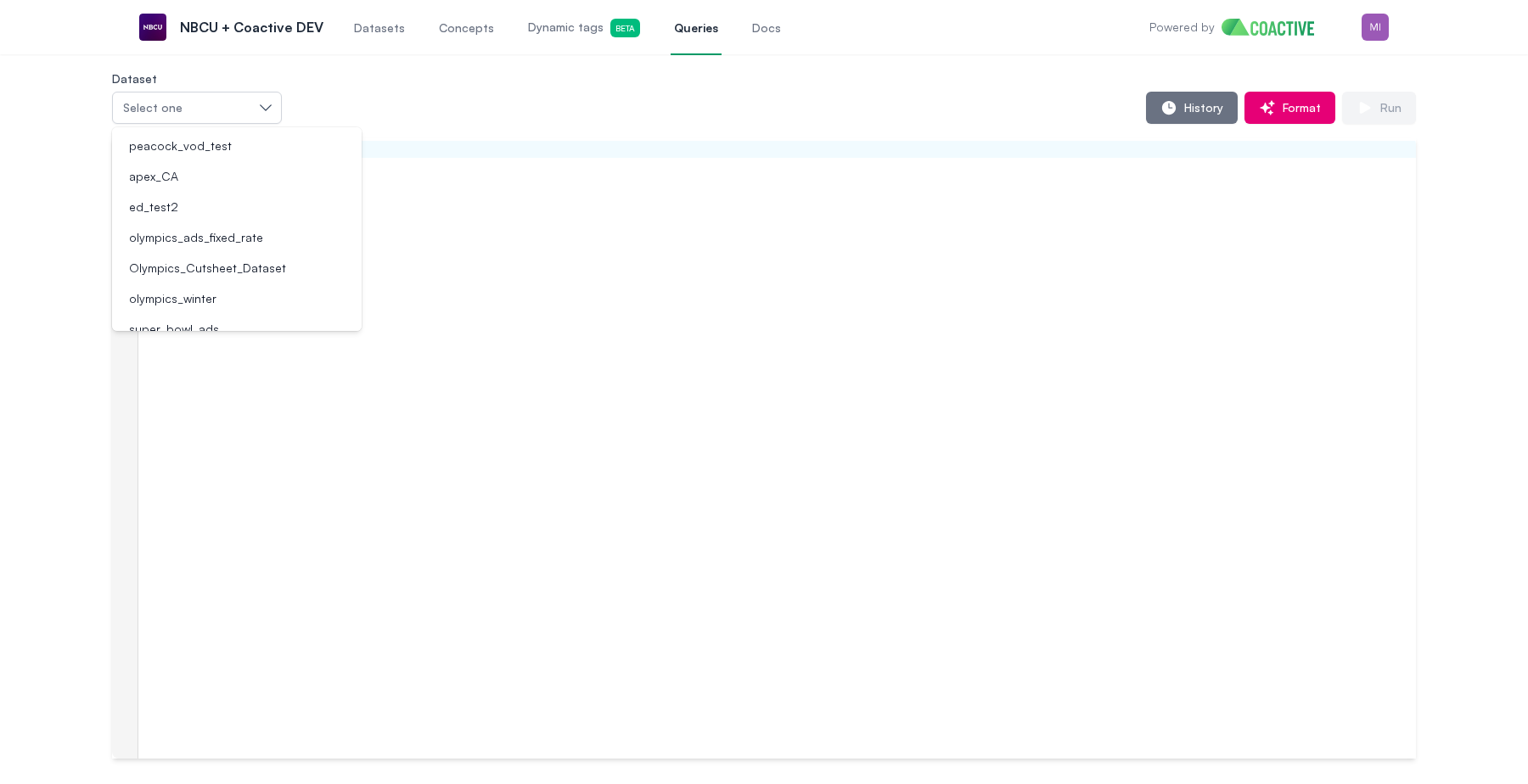
click at [1082, 99] on div "History Format Run" at bounding box center [849, 107] width 1134 height 32
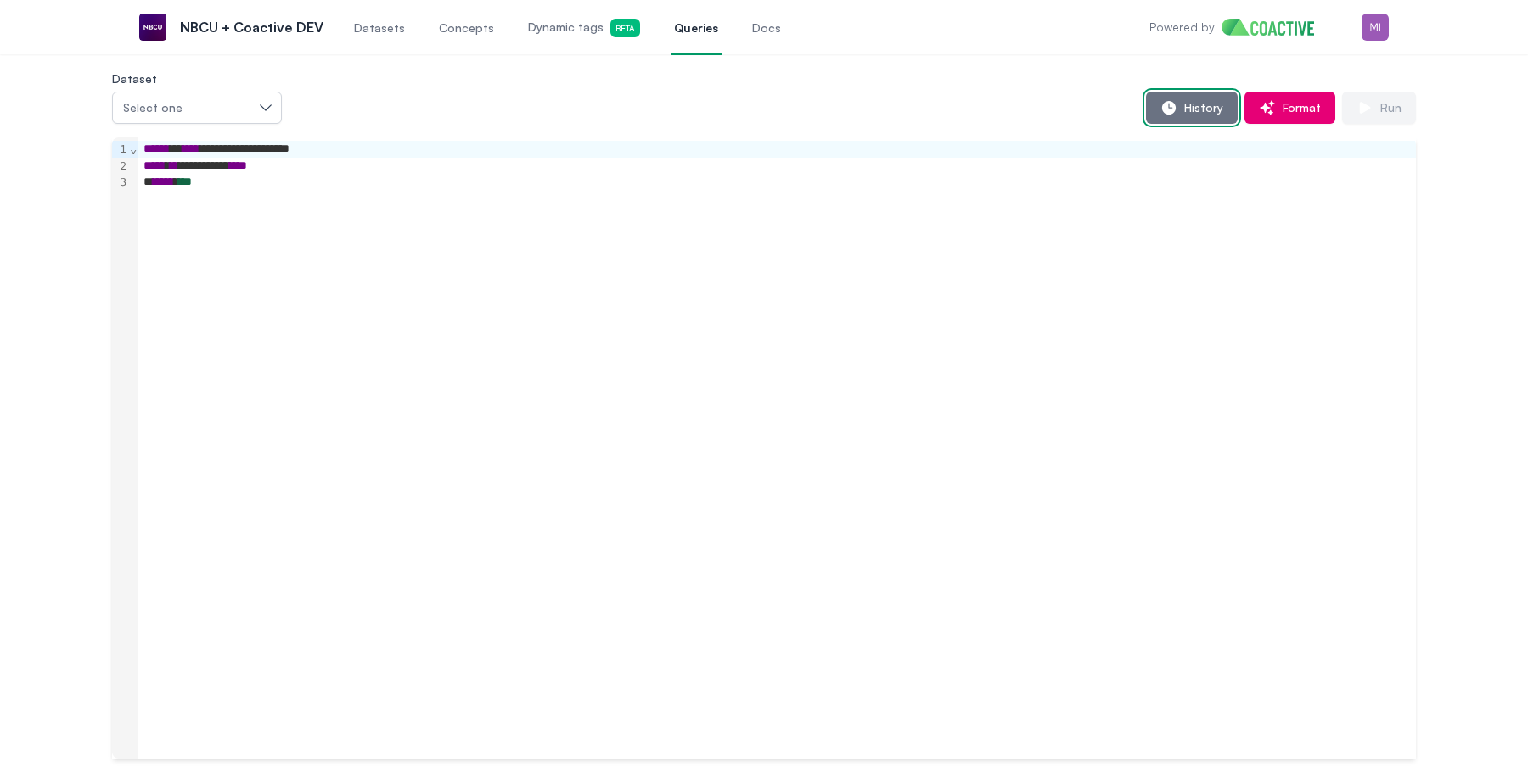
click at [1179, 116] on button "History" at bounding box center [1192, 107] width 92 height 32
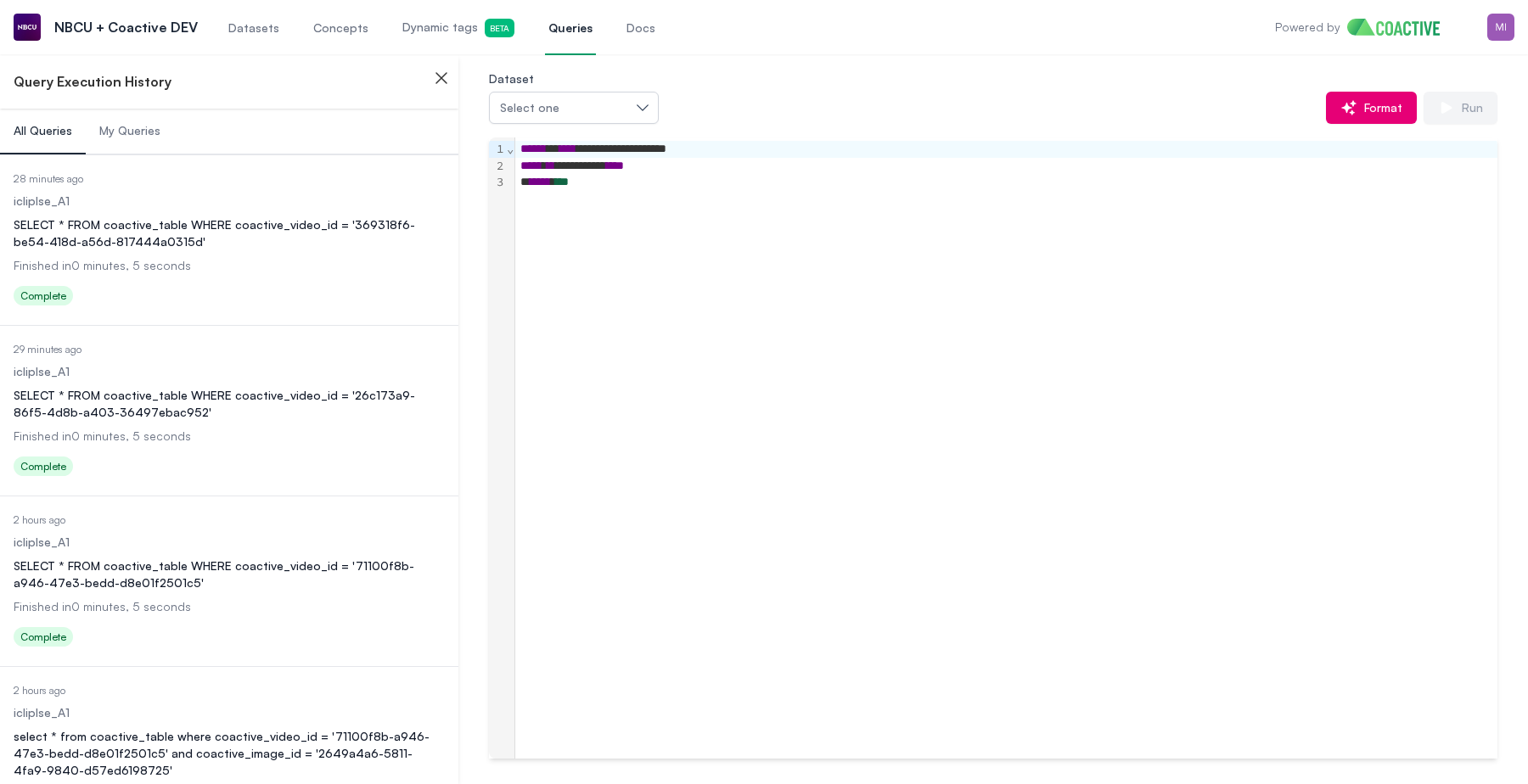
click at [217, 572] on div "SELECT * FROM coactive_table WHERE coactive_video_id = '71100f8b-a946-47e3-bedd…" at bounding box center [229, 574] width 431 height 34
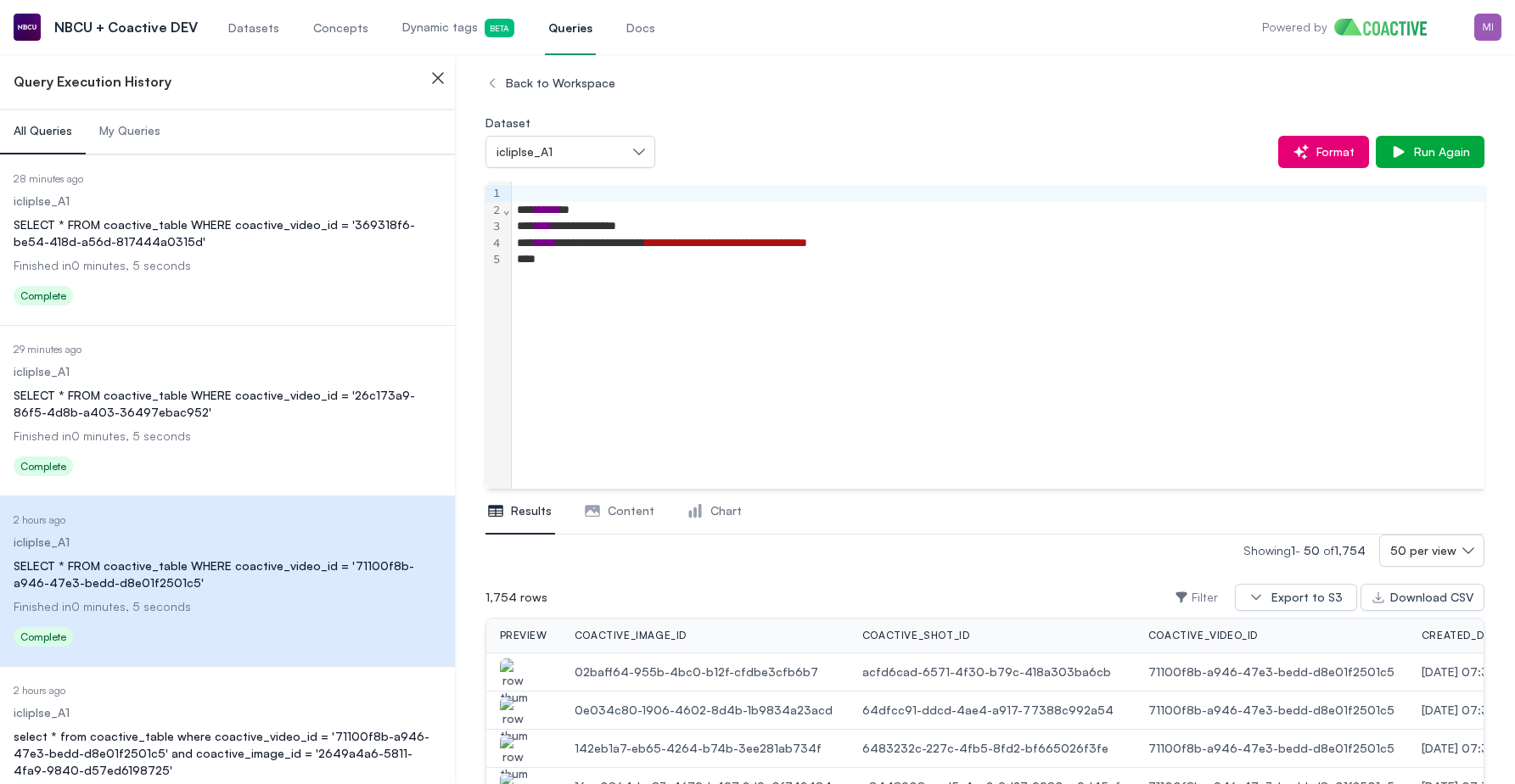
click at [440, 38] on link "Dynamic tags Beta" at bounding box center [459, 27] width 119 height 56
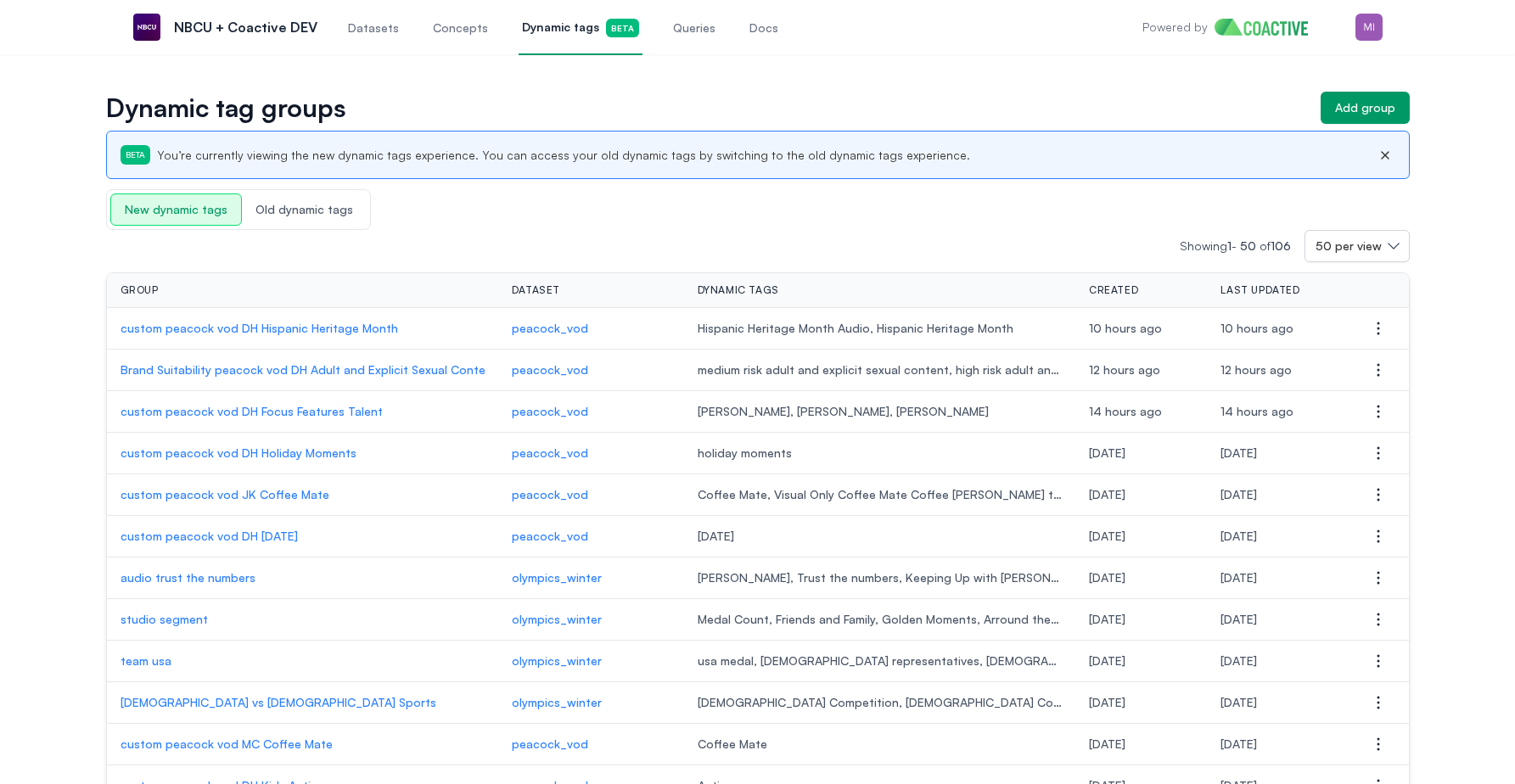
click at [673, 28] on span "Queries" at bounding box center [694, 27] width 42 height 17
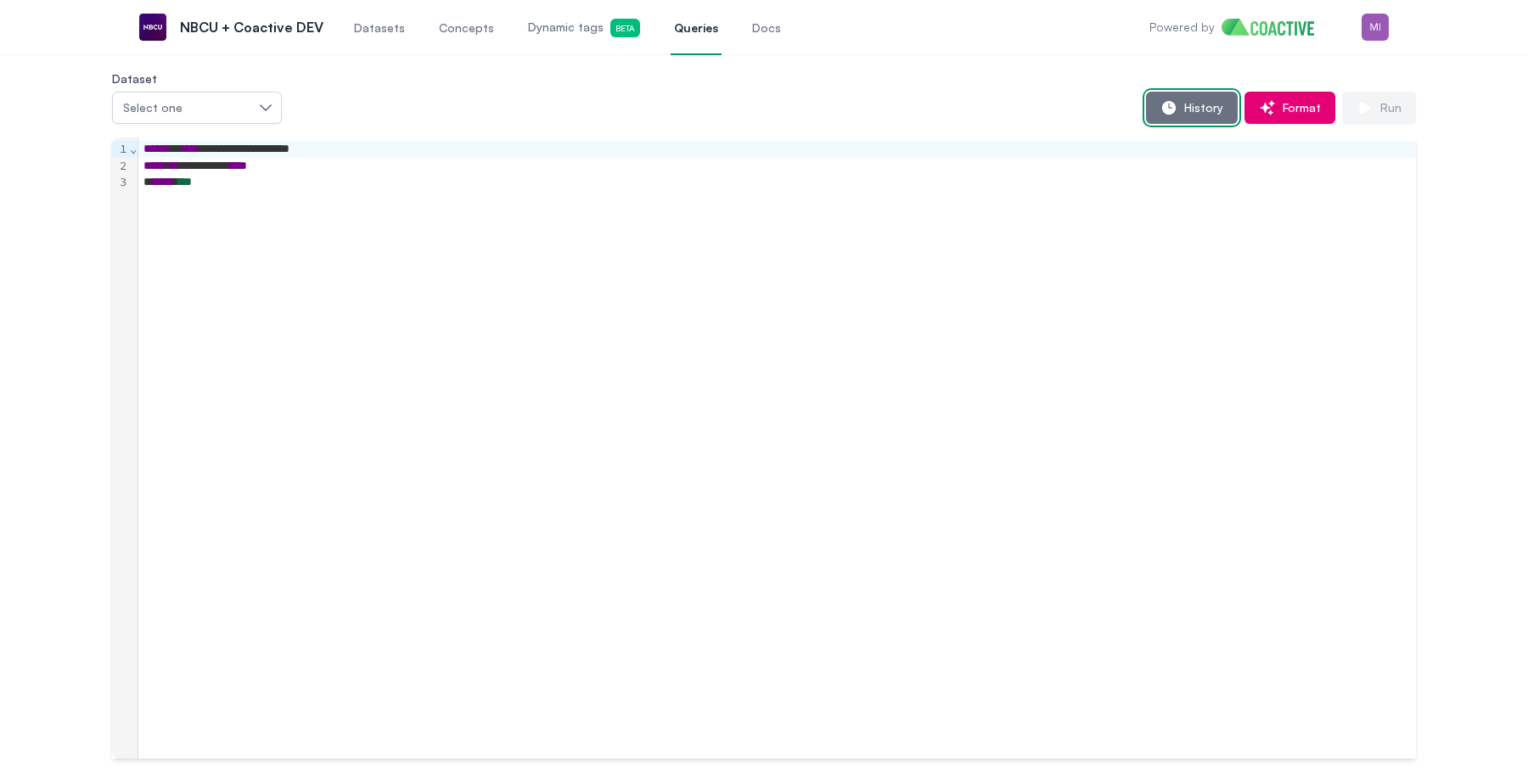
click at [1181, 110] on span "History" at bounding box center [1200, 107] width 46 height 17
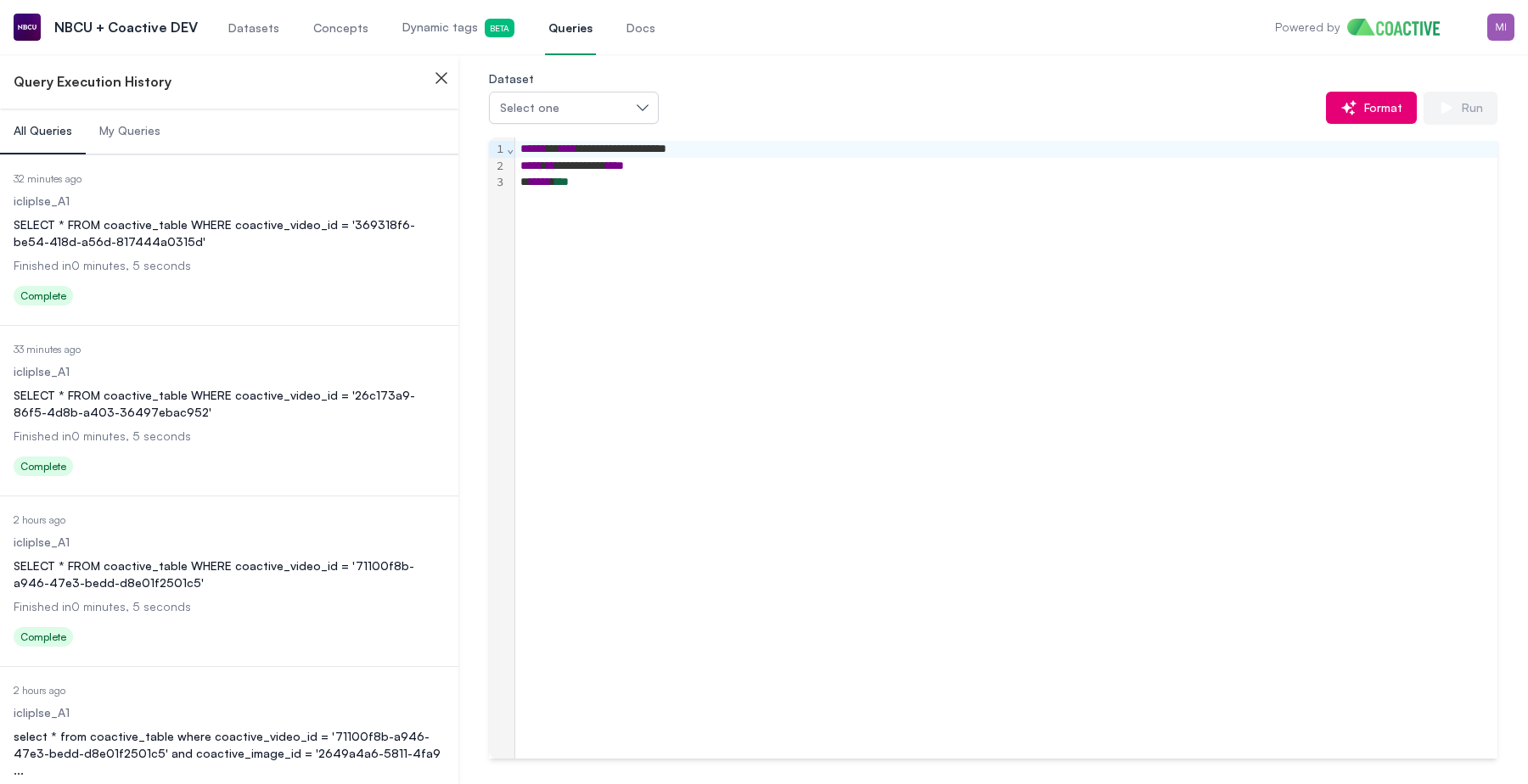
click at [284, 225] on div "SELECT * FROM coactive_table WHERE coactive_video_id = '369318f6-be54-418d-a56d…" at bounding box center [229, 233] width 431 height 34
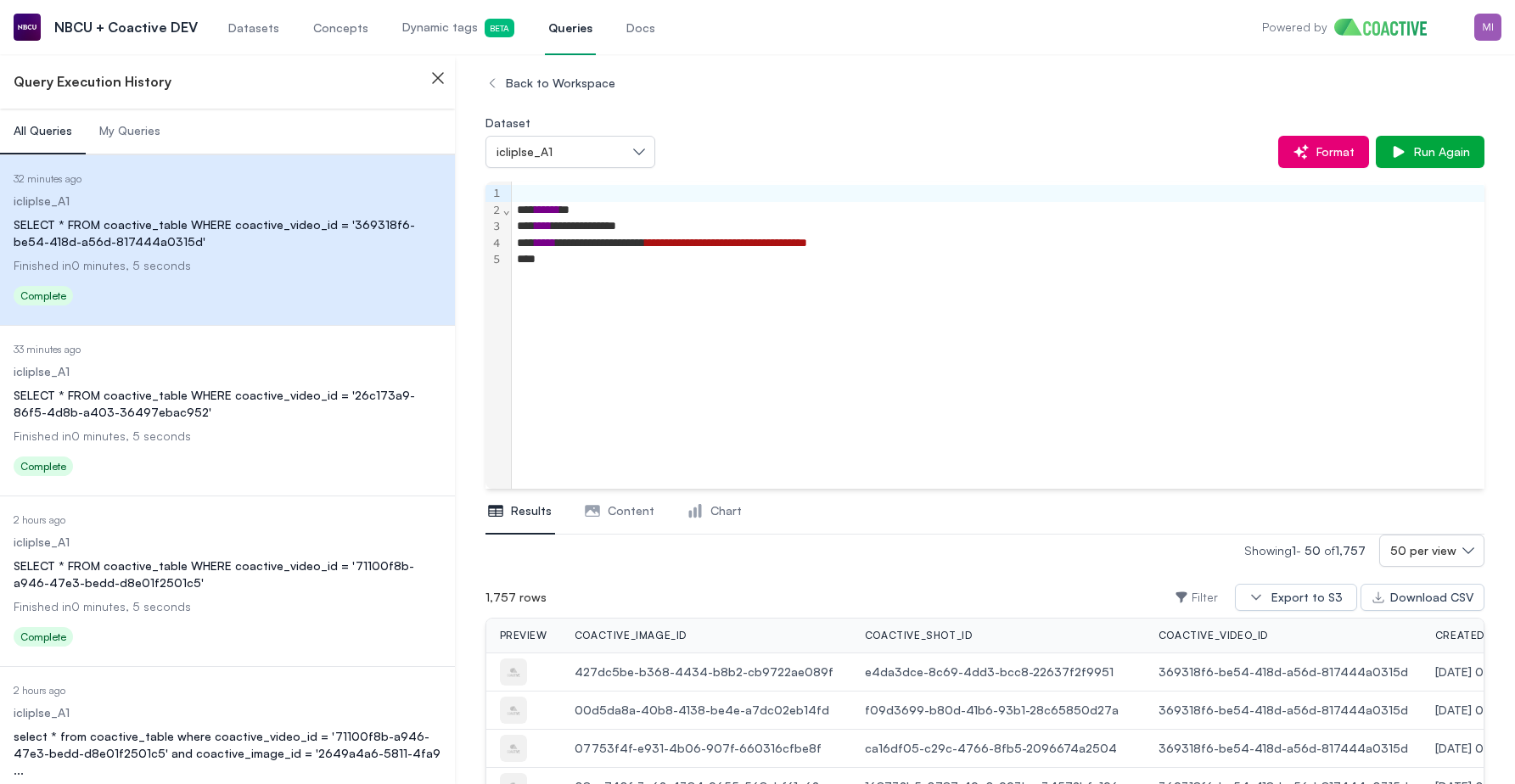
click at [834, 80] on div "Back to Workspace" at bounding box center [986, 82] width 1000 height 30
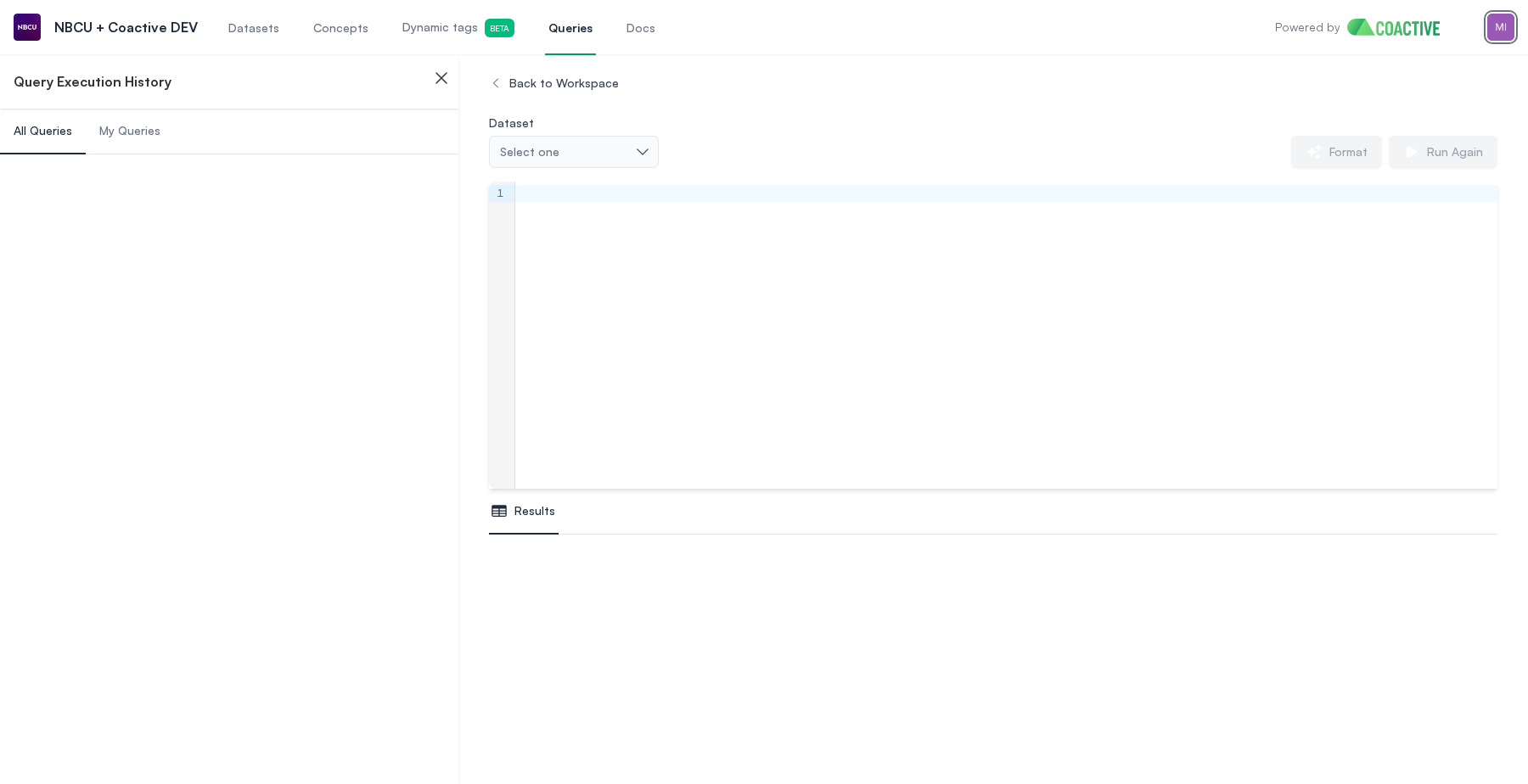
click at [1488, 31] on img "button" at bounding box center [1501, 27] width 27 height 27
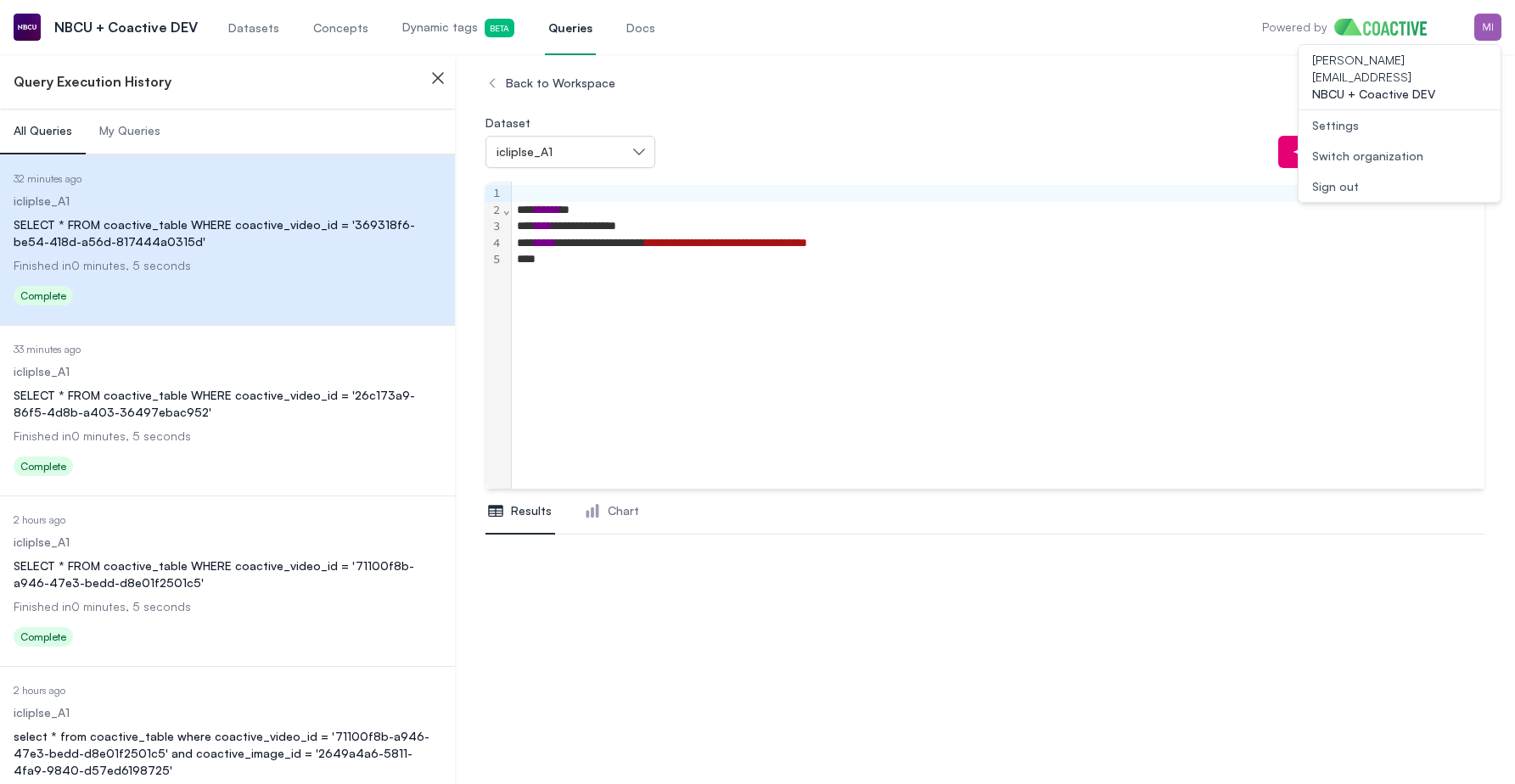
scroll to position [100, 0]
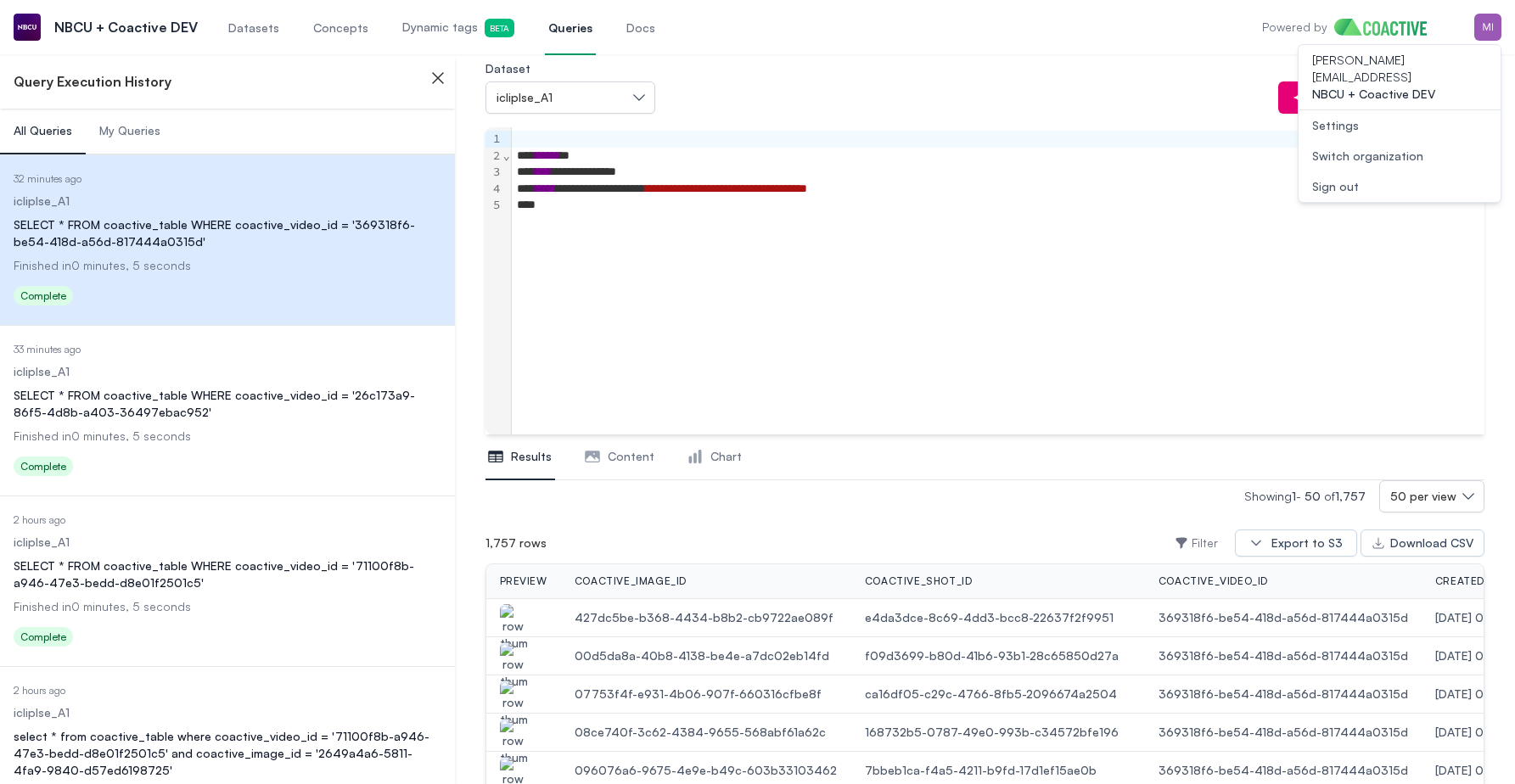
click at [1357, 171] on button "Sign out" at bounding box center [1400, 186] width 202 height 30
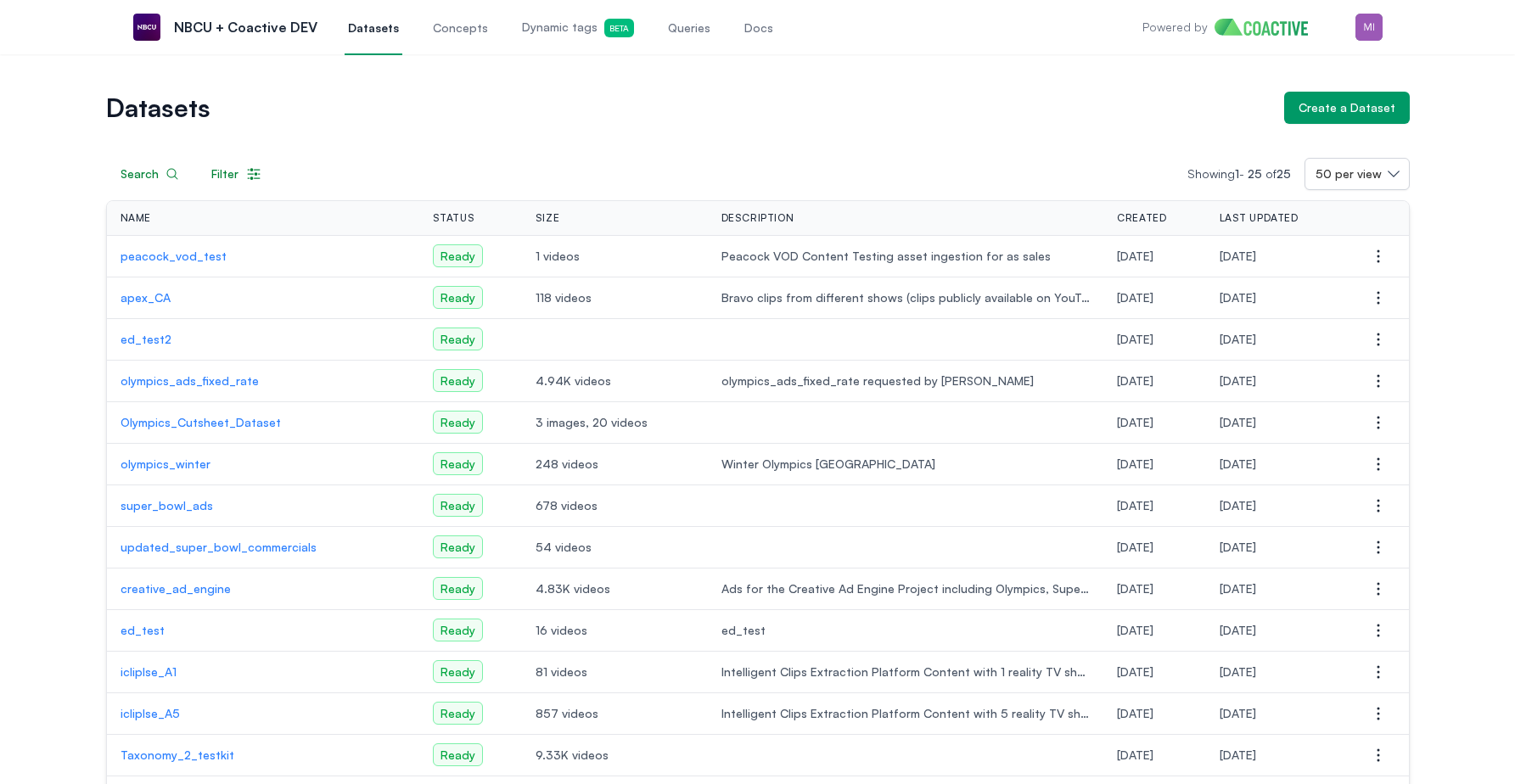
click at [686, 21] on span "Queries" at bounding box center [689, 27] width 42 height 17
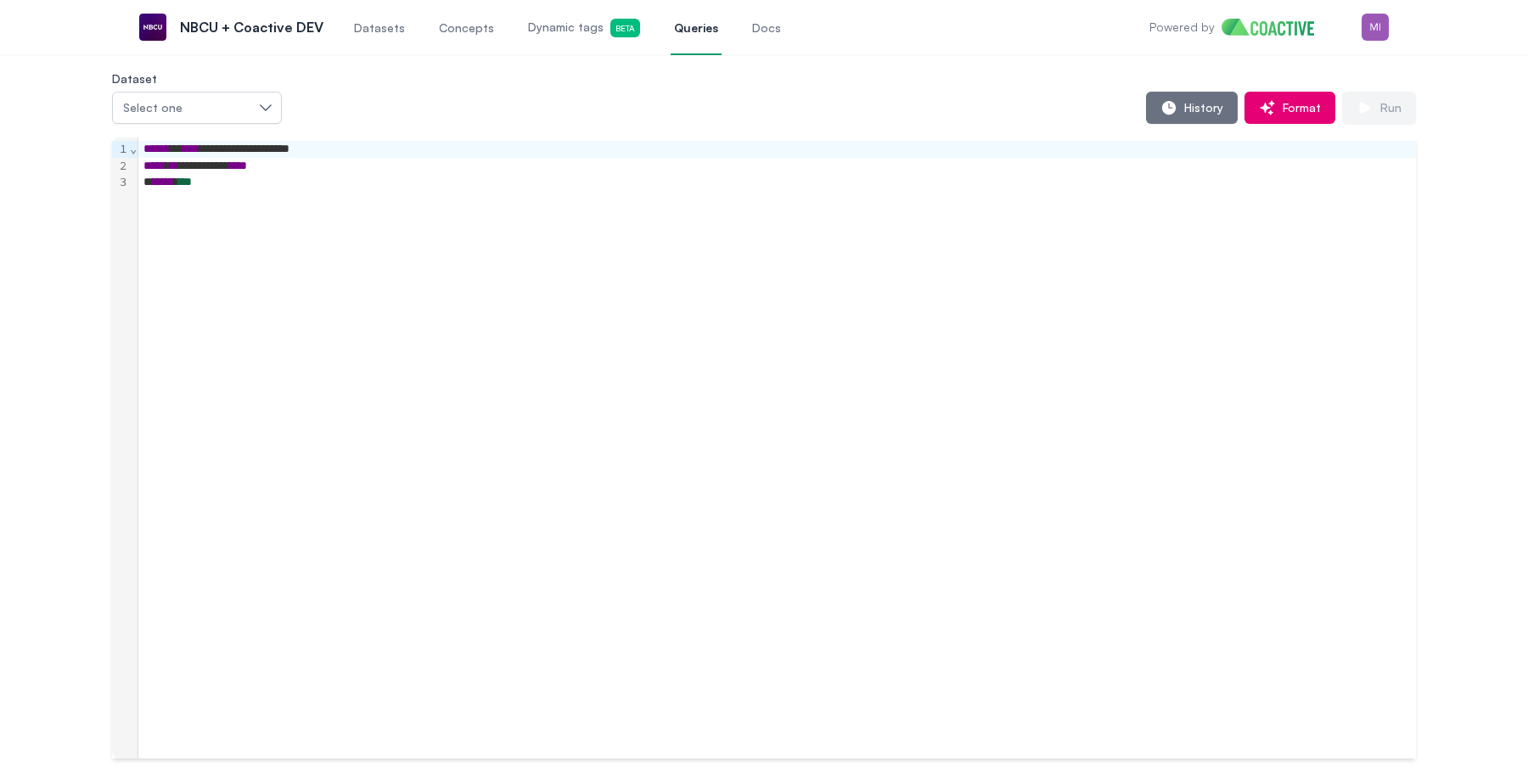
click at [493, 108] on div "History Format Run" at bounding box center [849, 107] width 1134 height 32
click at [1216, 110] on span "History" at bounding box center [1200, 107] width 46 height 17
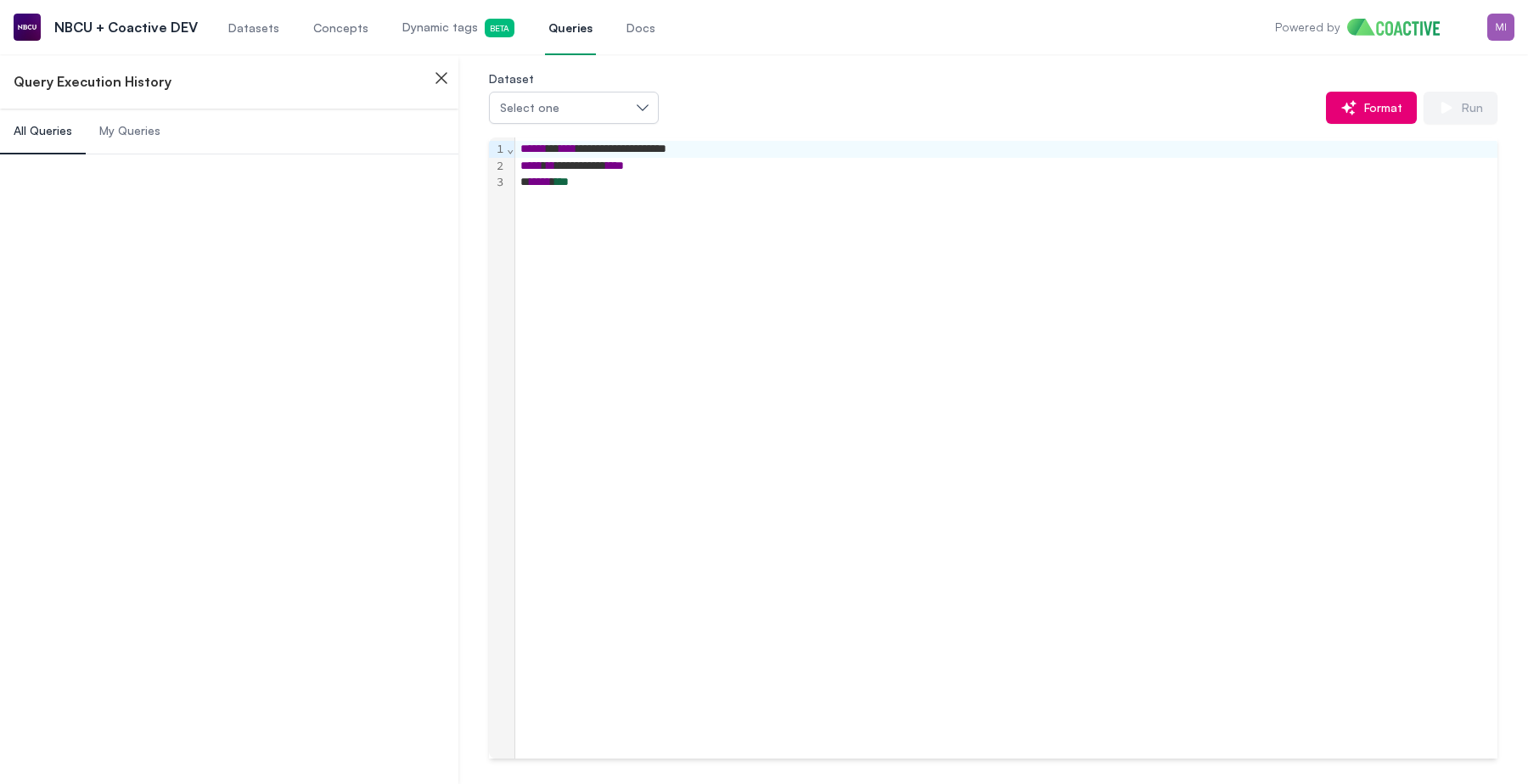
click at [783, 191] on div "**********" at bounding box center [1007, 448] width 982 height 621
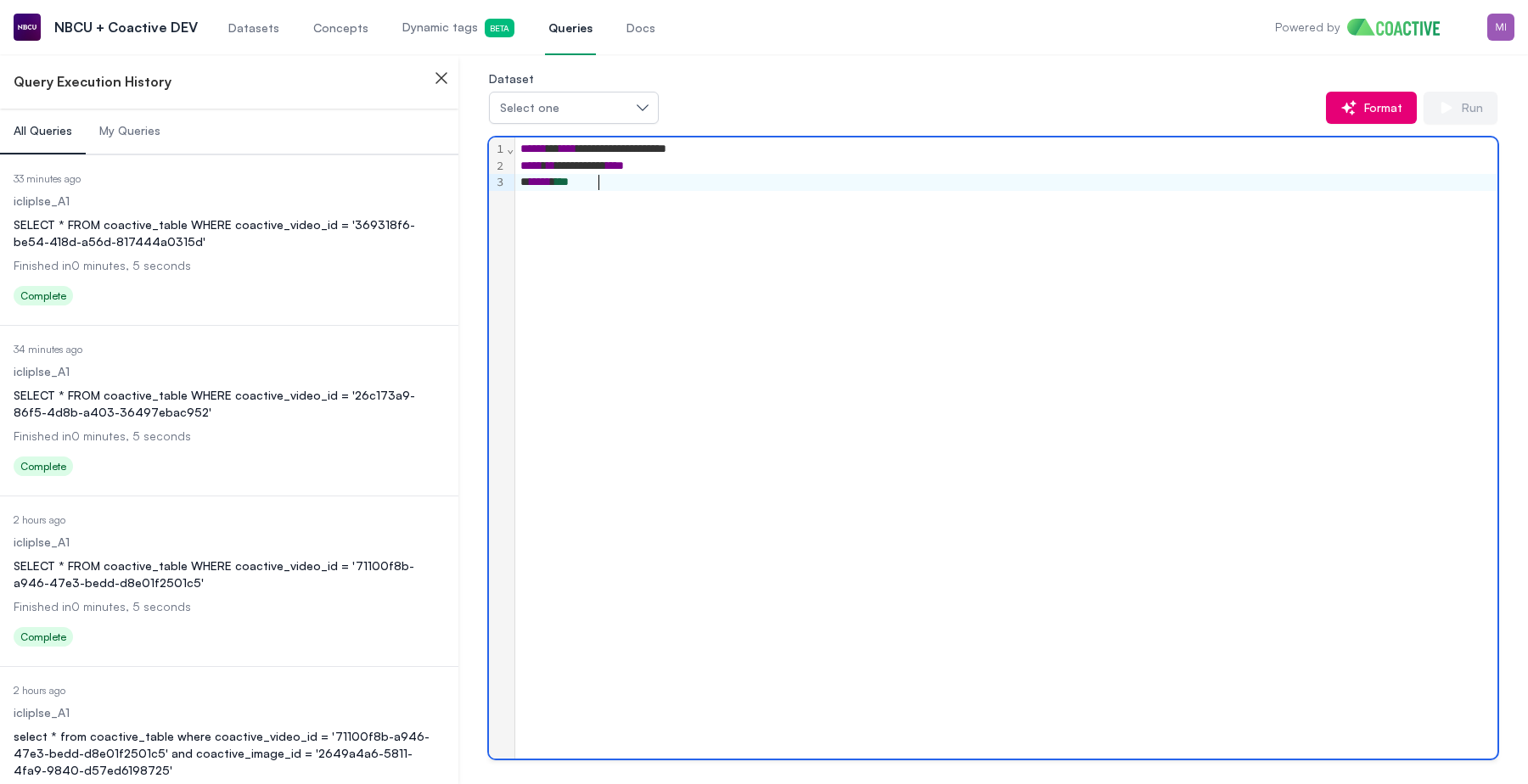
click at [191, 237] on div "SELECT * FROM coactive_table WHERE coactive_video_id = '369318f6-be54-418d-a56d…" at bounding box center [229, 233] width 431 height 34
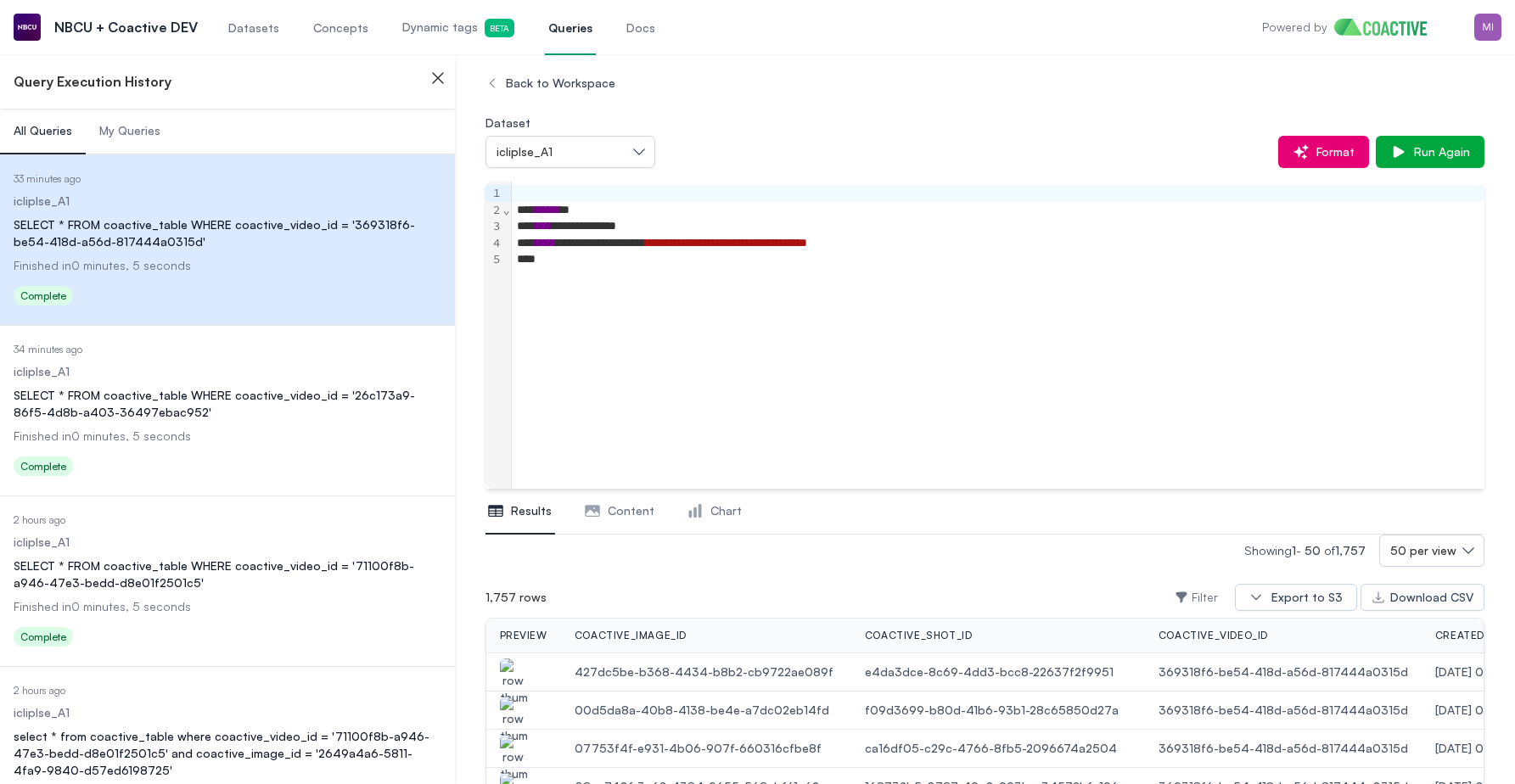
click at [314, 399] on div "SELECT * FROM coactive_table WHERE coactive_video_id = '26c173a9-86f5-4d8b-a403…" at bounding box center [227, 404] width 428 height 34
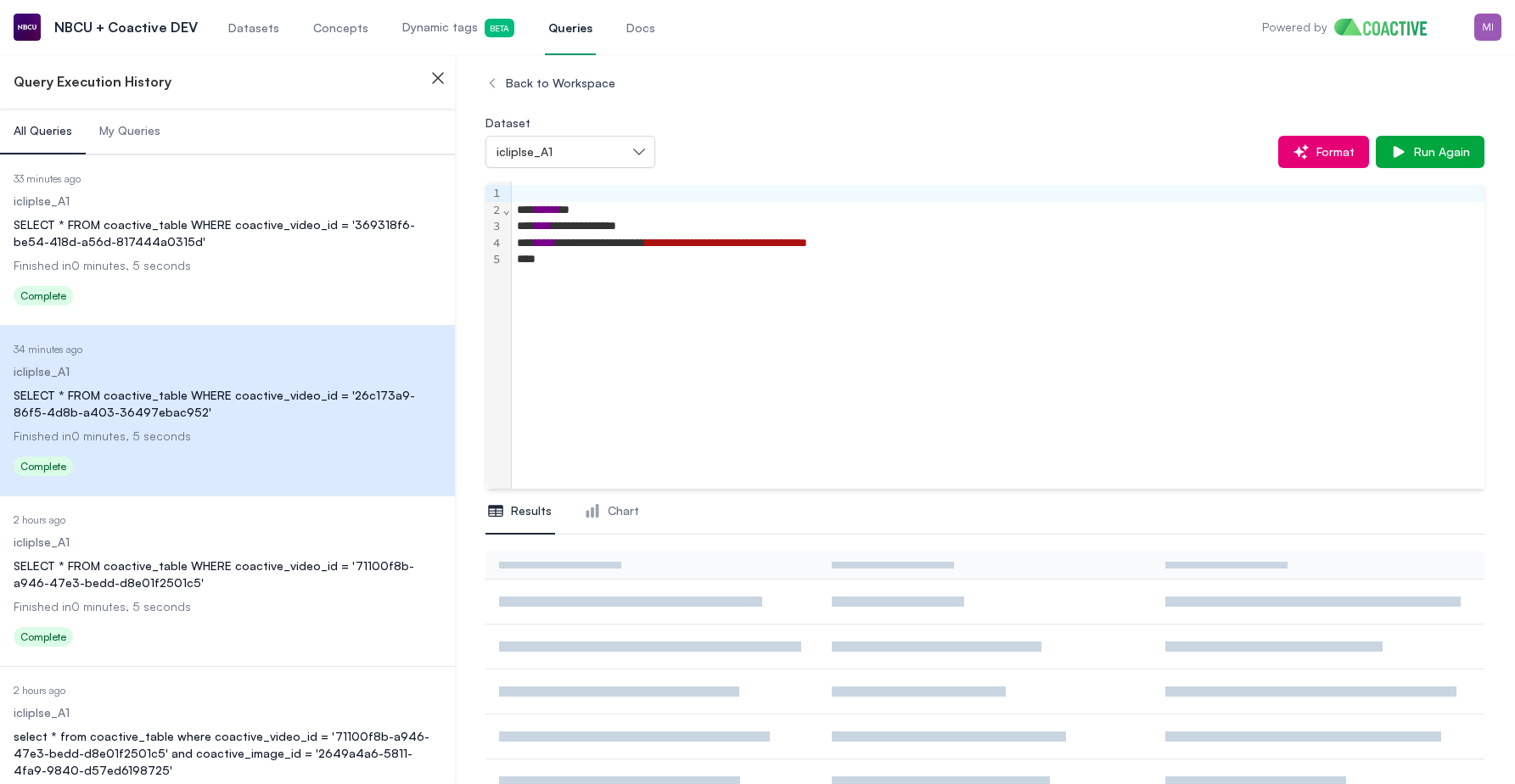
scroll to position [103, 0]
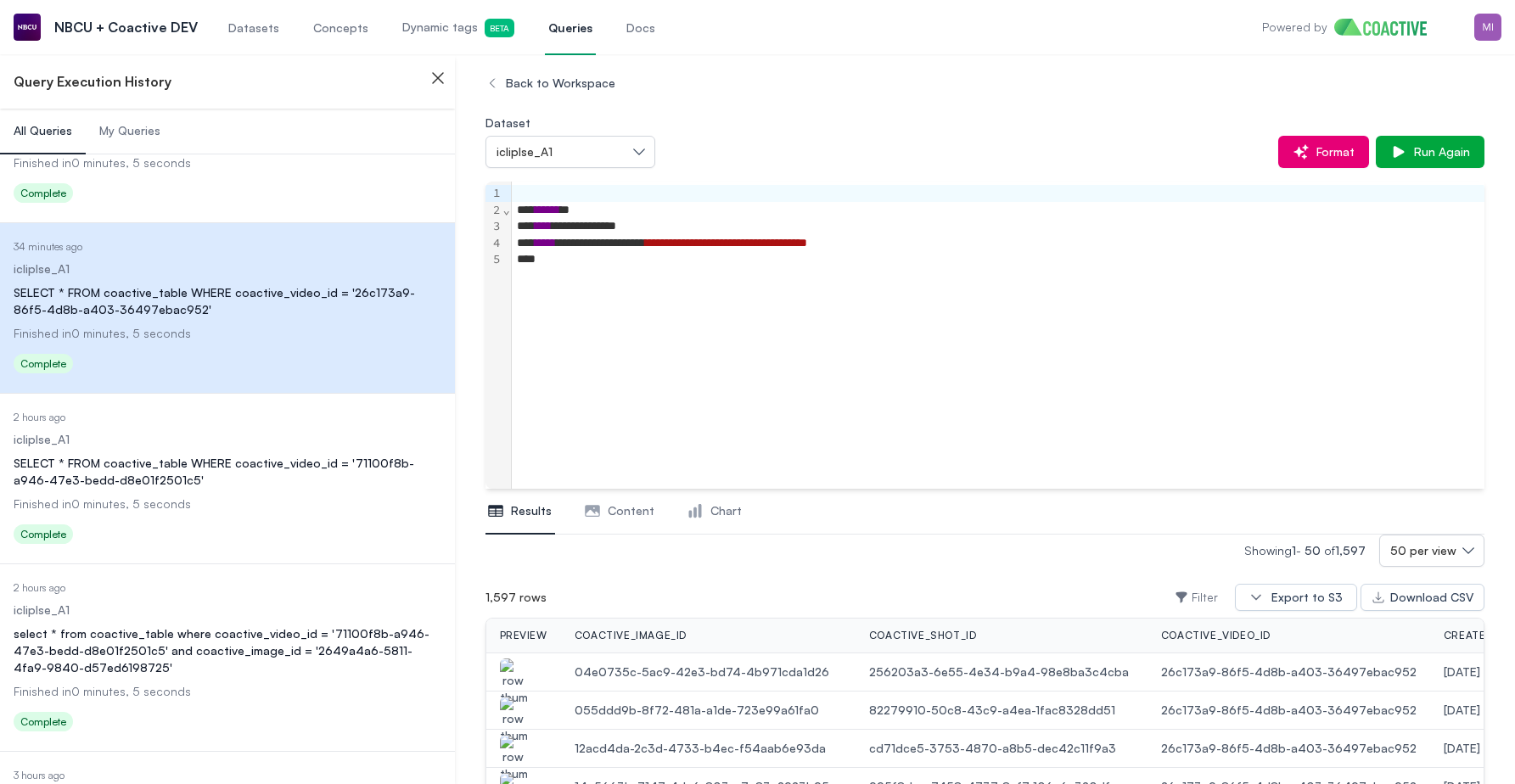
click at [248, 471] on div "SELECT * FROM coactive_table WHERE coactive_video_id = '71100f8b-a946-47e3-bedd…" at bounding box center [227, 472] width 428 height 34
